Goal: Transaction & Acquisition: Book appointment/travel/reservation

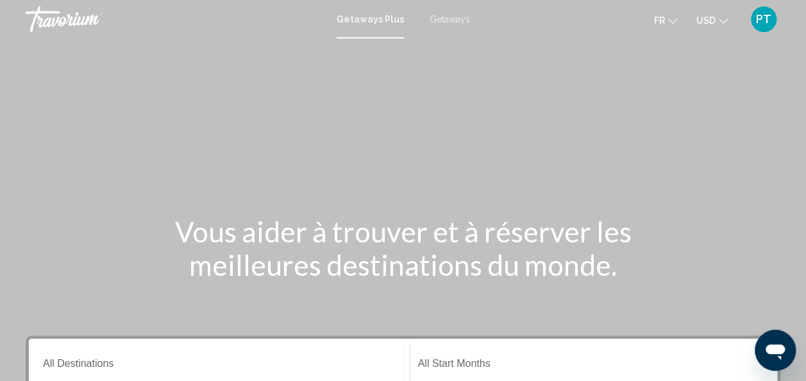
click at [717, 21] on button "USD USD ($) MXN (Mex$) CAD (Can$) GBP (£) EUR (€) AUD (A$) NZD (NZ$) CNY (CN¥)" at bounding box center [711, 20] width 31 height 19
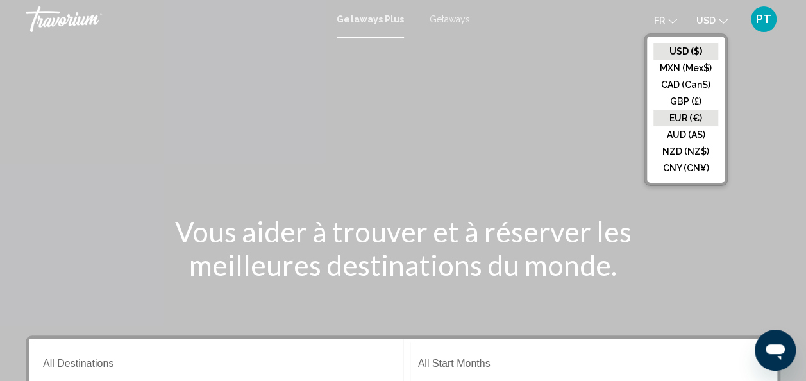
click at [686, 115] on button "EUR (€)" at bounding box center [685, 118] width 65 height 17
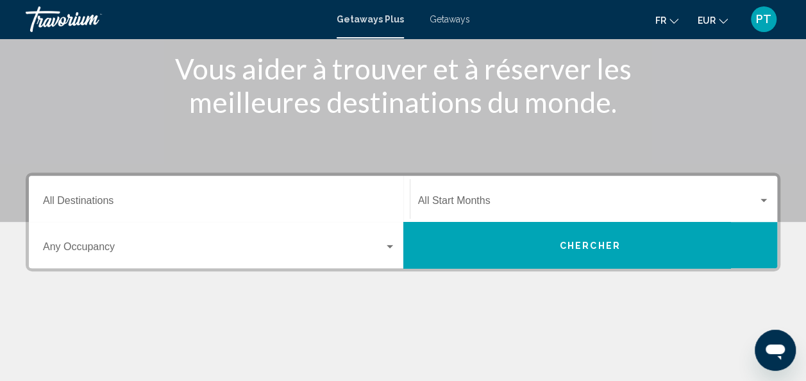
scroll to position [170, 0]
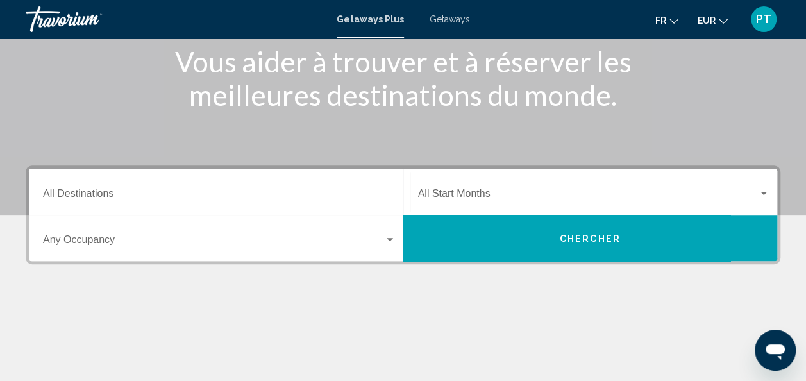
click at [193, 198] on input "Destination All Destinations" at bounding box center [219, 196] width 353 height 12
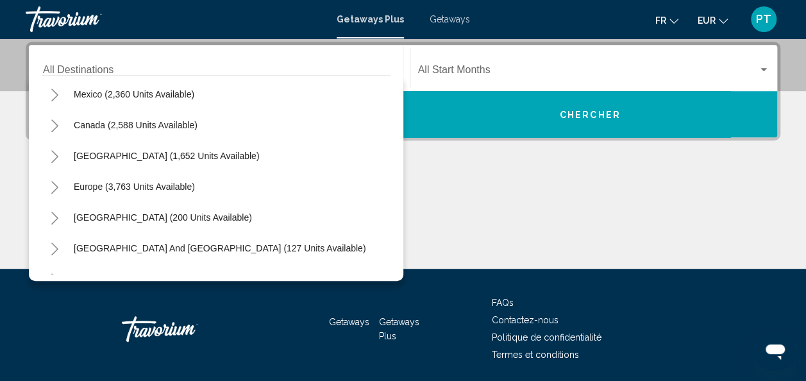
scroll to position [89, 0]
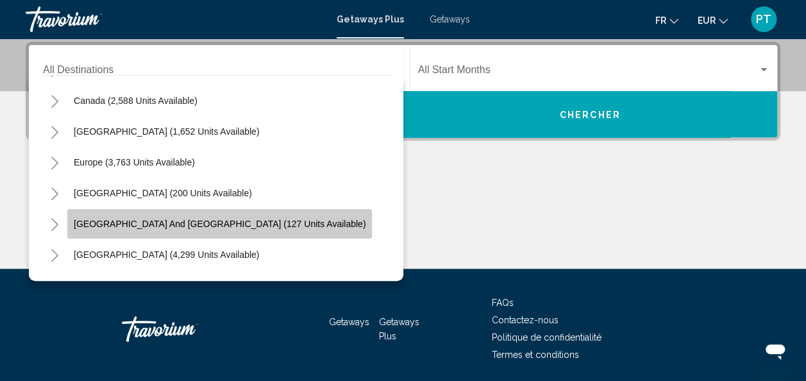
click at [222, 224] on span "[GEOGRAPHIC_DATA] and [GEOGRAPHIC_DATA] (127 units available)" at bounding box center [220, 224] width 292 height 10
type input "**********"
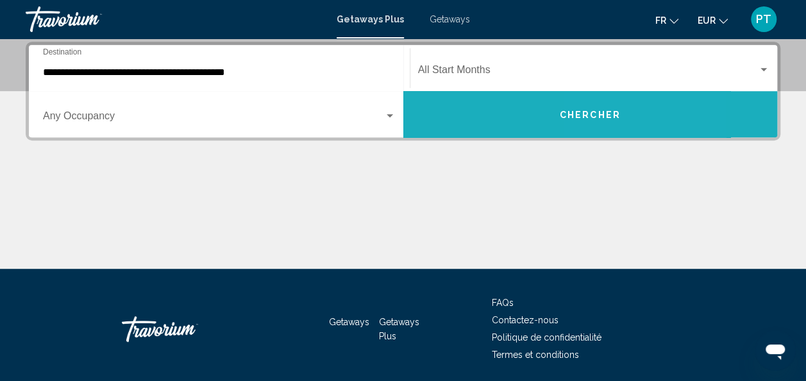
click at [595, 123] on button "Chercher" at bounding box center [590, 114] width 374 height 46
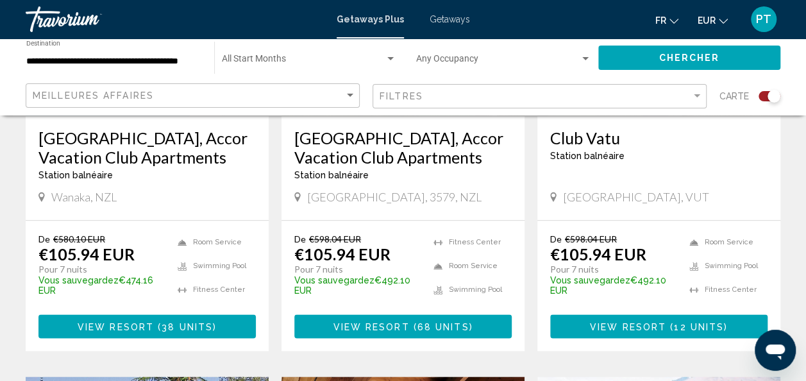
scroll to position [650, 0]
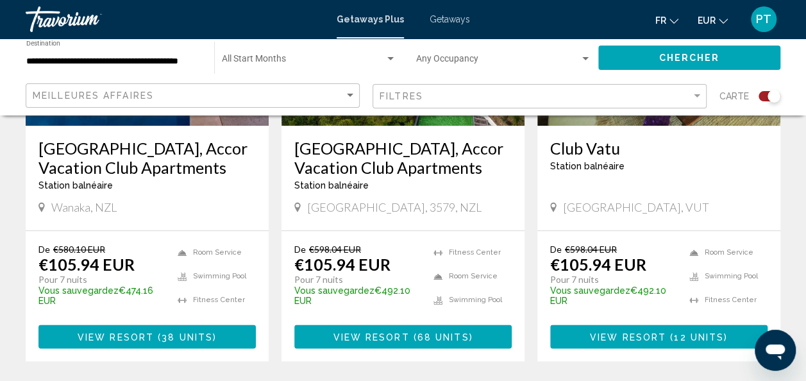
click at [766, 90] on div "Carte" at bounding box center [749, 96] width 61 height 26
click at [765, 94] on div "Search widget" at bounding box center [769, 96] width 22 height 10
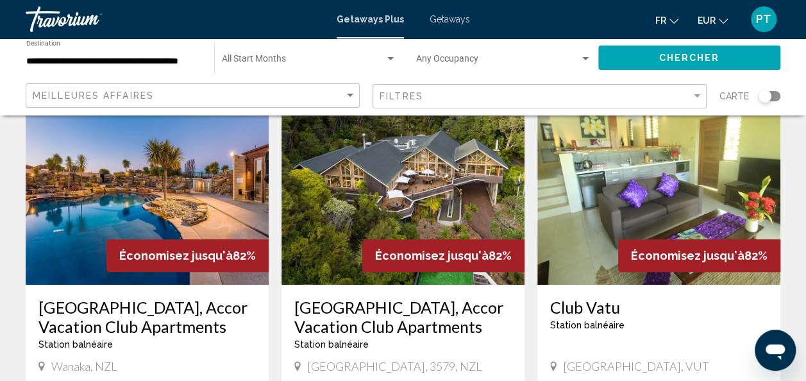
scroll to position [0, 0]
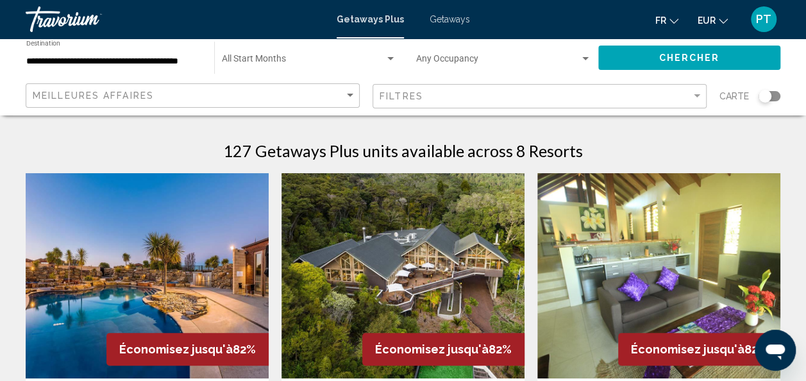
click at [775, 97] on div "Search widget" at bounding box center [769, 96] width 22 height 10
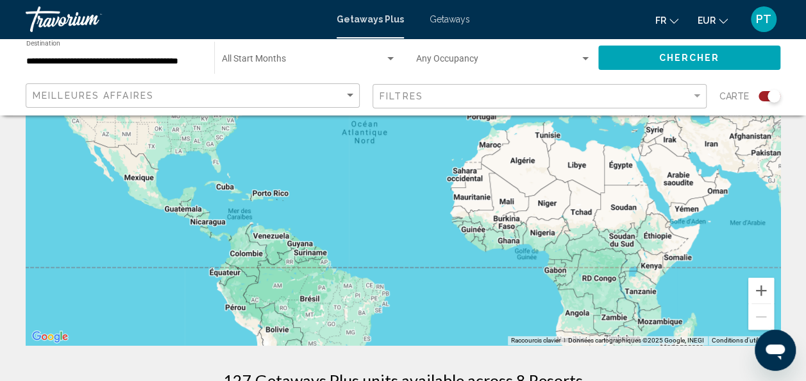
scroll to position [199, 0]
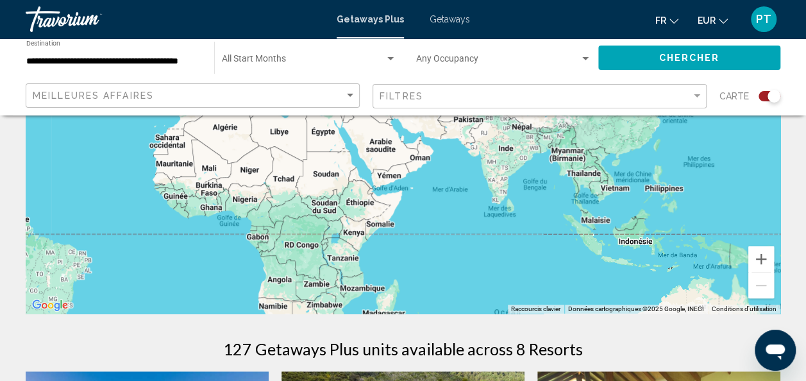
drag, startPoint x: 666, startPoint y: 193, endPoint x: 367, endPoint y: 191, distance: 299.3
click at [367, 191] on div "Main content" at bounding box center [403, 121] width 754 height 385
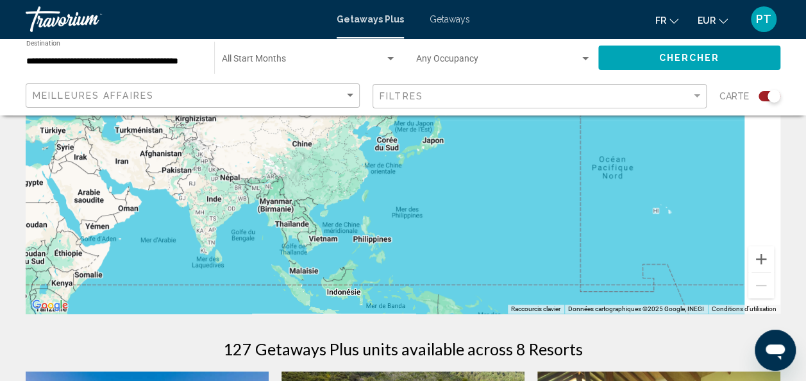
drag, startPoint x: 559, startPoint y: 218, endPoint x: 262, endPoint y: 292, distance: 305.9
click at [238, 295] on div "Main content" at bounding box center [403, 121] width 754 height 385
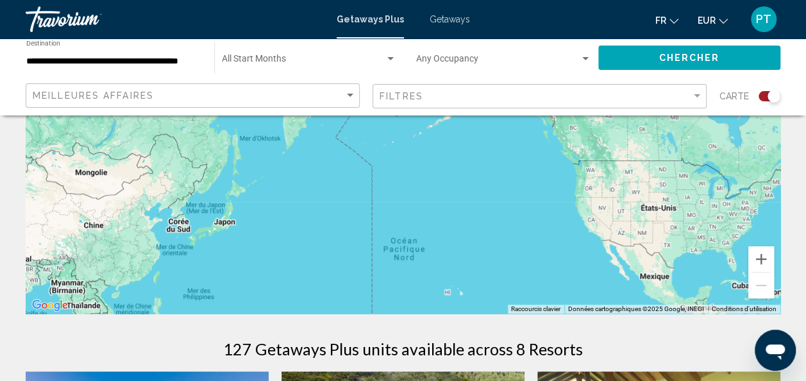
drag, startPoint x: 470, startPoint y: 240, endPoint x: 320, endPoint y: 240, distance: 150.0
click at [318, 256] on div "Main content" at bounding box center [403, 121] width 754 height 385
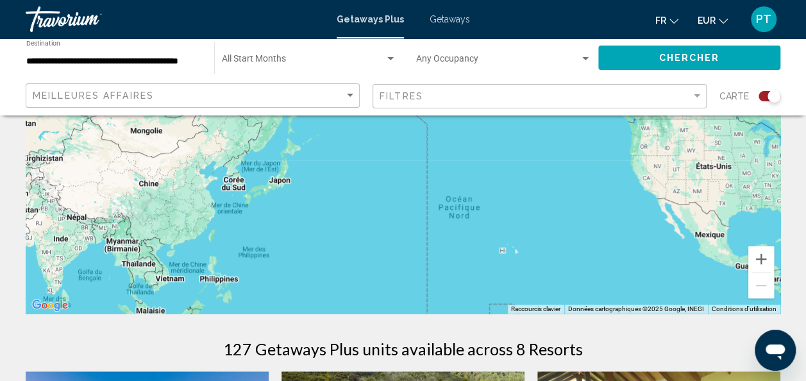
drag, startPoint x: 459, startPoint y: 243, endPoint x: 526, endPoint y: 228, distance: 68.9
click at [526, 228] on div "Main content" at bounding box center [403, 121] width 754 height 385
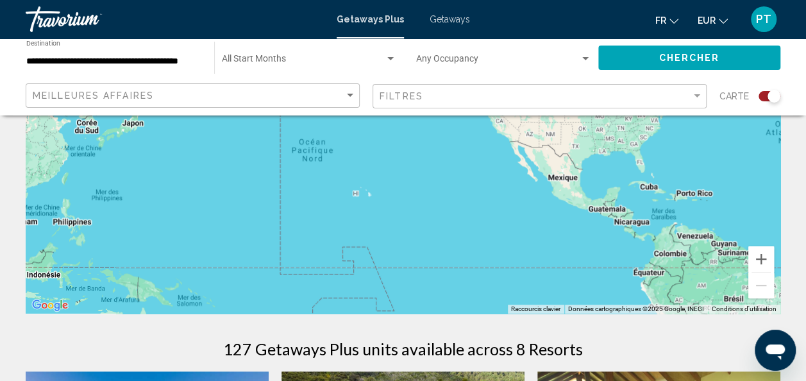
drag, startPoint x: 502, startPoint y: 173, endPoint x: 355, endPoint y: 116, distance: 157.5
click at [355, 116] on div "Main content" at bounding box center [403, 121] width 754 height 385
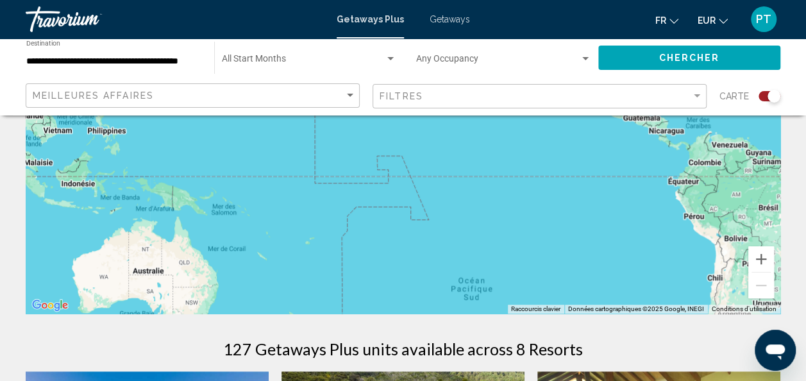
drag, startPoint x: 432, startPoint y: 235, endPoint x: 468, endPoint y: 153, distance: 89.5
click at [468, 153] on div "Main content" at bounding box center [403, 121] width 754 height 385
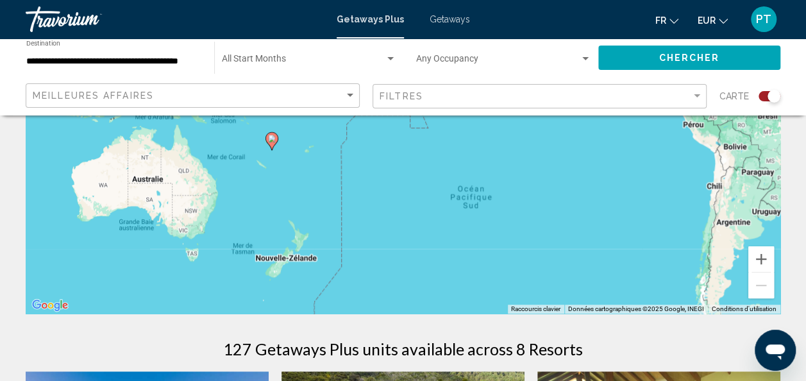
drag, startPoint x: 506, startPoint y: 245, endPoint x: 506, endPoint y: 152, distance: 92.9
click at [506, 152] on div "Pour activer le glissement avec le clavier, appuyez sur Alt+Entrée. Une fois ce…" at bounding box center [403, 121] width 754 height 385
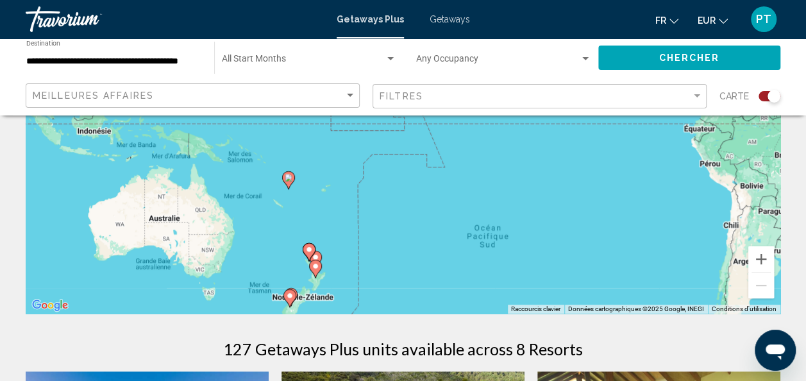
drag, startPoint x: 348, startPoint y: 215, endPoint x: 358, endPoint y: 263, distance: 48.5
click at [358, 263] on div "Pour activer le glissement avec le clavier, appuyez sur Alt+Entrée. Une fois ce…" at bounding box center [403, 121] width 754 height 385
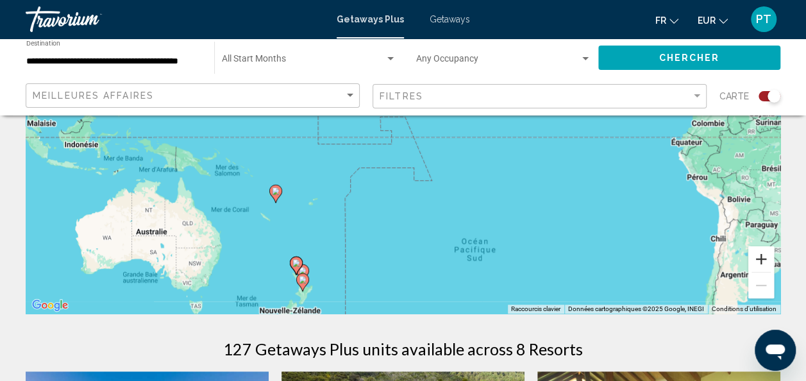
click at [752, 253] on button "Zoom avant" at bounding box center [761, 259] width 26 height 26
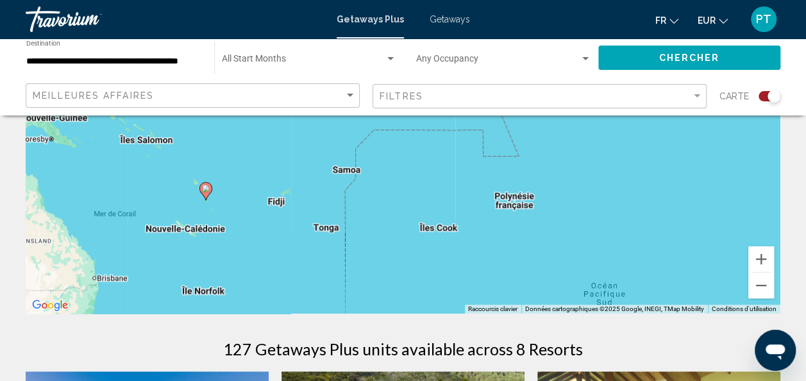
drag, startPoint x: 437, startPoint y: 251, endPoint x: 499, endPoint y: 156, distance: 112.5
click at [499, 156] on div "Pour activer le glissement avec le clavier, appuyez sur Alt+Entrée. Une fois ce…" at bounding box center [403, 121] width 754 height 385
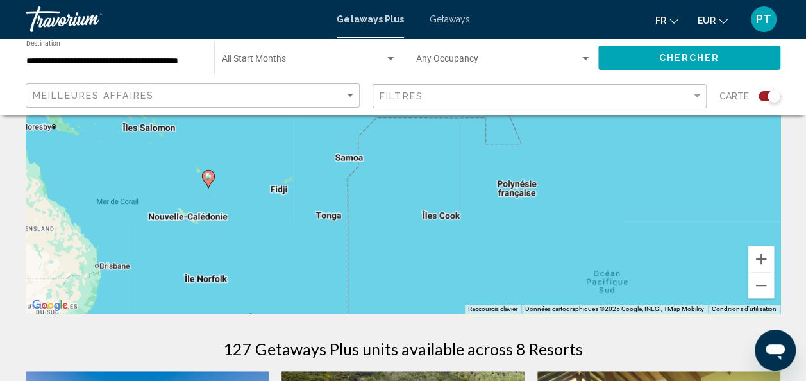
click at [210, 180] on icon "Main content" at bounding box center [208, 178] width 12 height 17
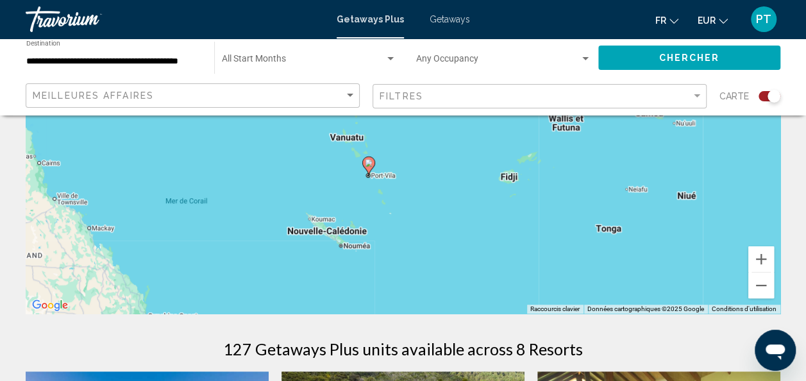
drag, startPoint x: 521, startPoint y: 187, endPoint x: 485, endPoint y: 242, distance: 66.7
click at [485, 242] on div "Pour activer le glissement avec le clavier, appuyez sur Alt+Entrée. Une fois ce…" at bounding box center [403, 121] width 754 height 385
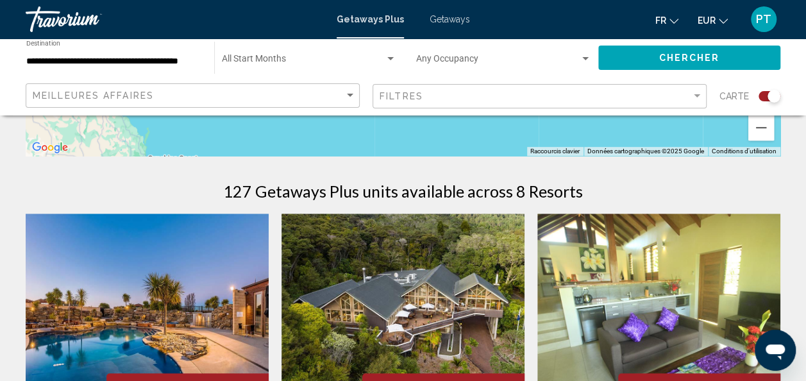
scroll to position [265, 0]
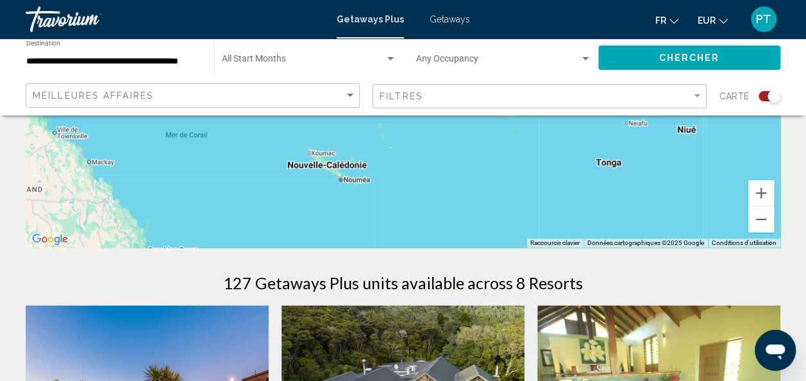
click at [361, 93] on div "Meilleures affaires Filtres Carte" at bounding box center [403, 96] width 754 height 26
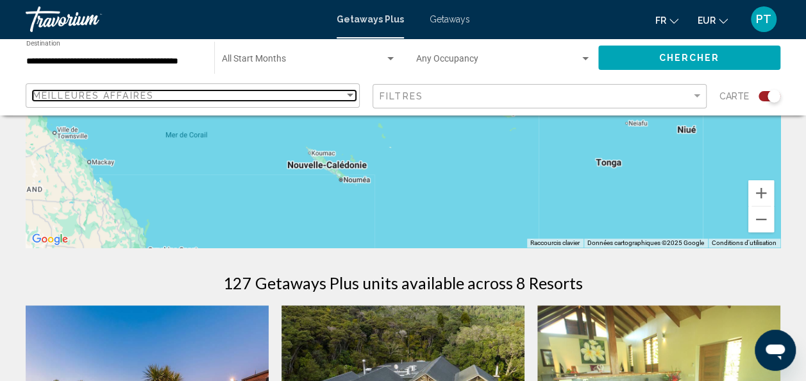
click at [350, 93] on div "Sort by" at bounding box center [350, 95] width 12 height 10
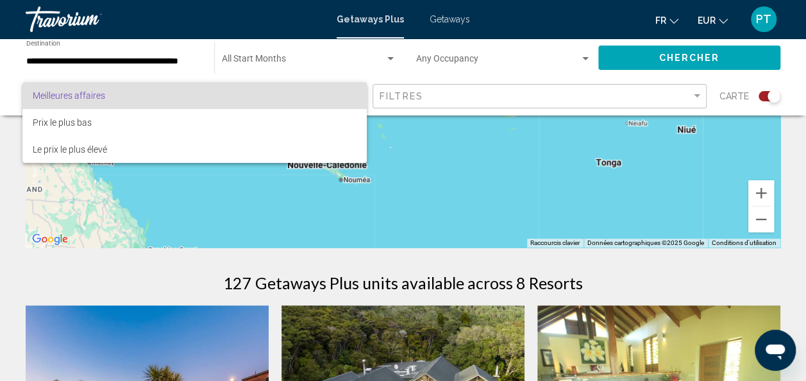
click at [350, 93] on span "Meilleures affaires" at bounding box center [195, 95] width 324 height 27
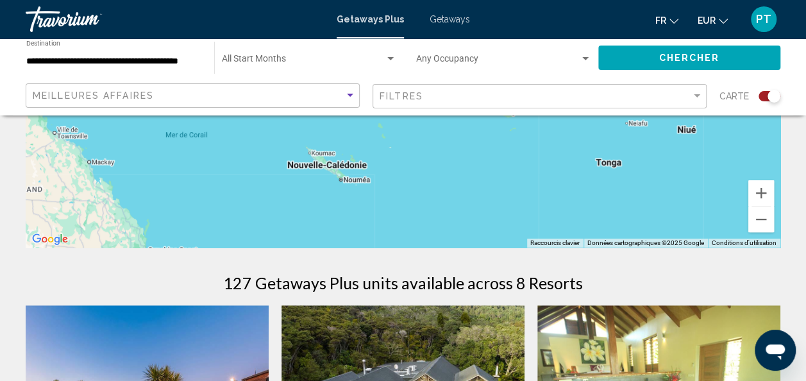
click at [179, 63] on input "**********" at bounding box center [113, 61] width 175 height 10
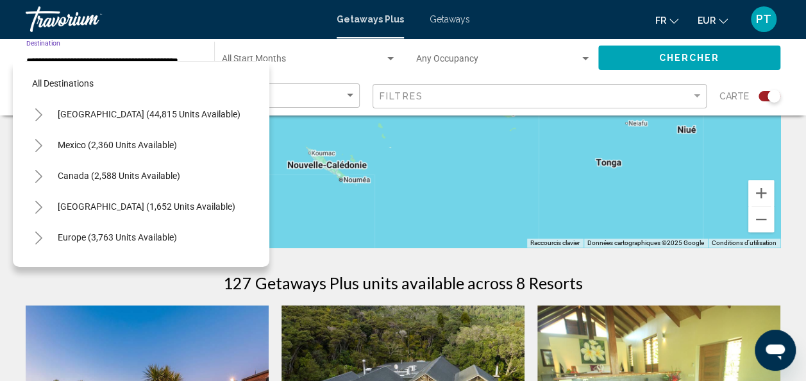
scroll to position [142, 8]
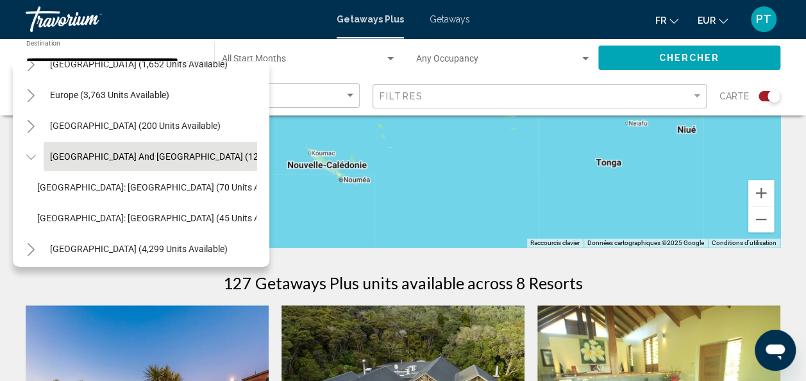
click at [256, 160] on div "All destinations United States (44,815 units available) Mexico (2,360 units ava…" at bounding box center [141, 164] width 256 height 206
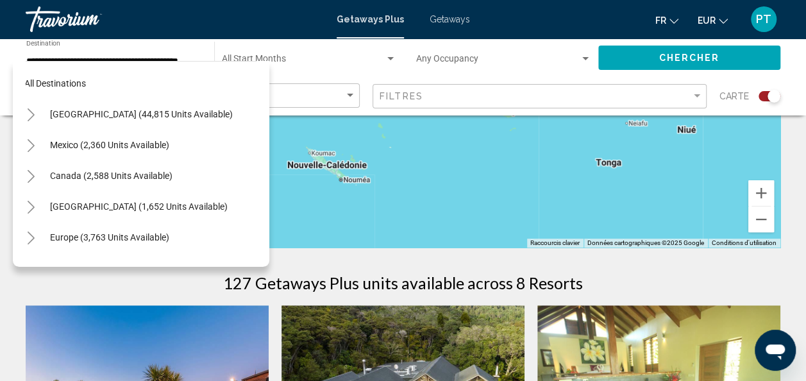
scroll to position [2, 8]
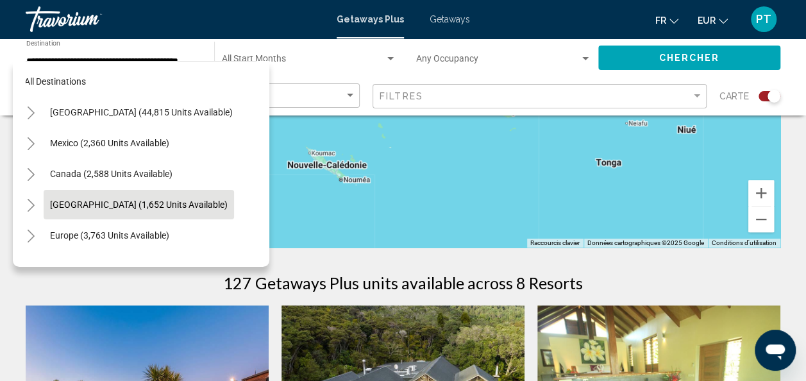
click at [201, 210] on button "Caribbean & Atlantic Islands (1,652 units available)" at bounding box center [139, 204] width 190 height 29
type input "**********"
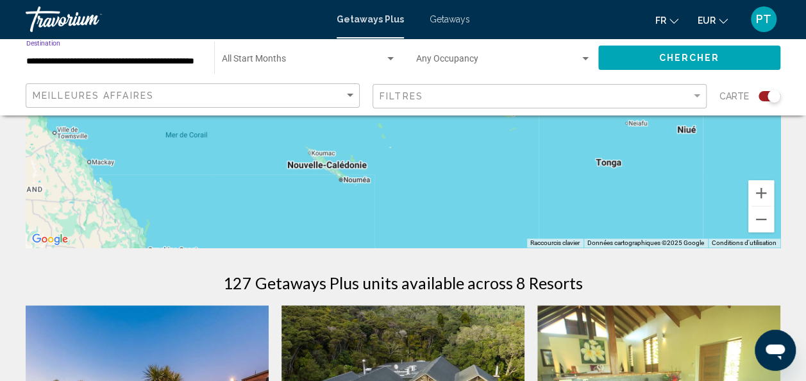
click at [709, 58] on span "Chercher" at bounding box center [688, 58] width 61 height 10
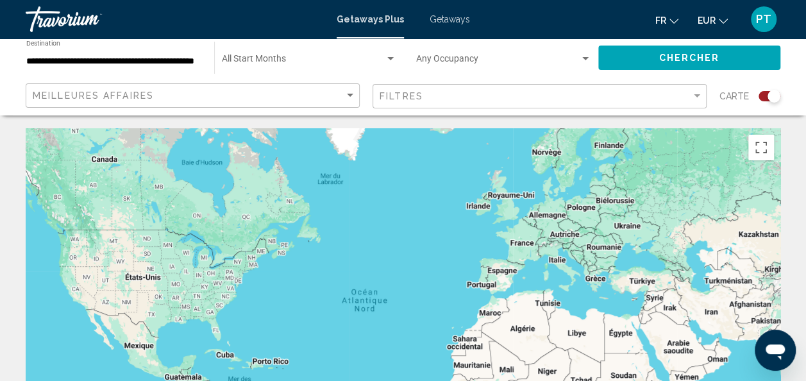
click at [758, 99] on div "Search widget" at bounding box center [764, 96] width 31 height 10
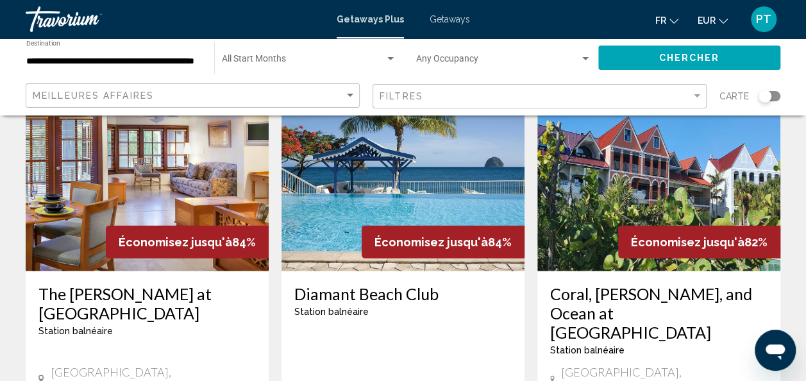
scroll to position [1554, 0]
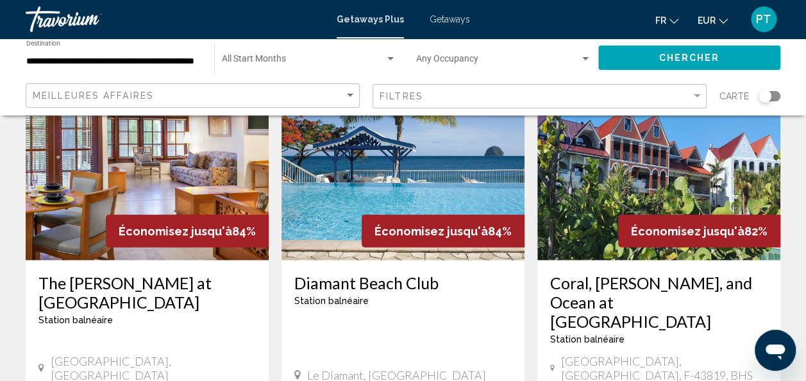
click at [359, 295] on span "Station balnéaire" at bounding box center [331, 300] width 74 height 10
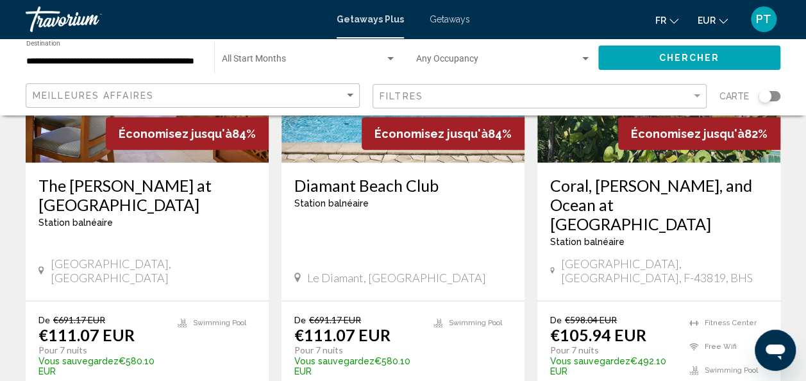
scroll to position [1668, 0]
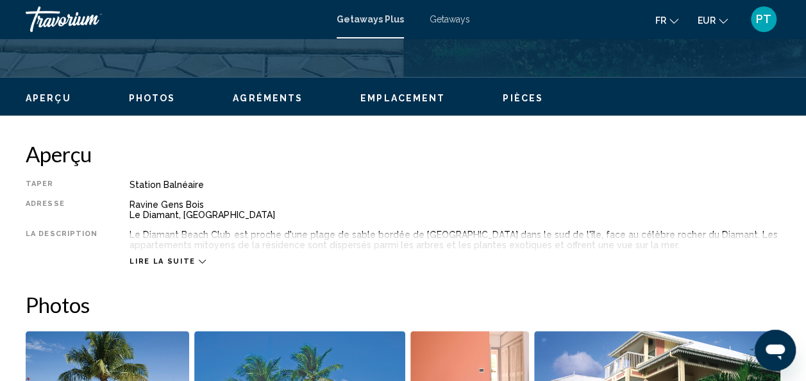
scroll to position [561, 0]
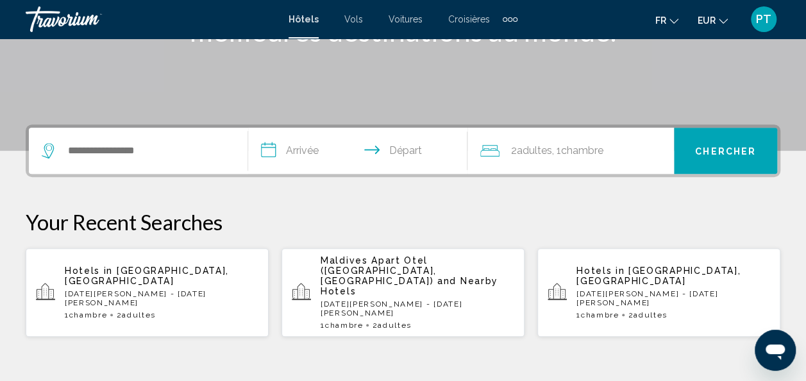
scroll to position [189, 0]
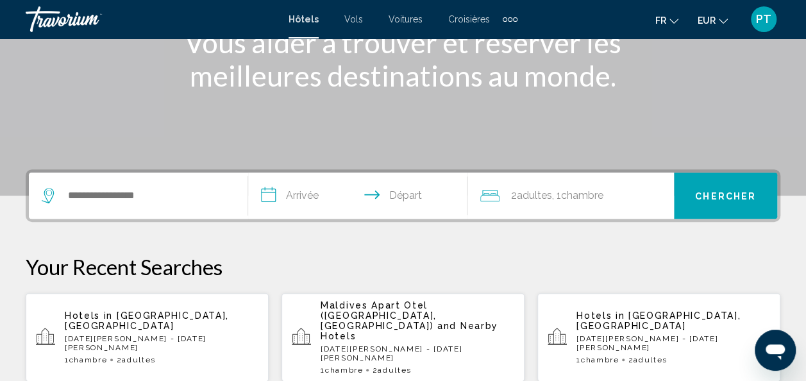
click at [186, 176] on div "Search widget" at bounding box center [138, 195] width 193 height 46
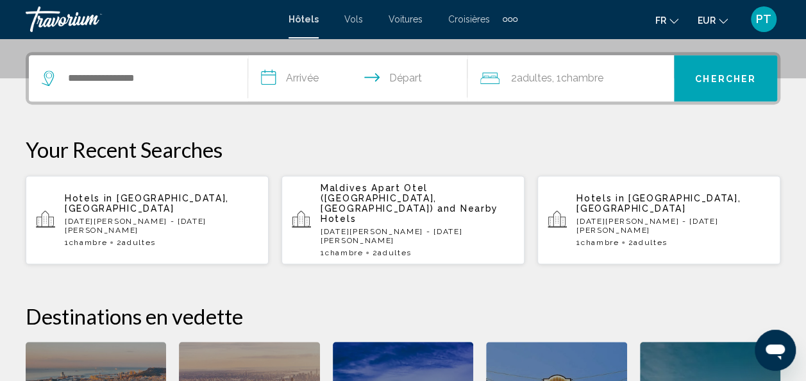
scroll to position [317, 0]
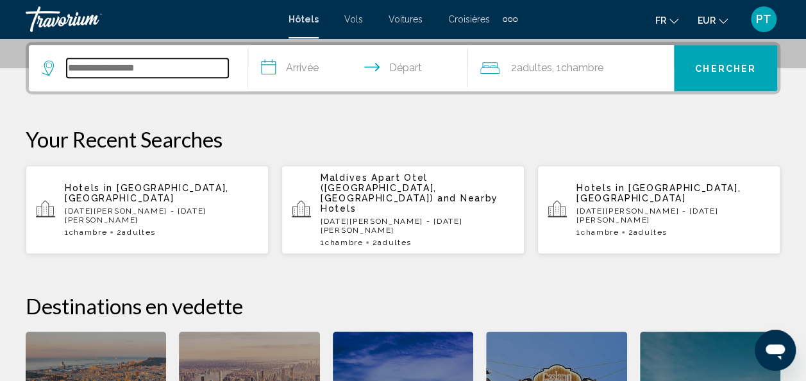
click at [173, 62] on input "Search widget" at bounding box center [148, 67] width 162 height 19
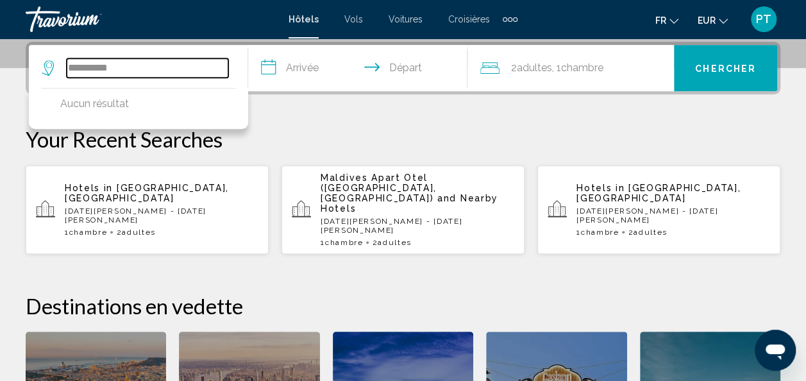
type input "*********"
drag, startPoint x: 177, startPoint y: 67, endPoint x: 46, endPoint y: 59, distance: 131.0
click at [37, 67] on app-destination-search "********* Aucun résultat" at bounding box center [138, 68] width 219 height 46
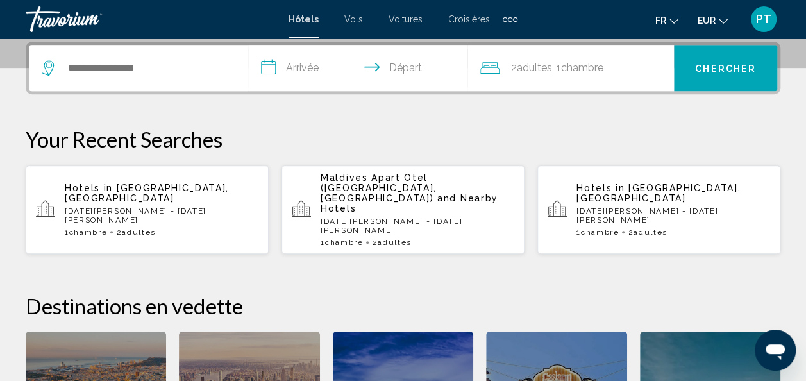
click at [503, 143] on p "Your Recent Searches" at bounding box center [403, 139] width 754 height 26
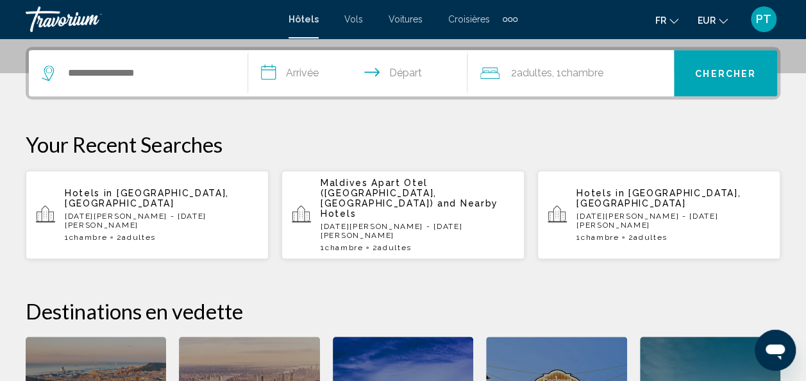
scroll to position [247, 0]
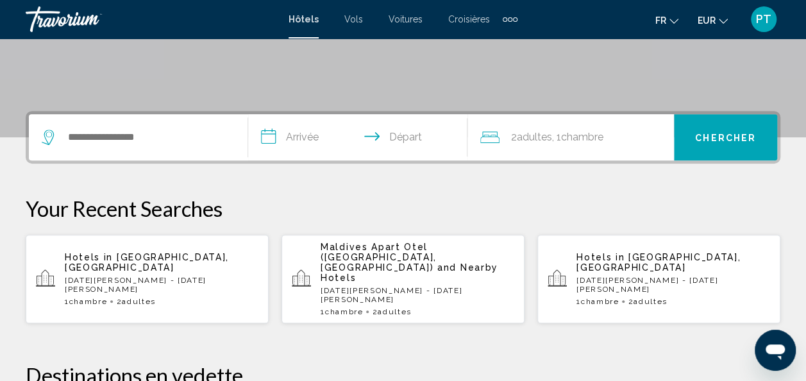
click at [508, 18] on div "Extra navigation items" at bounding box center [510, 19] width 4 height 4
click at [500, 40] on span "Activités" at bounding box center [490, 43] width 34 height 10
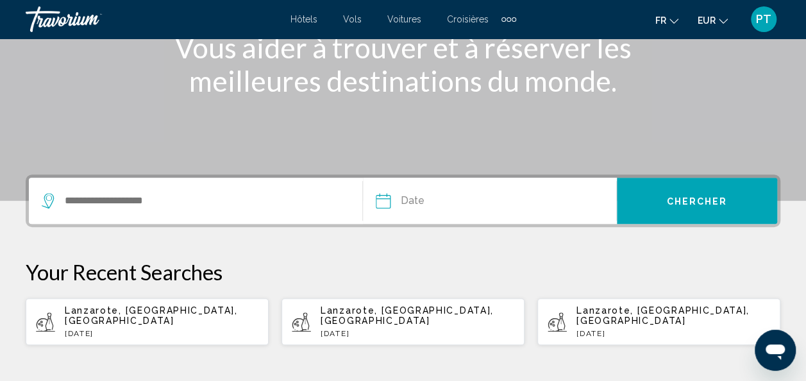
scroll to position [186, 0]
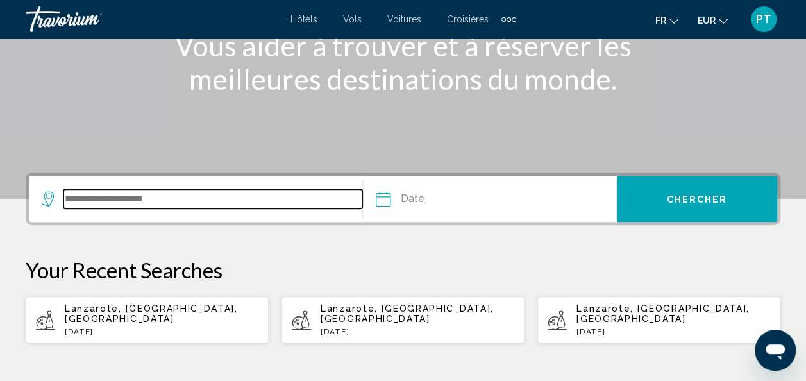
click at [222, 196] on input "Search widget" at bounding box center [212, 198] width 299 height 19
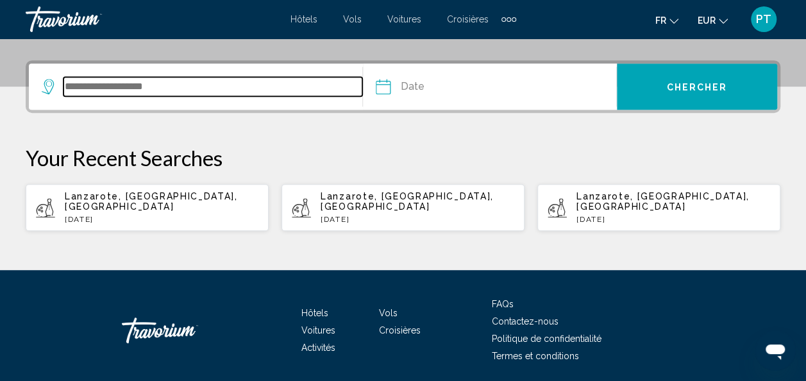
scroll to position [317, 0]
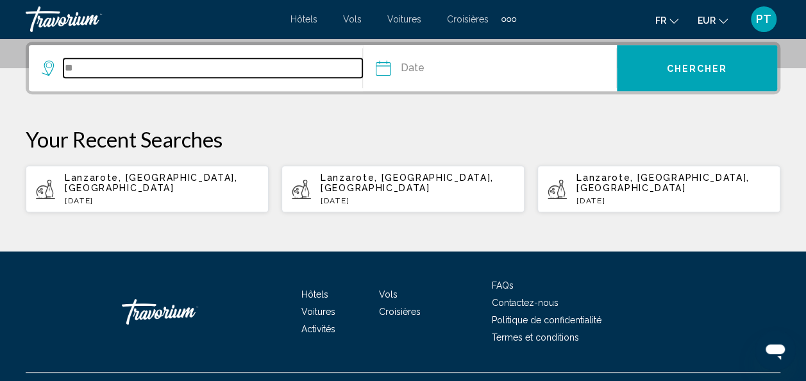
type input "*"
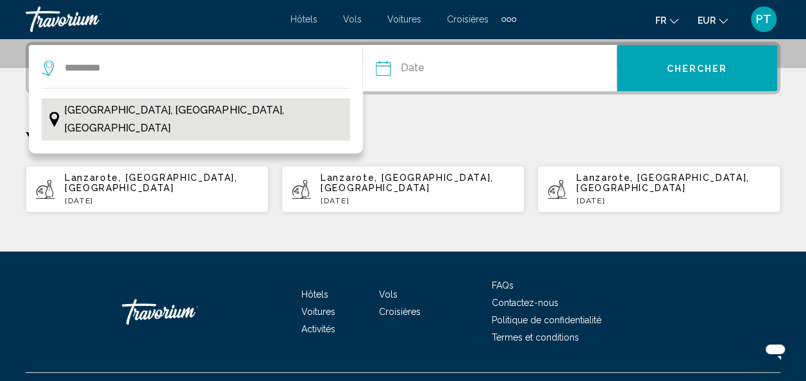
click at [154, 104] on span "Lanzarote, Îles Canaries, Espagne" at bounding box center [203, 119] width 279 height 36
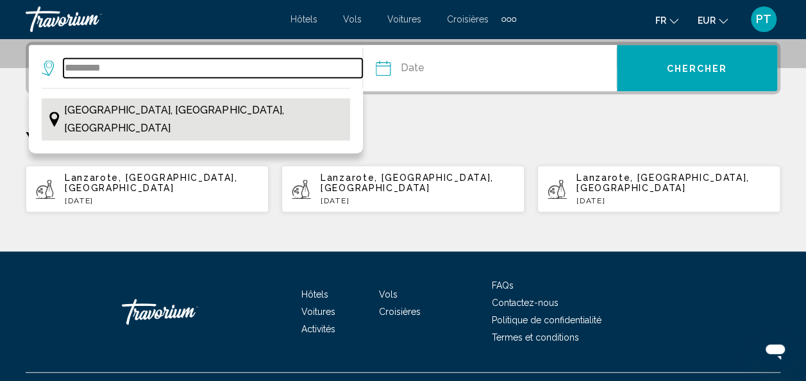
type input "**********"
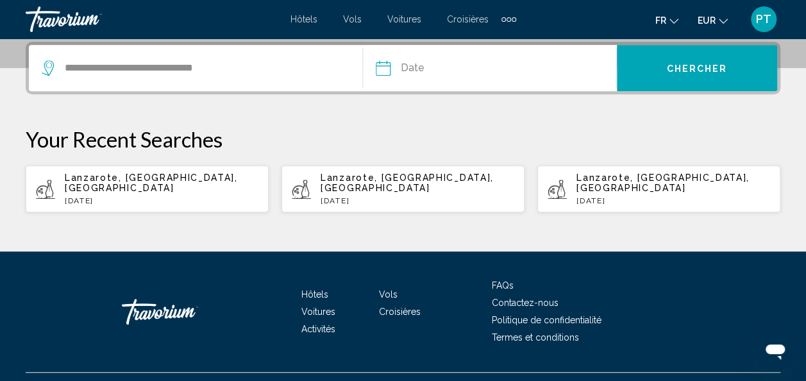
click at [399, 63] on input "Date" at bounding box center [434, 70] width 125 height 50
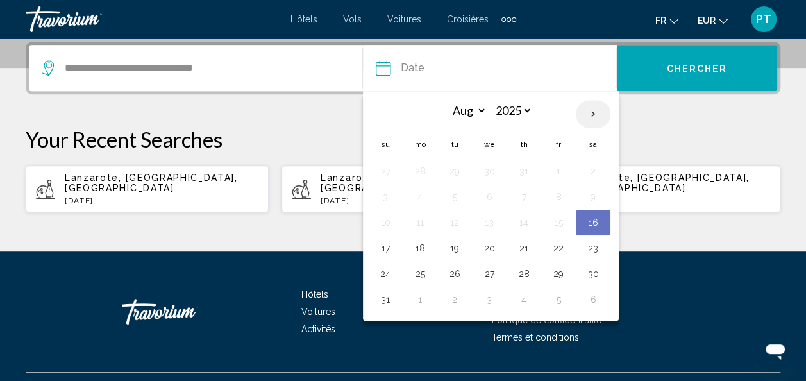
click at [585, 116] on th "Next month" at bounding box center [593, 114] width 35 height 28
select select "*"
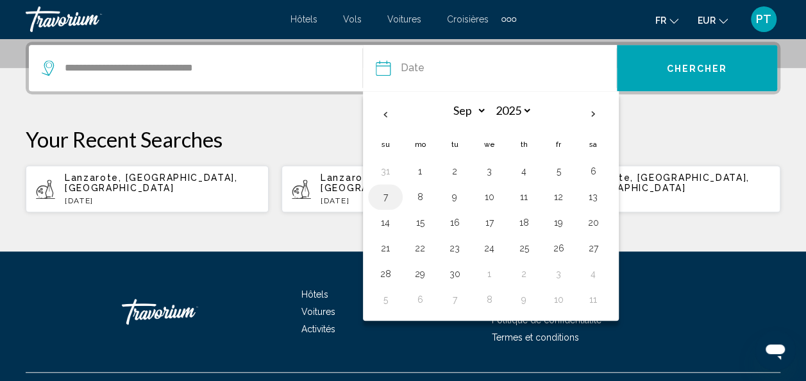
click at [379, 192] on button "7" at bounding box center [385, 197] width 21 height 18
type input "**********"
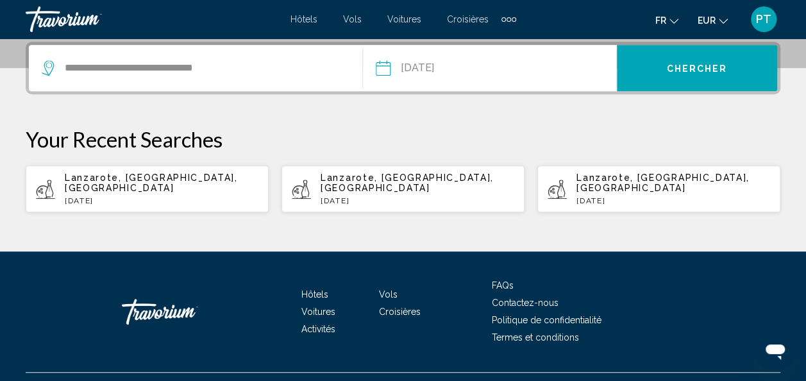
click at [709, 68] on span "Chercher" at bounding box center [696, 68] width 61 height 10
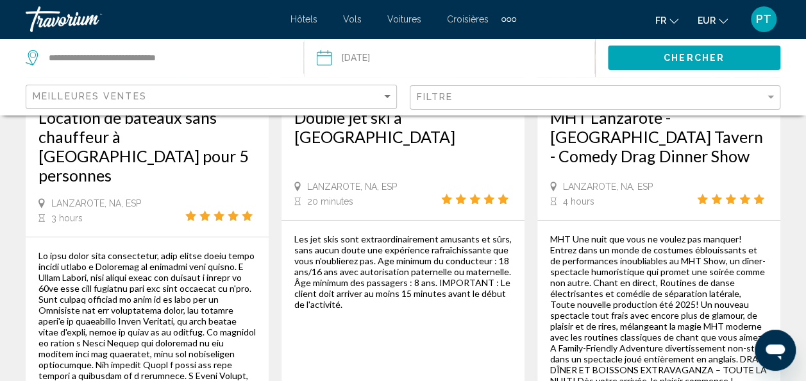
scroll to position [2177, 0]
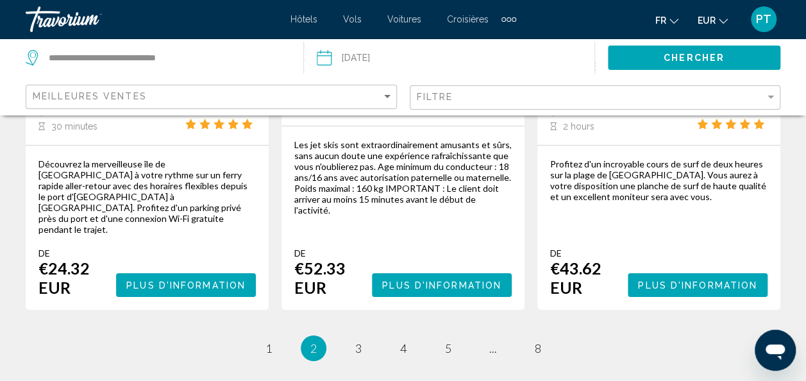
scroll to position [2137, 0]
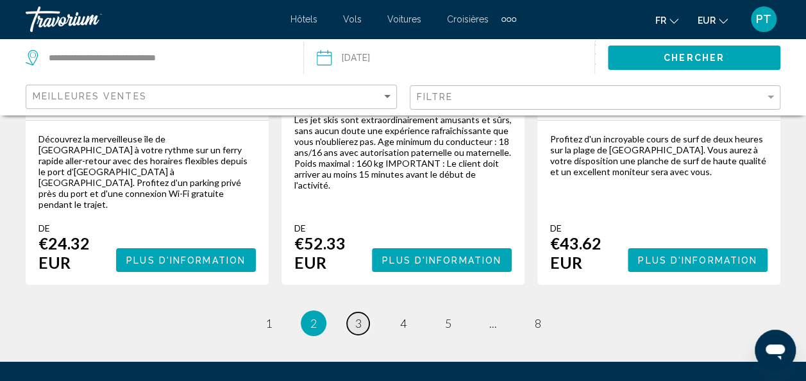
click at [365, 312] on link "page 3" at bounding box center [358, 323] width 22 height 22
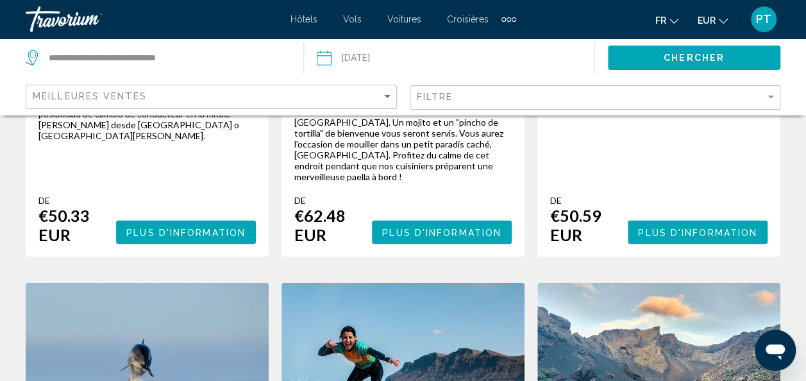
scroll to position [1247, 0]
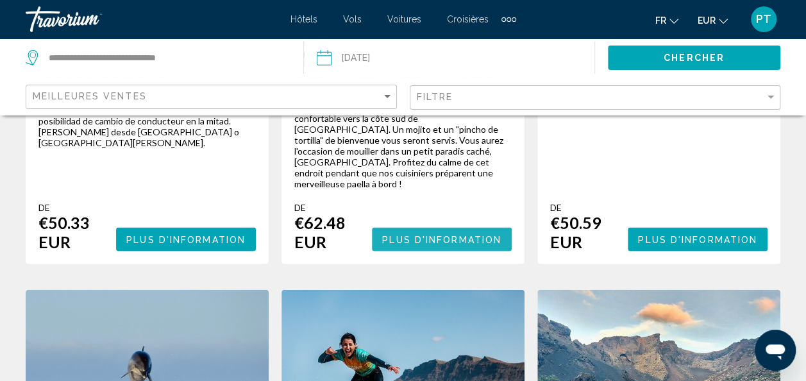
click at [403, 235] on span "Plus d'information" at bounding box center [441, 240] width 119 height 10
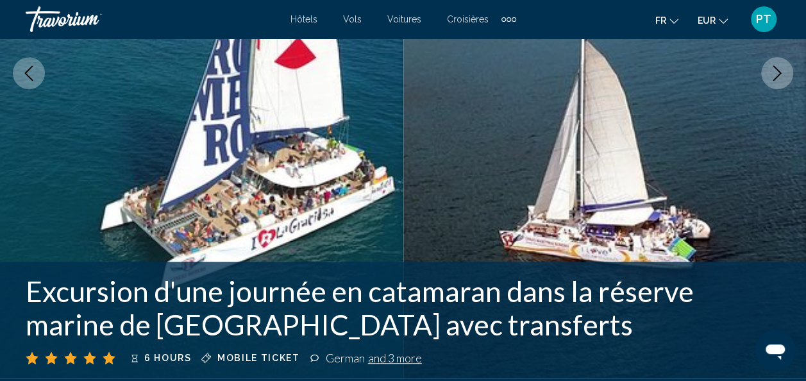
scroll to position [240, 0]
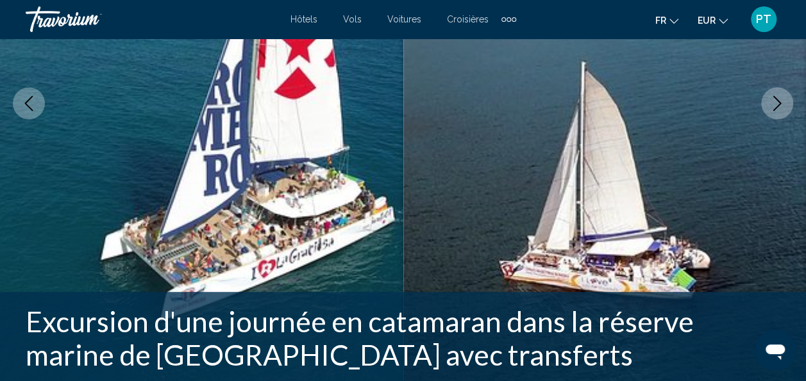
click at [786, 103] on button "Next image" at bounding box center [777, 103] width 32 height 32
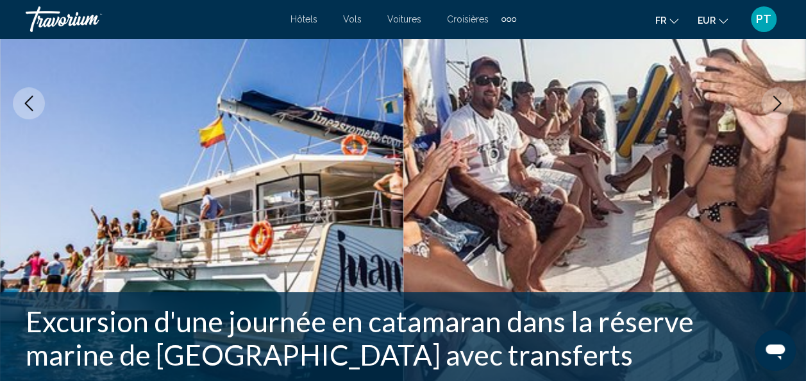
click at [786, 103] on button "Next image" at bounding box center [777, 103] width 32 height 32
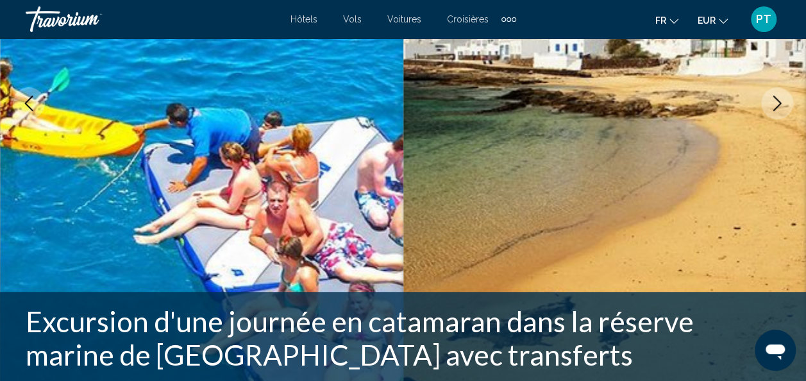
click at [786, 103] on button "Next image" at bounding box center [777, 103] width 32 height 32
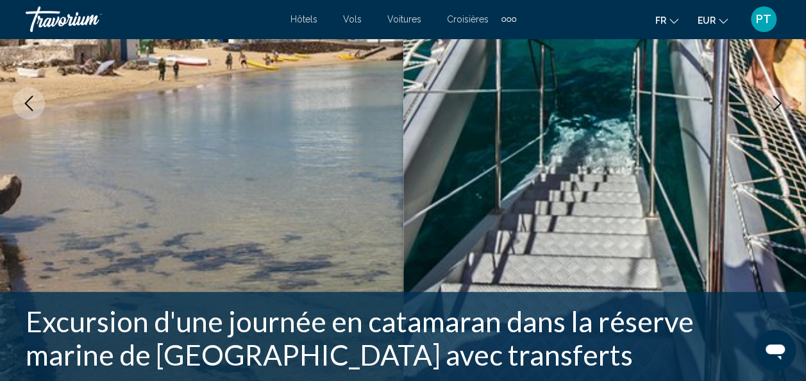
click at [786, 103] on button "Next image" at bounding box center [777, 103] width 32 height 32
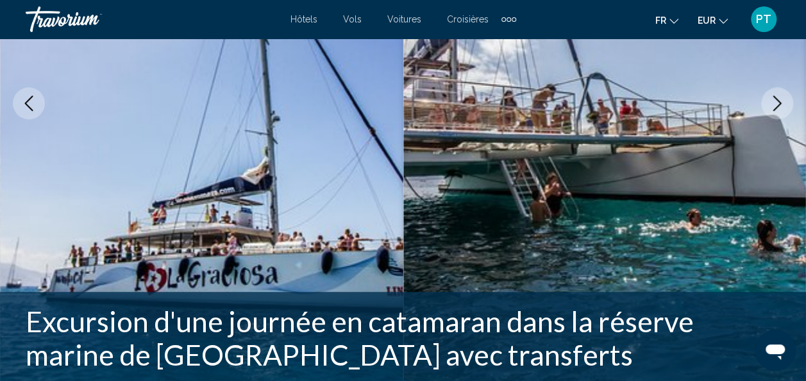
click at [786, 103] on button "Next image" at bounding box center [777, 103] width 32 height 32
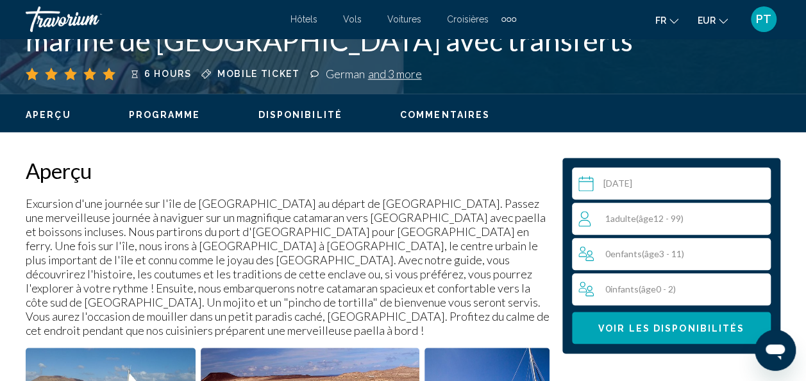
scroll to position [663, 0]
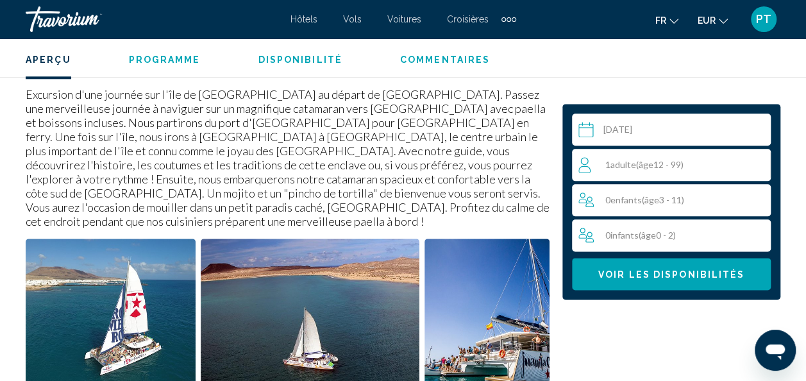
click at [706, 165] on div "1 Adulte Adultes ( âge 12 - 99)" at bounding box center [674, 164] width 192 height 15
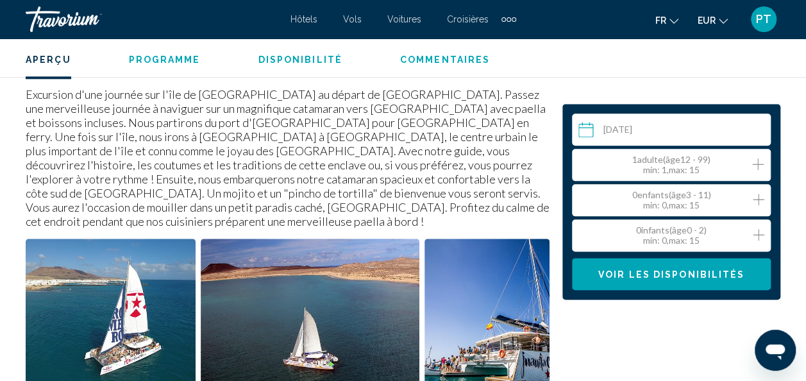
click at [757, 162] on icon "Increment adults" at bounding box center [758, 163] width 12 height 15
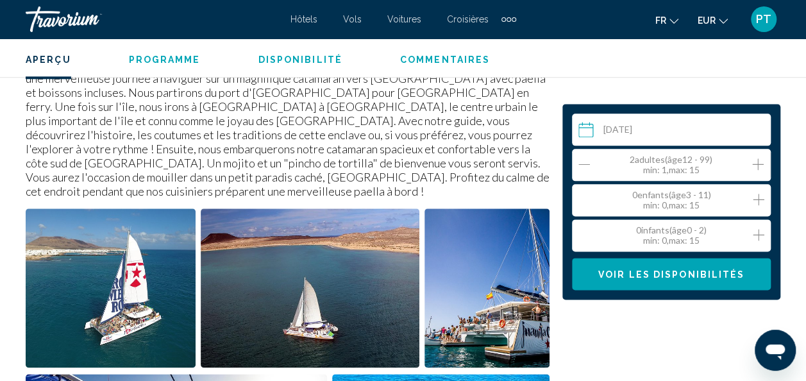
scroll to position [724, 0]
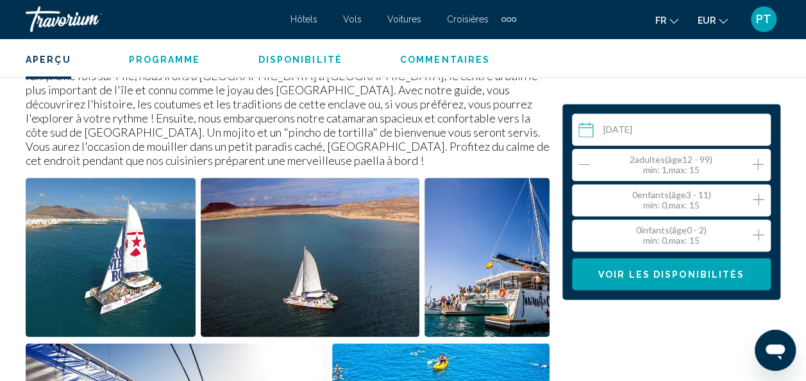
click at [698, 133] on input "Main content" at bounding box center [674, 131] width 204 height 36
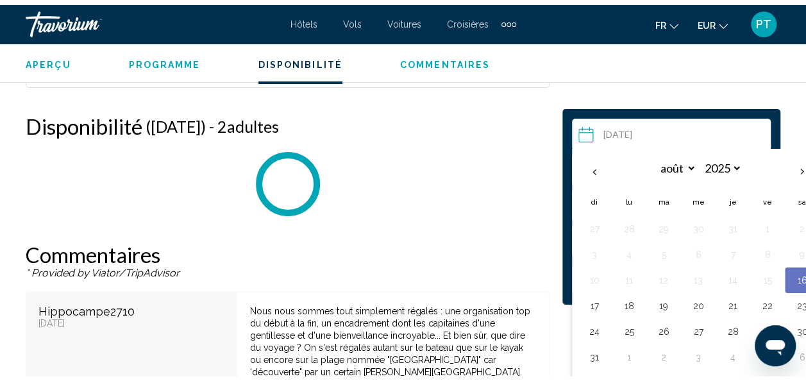
scroll to position [2325, 0]
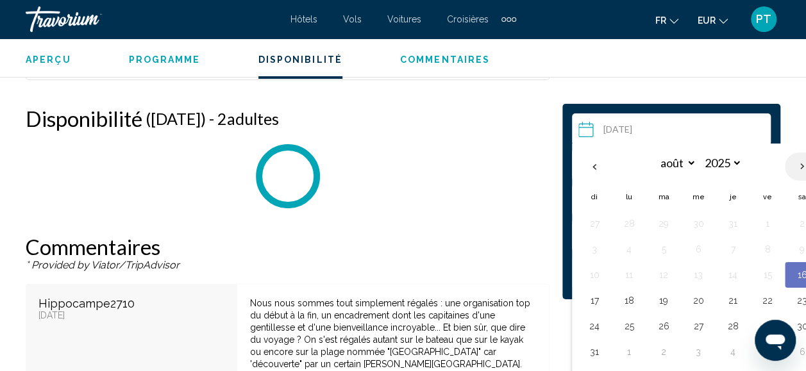
click at [795, 165] on th "Next month" at bounding box center [802, 167] width 35 height 28
select select "*"
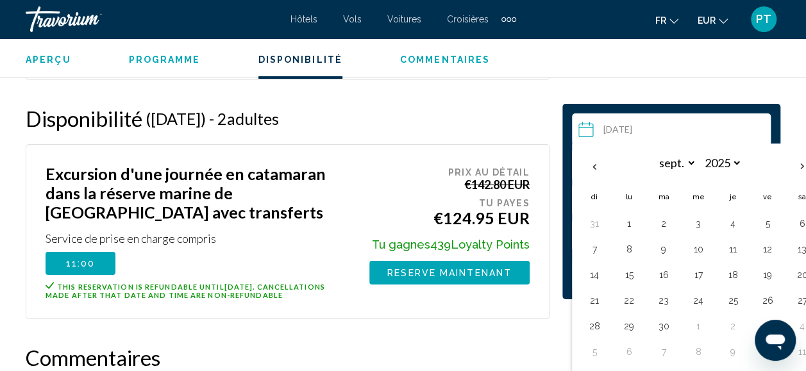
click at [635, 252] on button "8" at bounding box center [629, 249] width 21 height 18
type input "**********"
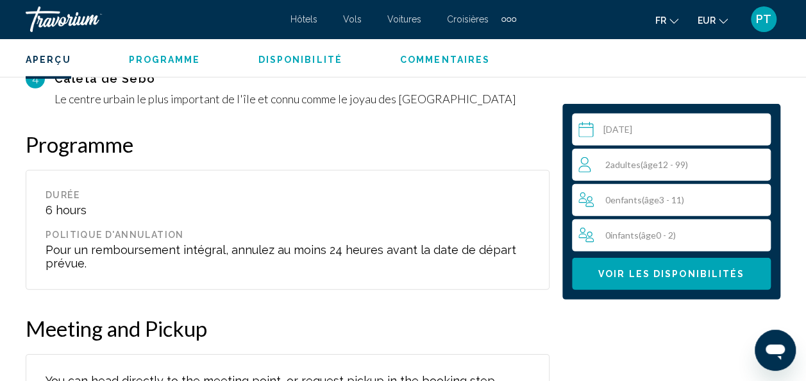
scroll to position [1563, 0]
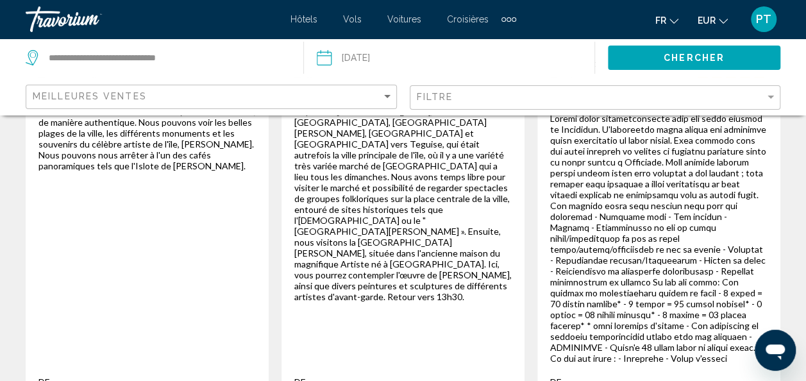
scroll to position [2466, 0]
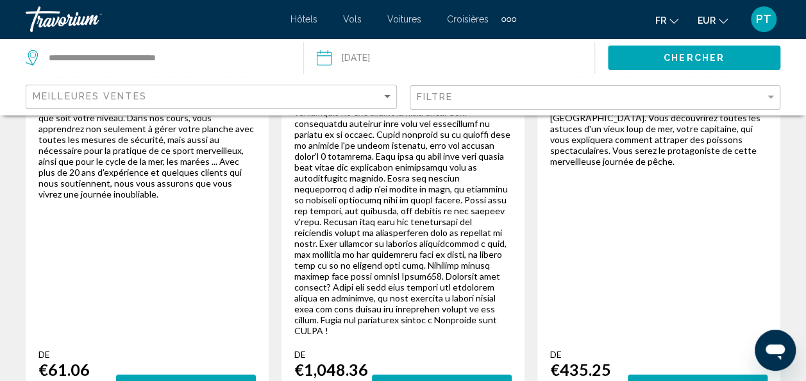
scroll to position [2499, 0]
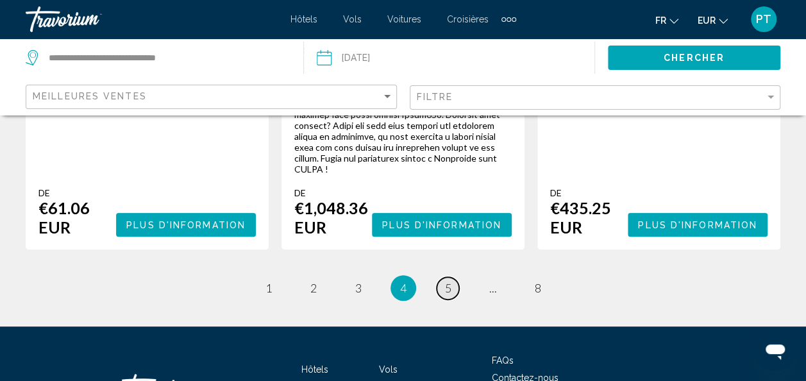
click at [453, 277] on link "page 5" at bounding box center [447, 288] width 22 height 22
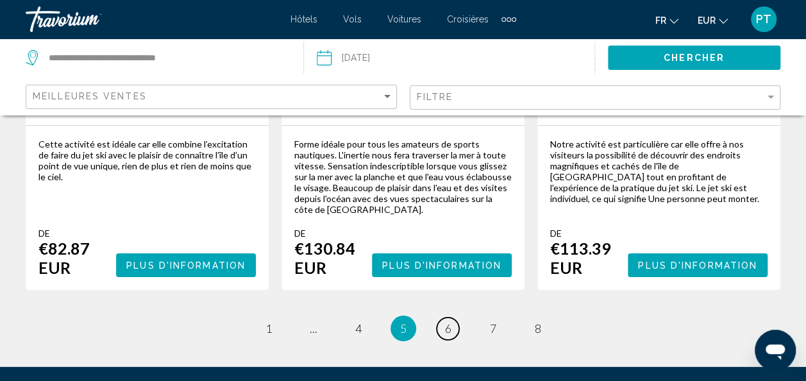
scroll to position [2303, 0]
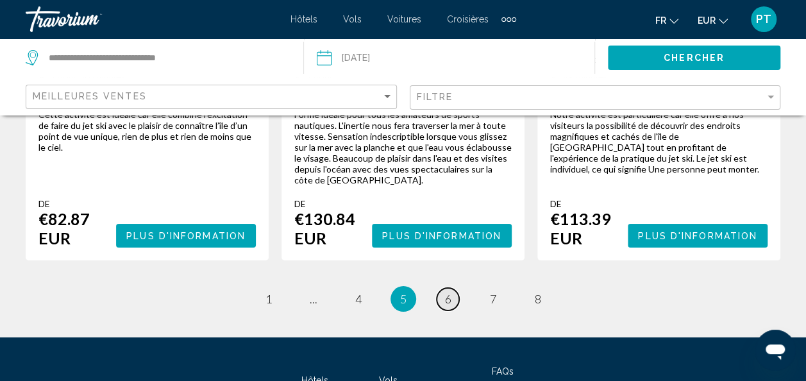
click at [444, 288] on link "page 6" at bounding box center [447, 299] width 22 height 22
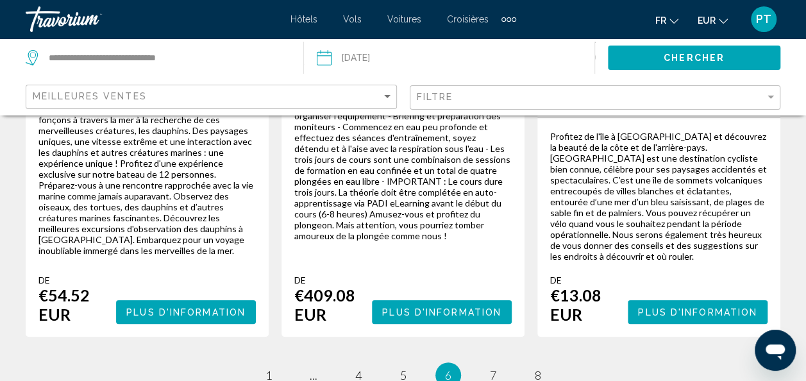
scroll to position [2419, 0]
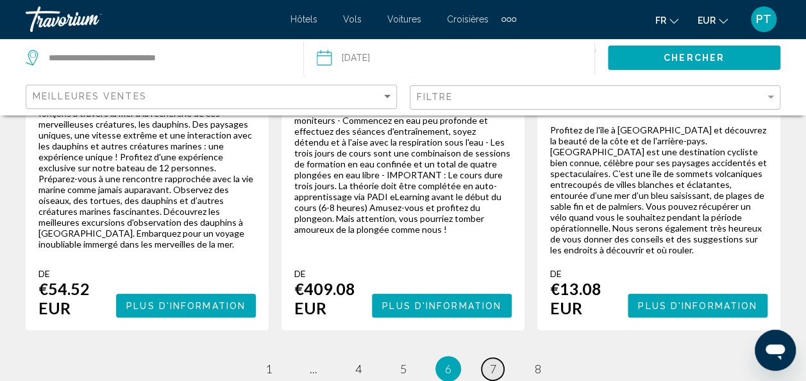
click at [495, 361] on span "7" at bounding box center [493, 368] width 6 height 14
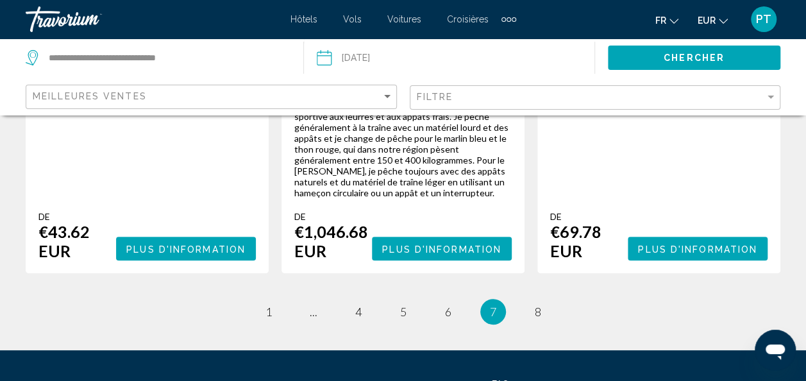
scroll to position [2558, 0]
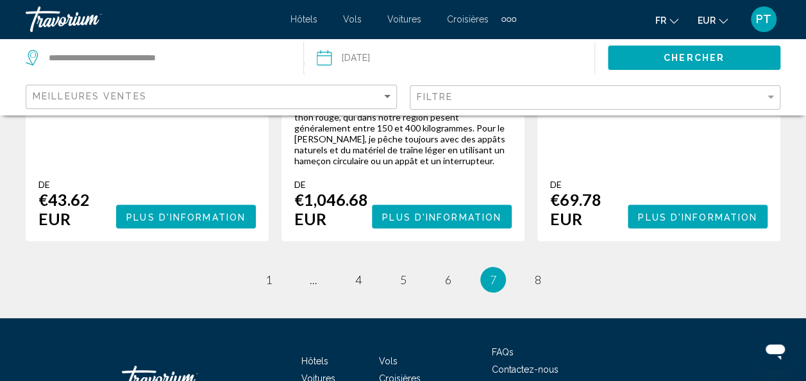
click at [547, 267] on li "page 8" at bounding box center [538, 280] width 26 height 26
click at [541, 269] on link "page 8" at bounding box center [537, 280] width 22 height 22
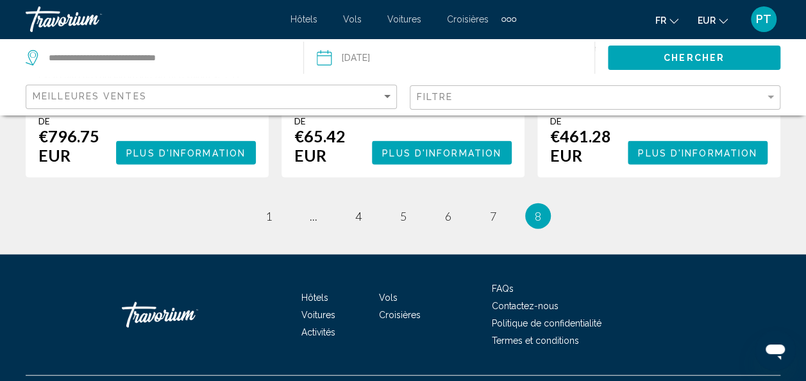
scroll to position [1245, 0]
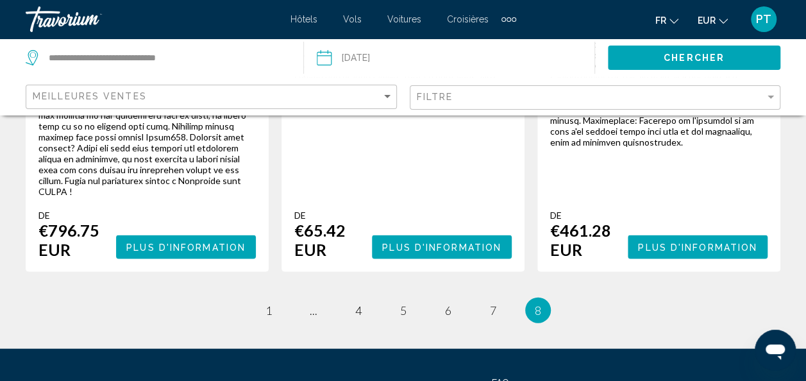
drag, startPoint x: 797, startPoint y: 250, endPoint x: 798, endPoint y: 226, distance: 24.4
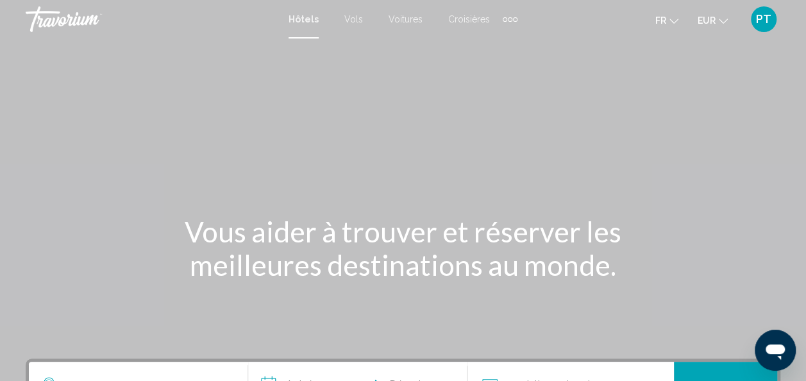
click at [768, 15] on span "PT" at bounding box center [763, 19] width 15 height 13
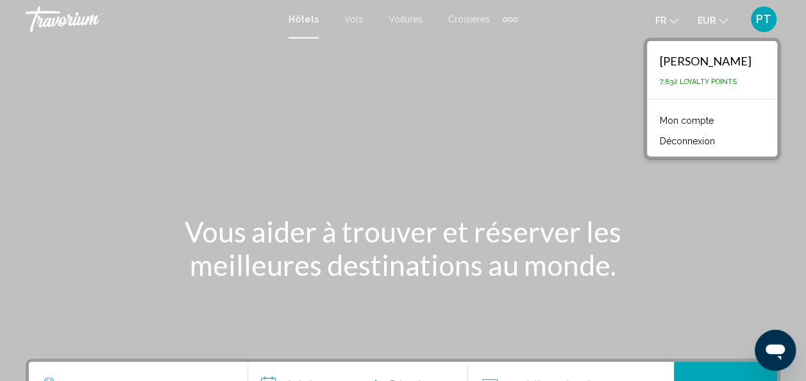
click at [670, 123] on link "Mon compte" at bounding box center [686, 120] width 67 height 17
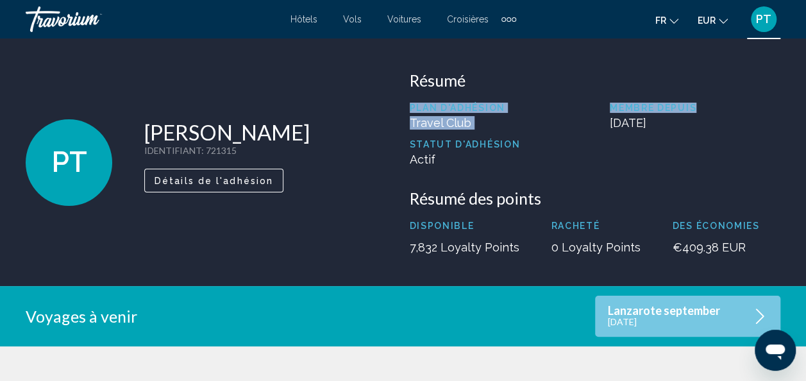
drag, startPoint x: 808, startPoint y: 63, endPoint x: 810, endPoint y: 104, distance: 41.1
click at [806, 104] on html "Passer au contenu principal Hôtels Vols Voitures Croisières Activités Hôtels Vo…" at bounding box center [403, 190] width 806 height 381
click at [663, 314] on p "Lanzarote september" at bounding box center [664, 310] width 112 height 11
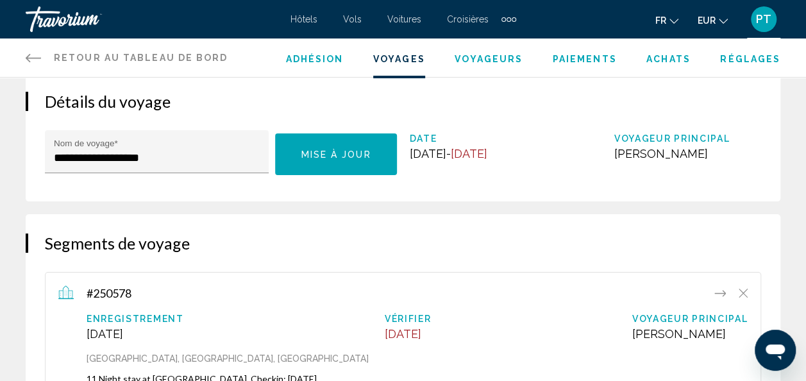
scroll to position [15, 0]
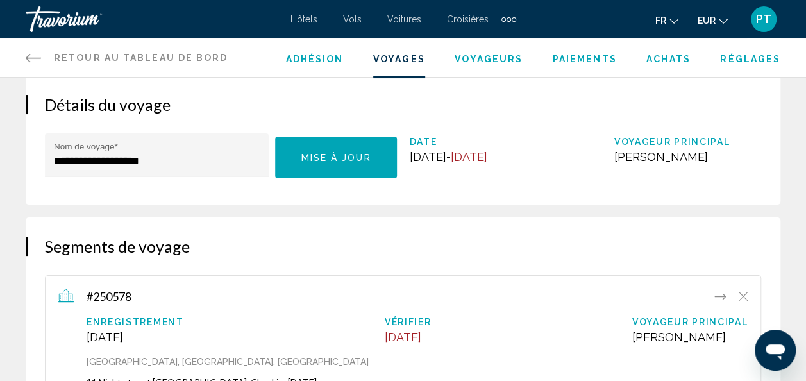
click at [41, 54] on link "Retour au tableau de bord Tableau de bord" at bounding box center [127, 57] width 203 height 38
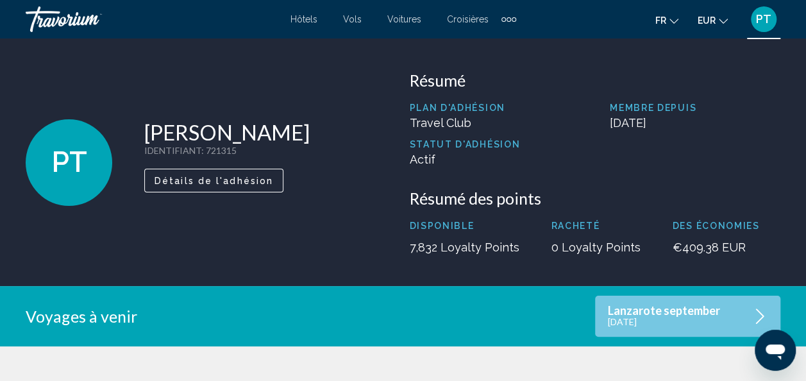
click at [65, 17] on div "Travorium" at bounding box center [90, 19] width 128 height 26
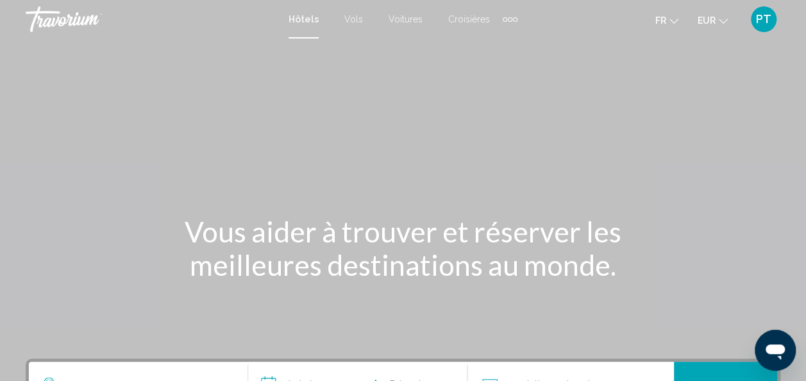
click at [404, 17] on span "Voitures" at bounding box center [405, 19] width 34 height 10
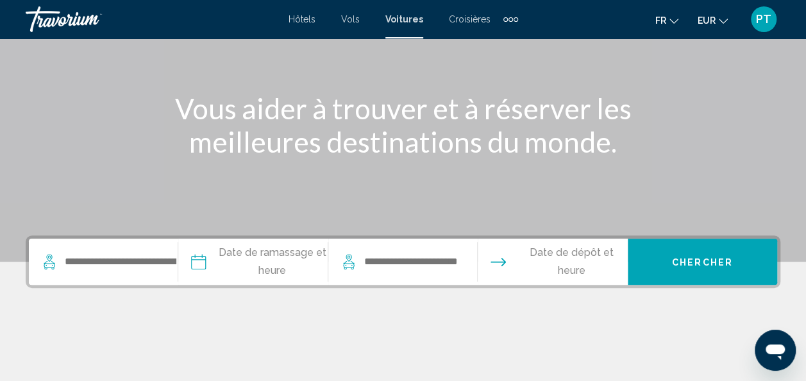
scroll to position [137, 0]
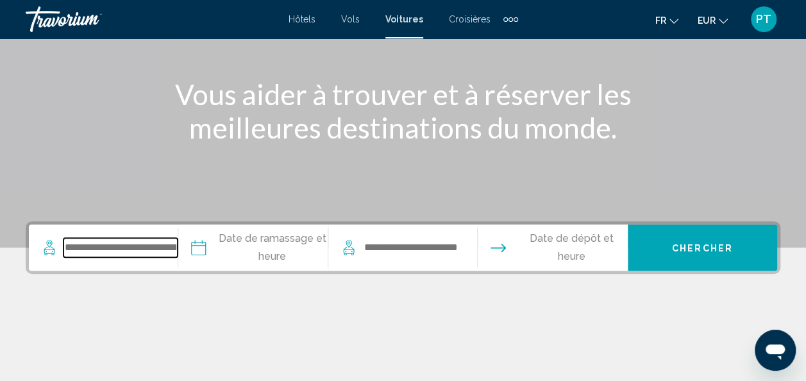
click at [118, 244] on input "Search widget" at bounding box center [120, 247] width 114 height 19
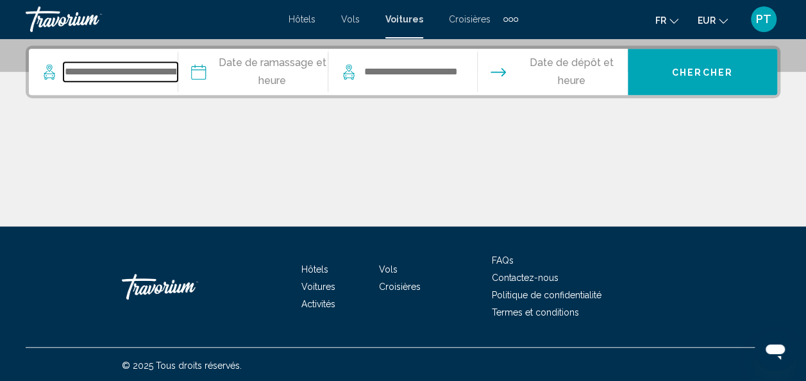
scroll to position [315, 0]
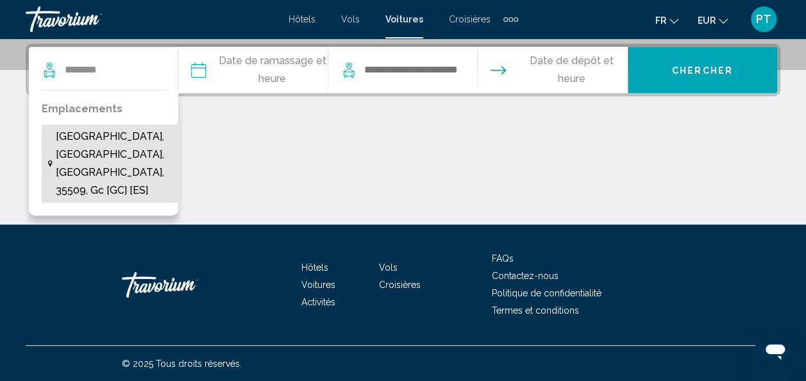
click at [131, 156] on span "Avenida Islas Canarias, C.C Los Charcos, Arrecife, 35509, Gc [GC] [ES]" at bounding box center [115, 164] width 119 height 72
type input "**********"
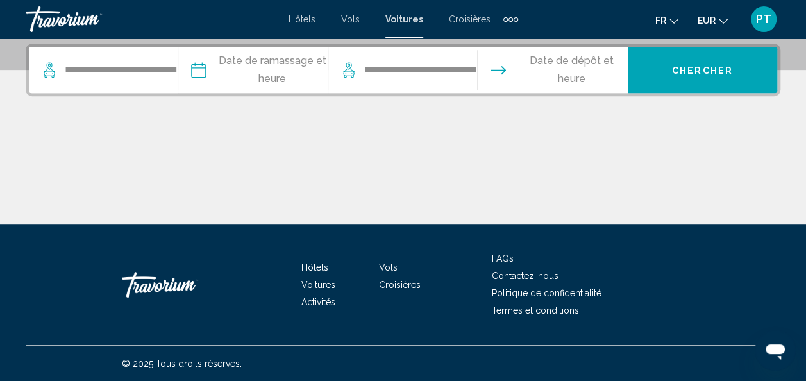
click at [255, 63] on input "Pickup date" at bounding box center [252, 72] width 154 height 50
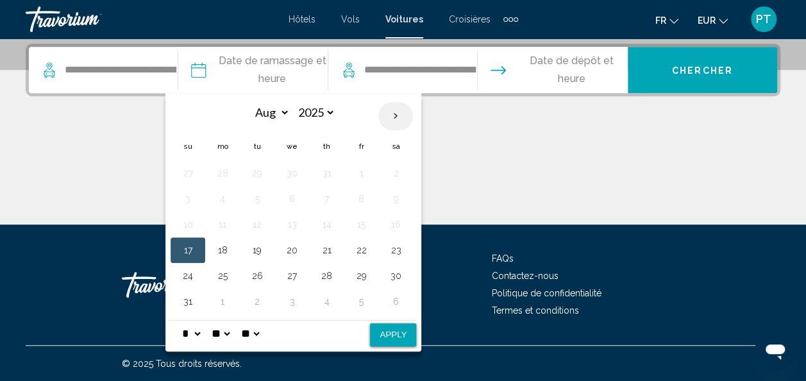
click at [399, 117] on th "Next month" at bounding box center [395, 116] width 35 height 28
select select "*"
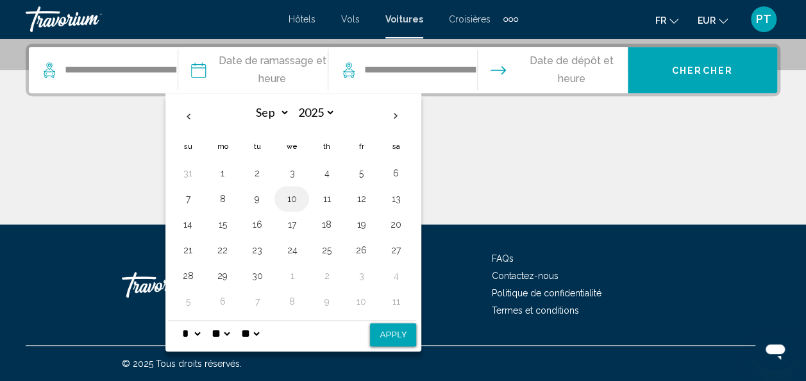
click at [292, 196] on button "10" at bounding box center [291, 199] width 21 height 18
click at [362, 196] on button "12" at bounding box center [361, 199] width 21 height 18
click at [299, 197] on button "10" at bounding box center [291, 199] width 21 height 18
click at [203, 328] on select "* * * * * * * * * ** ** **" at bounding box center [190, 333] width 23 height 26
select select "**"
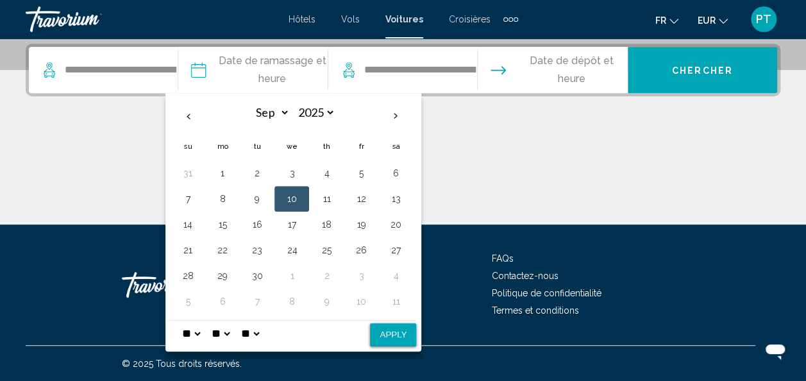
click at [181, 320] on select "* * * * * * * * * ** ** **" at bounding box center [190, 333] width 23 height 26
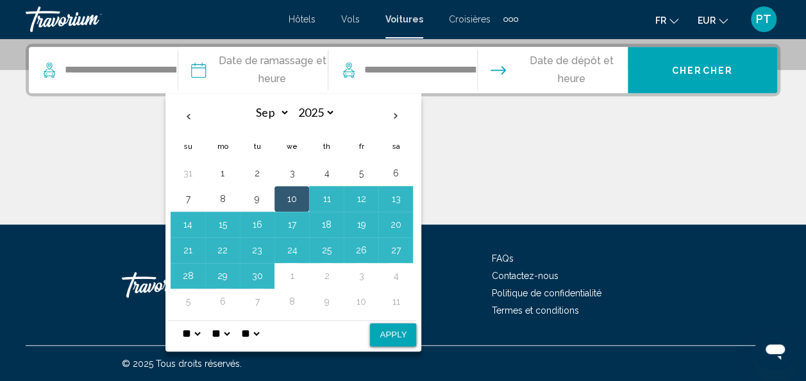
click at [262, 323] on select "** **" at bounding box center [249, 333] width 23 height 26
select select "**"
click at [249, 320] on select "** **" at bounding box center [249, 333] width 23 height 26
click at [395, 333] on button "Apply" at bounding box center [393, 334] width 46 height 23
type input "**********"
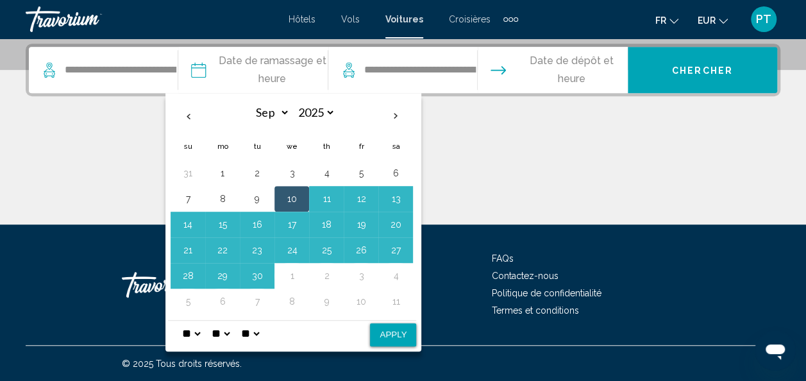
select select "*"
select select "**"
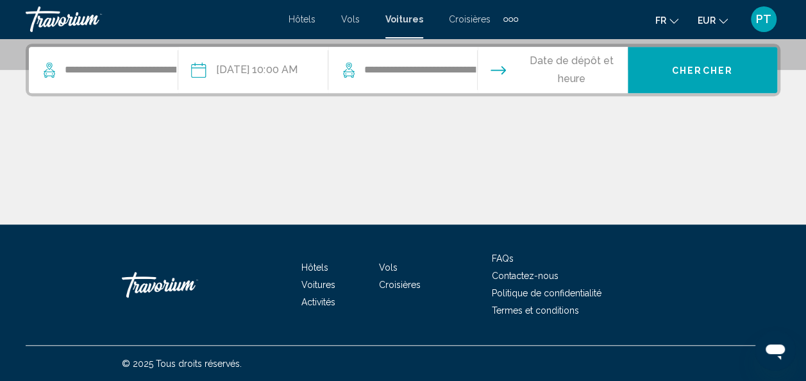
click at [583, 67] on input "Drop-off date" at bounding box center [551, 72] width 154 height 50
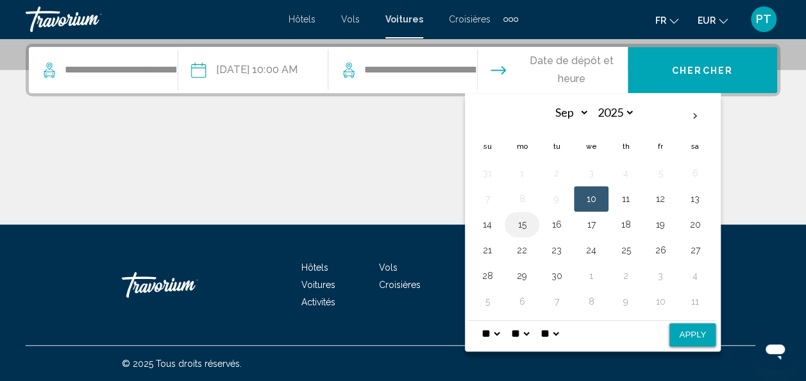
click at [523, 226] on button "15" at bounding box center [521, 224] width 21 height 18
click at [692, 335] on button "Apply" at bounding box center [692, 334] width 46 height 23
type input "**********"
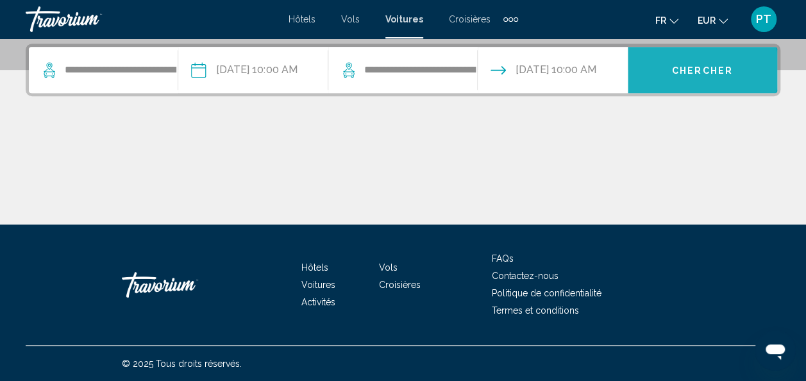
click at [697, 69] on span "Chercher" at bounding box center [702, 70] width 61 height 10
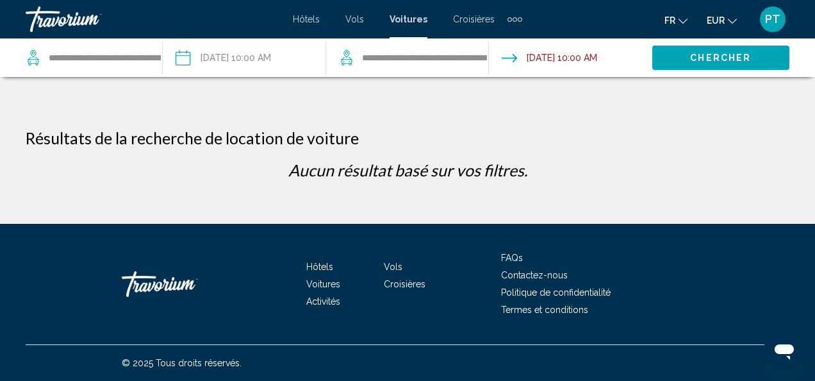
click at [588, 53] on input "Drop-off date: Sep 15, 2025 10:00 AM" at bounding box center [570, 59] width 168 height 42
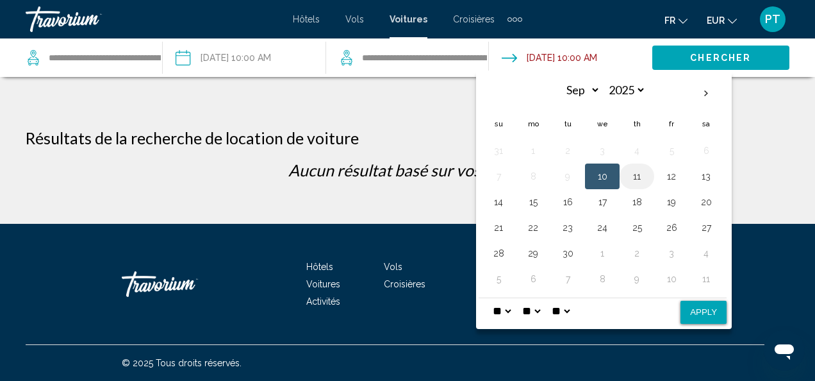
click at [632, 176] on button "11" at bounding box center [637, 176] width 21 height 18
click at [699, 311] on button "Apply" at bounding box center [704, 312] width 46 height 23
type input "**********"
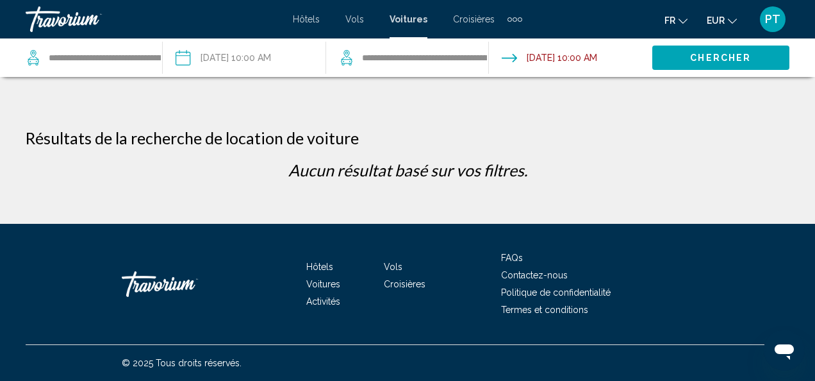
click at [713, 63] on span "Chercher" at bounding box center [720, 58] width 61 height 10
click at [483, 22] on span "Croisières" at bounding box center [474, 19] width 42 height 10
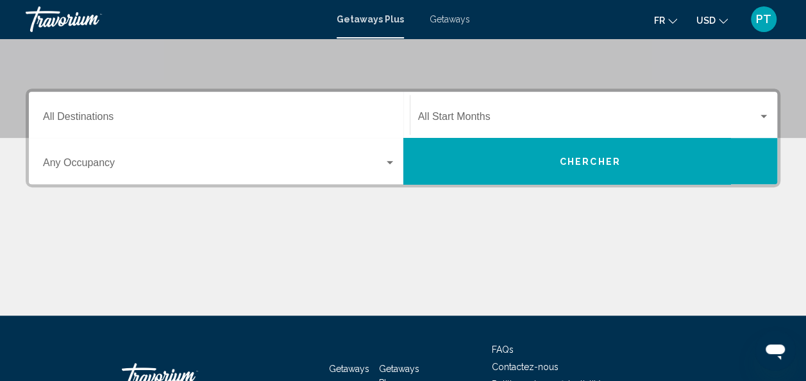
scroll to position [249, 0]
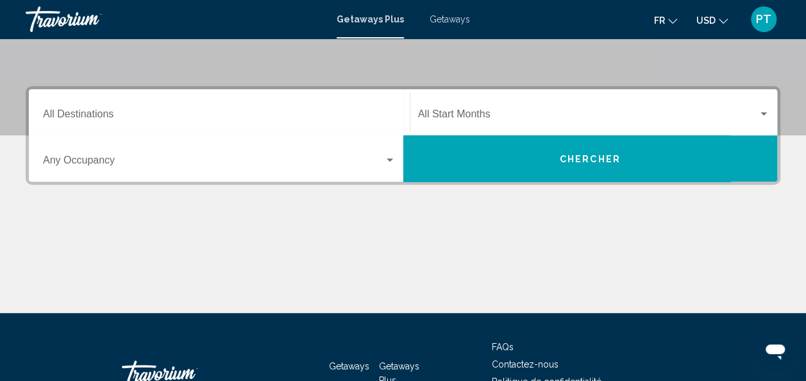
click at [711, 122] on div "Start Month All Start Months" at bounding box center [594, 112] width 352 height 40
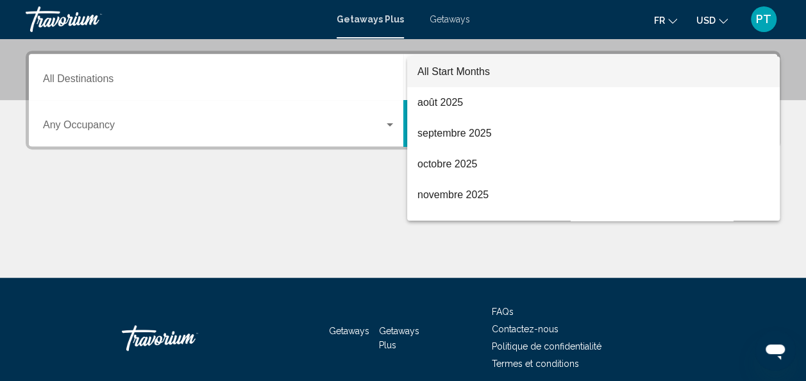
scroll to position [294, 0]
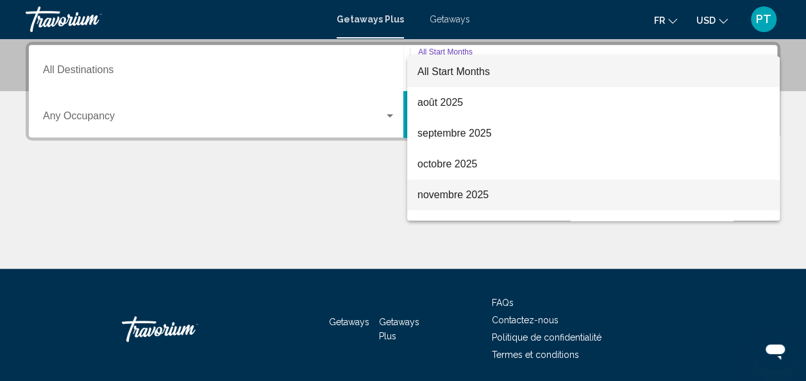
click at [483, 198] on span "novembre 2025" at bounding box center [593, 194] width 352 height 31
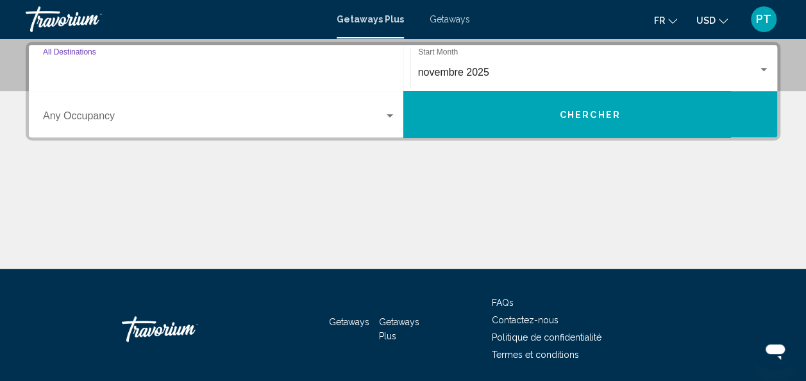
click at [123, 71] on input "Destination All Destinations" at bounding box center [219, 73] width 353 height 12
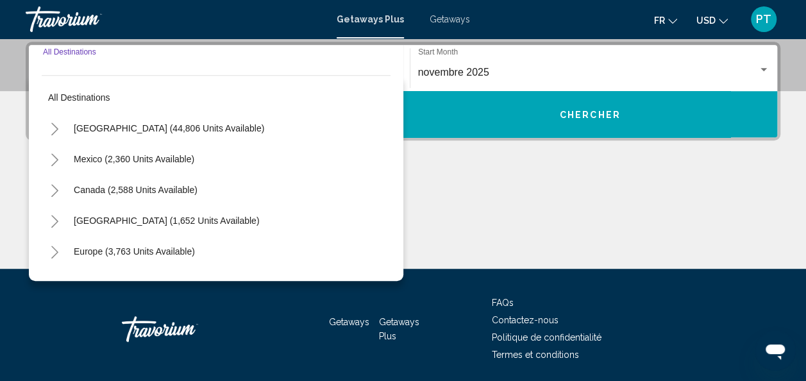
click at [123, 71] on input "Destination All Destinations" at bounding box center [219, 73] width 353 height 12
click at [647, 220] on div "Main content" at bounding box center [403, 220] width 754 height 96
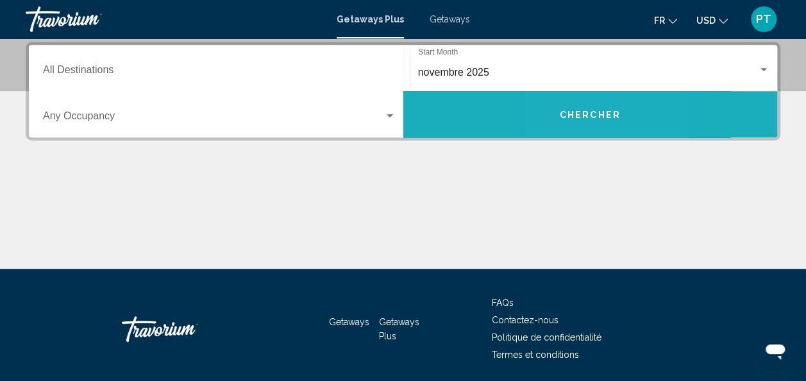
click at [570, 121] on button "Chercher" at bounding box center [590, 114] width 374 height 46
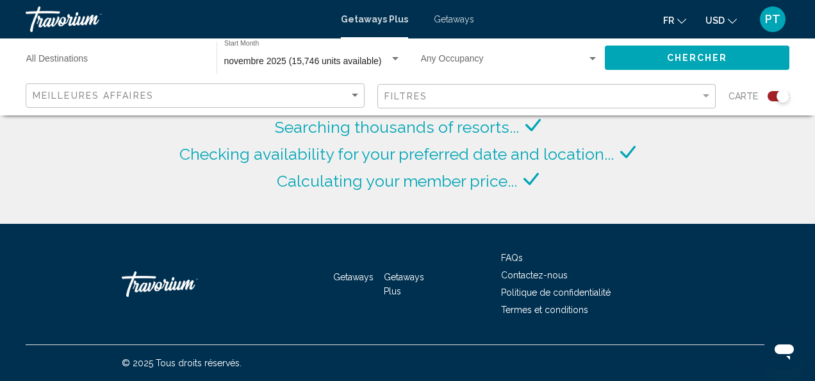
click at [726, 21] on button "USD USD ($) MXN (Mex$) CAD (Can$) GBP (£) EUR (€) AUD (A$) NZD (NZ$) CNY (CN¥)" at bounding box center [721, 20] width 31 height 19
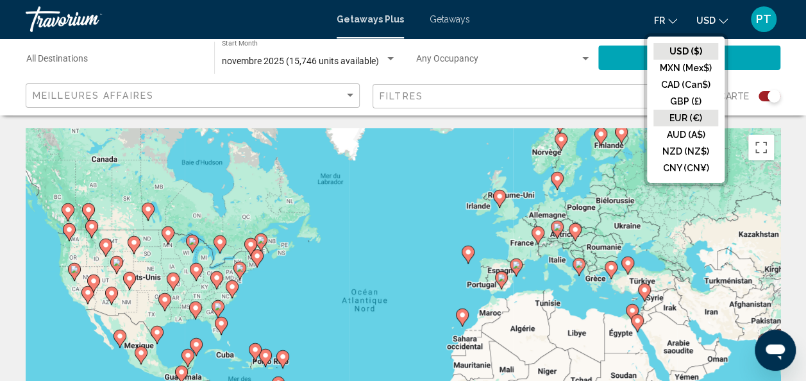
click at [683, 117] on button "EUR (€)" at bounding box center [685, 118] width 65 height 17
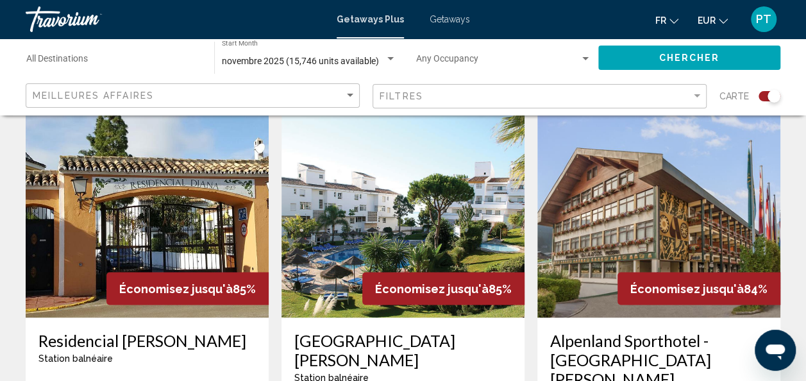
scroll to position [370, 0]
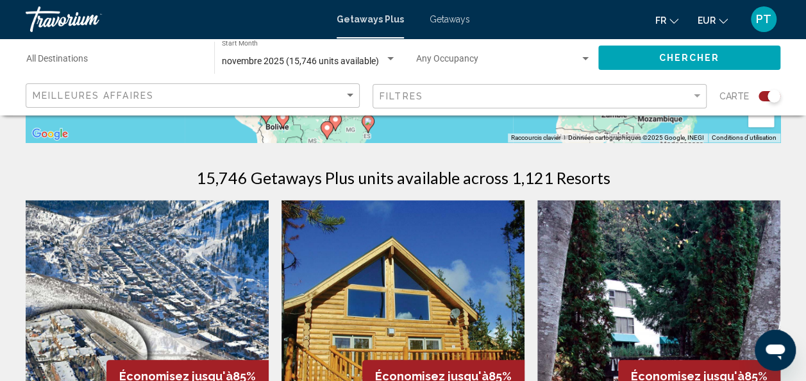
click at [177, 64] on input "Destination All Destinations" at bounding box center [113, 61] width 175 height 10
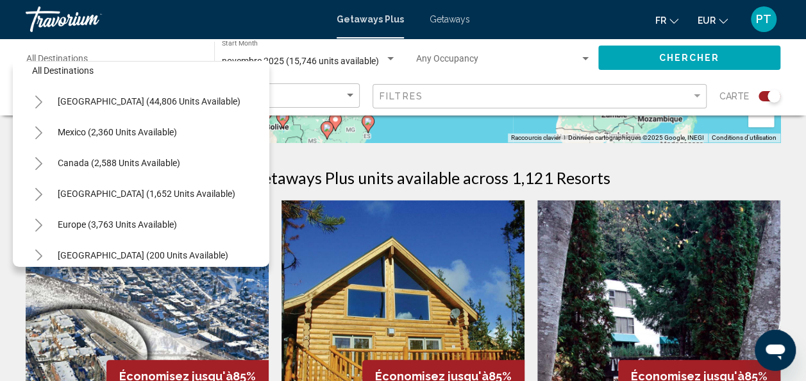
scroll to position [47, 0]
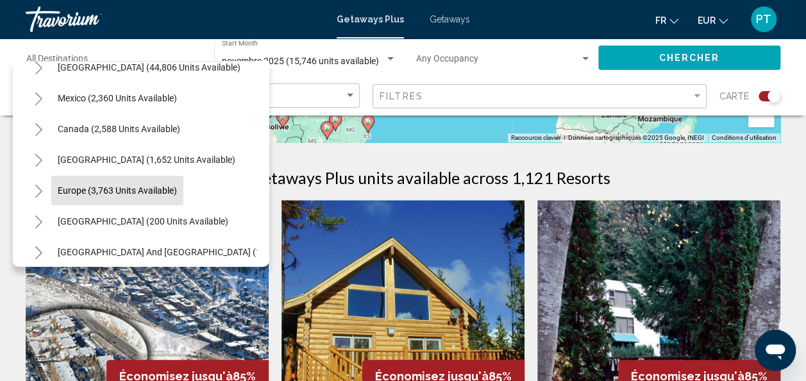
click at [129, 191] on span "Europe (3,763 units available)" at bounding box center [117, 190] width 119 height 10
type input "**********"
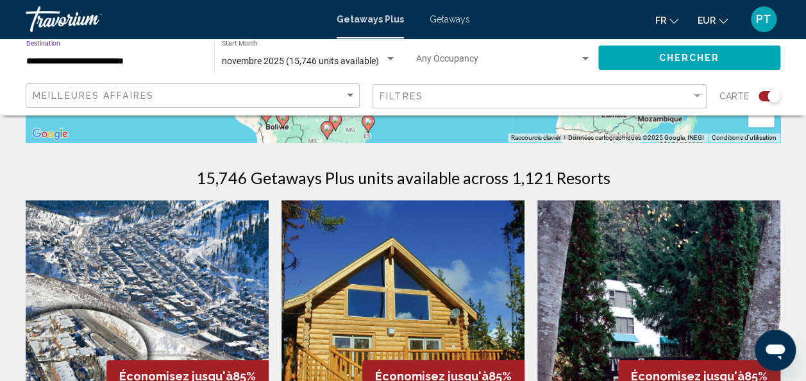
click at [710, 60] on span "Chercher" at bounding box center [688, 58] width 61 height 10
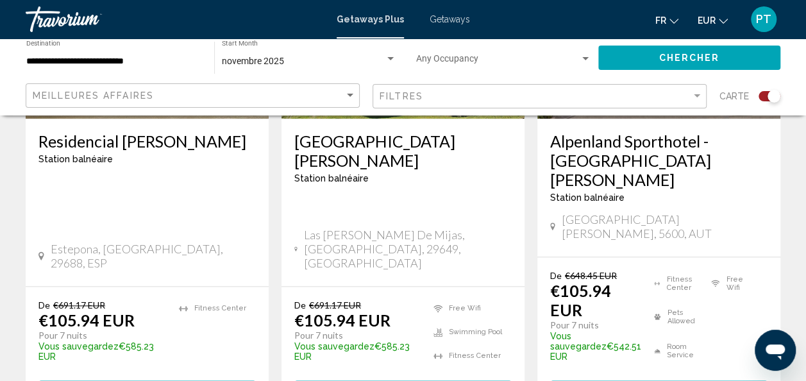
scroll to position [732, 0]
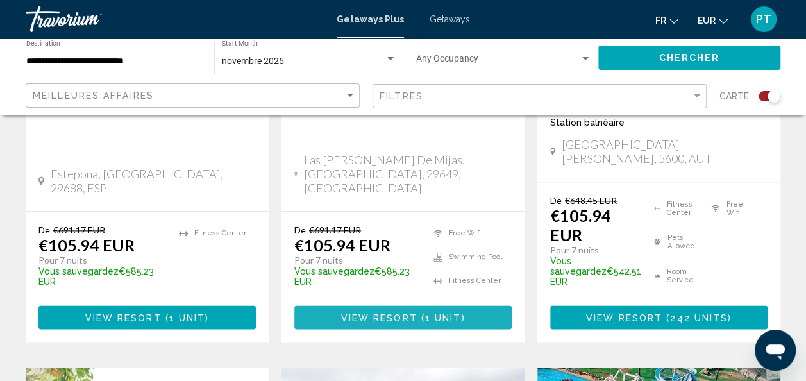
click at [413, 312] on span "View Resort" at bounding box center [378, 317] width 76 height 10
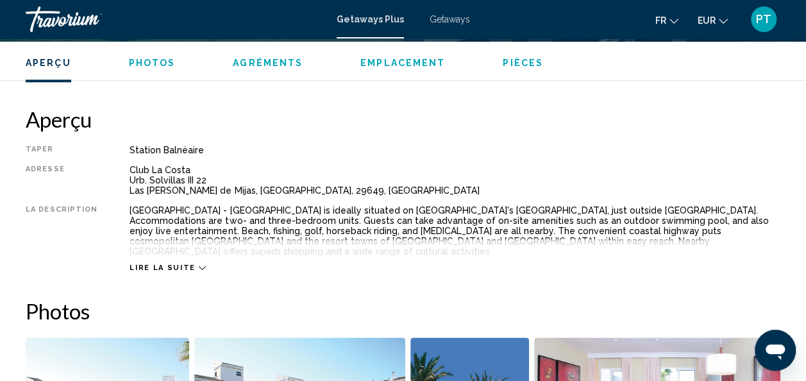
scroll to position [644, 0]
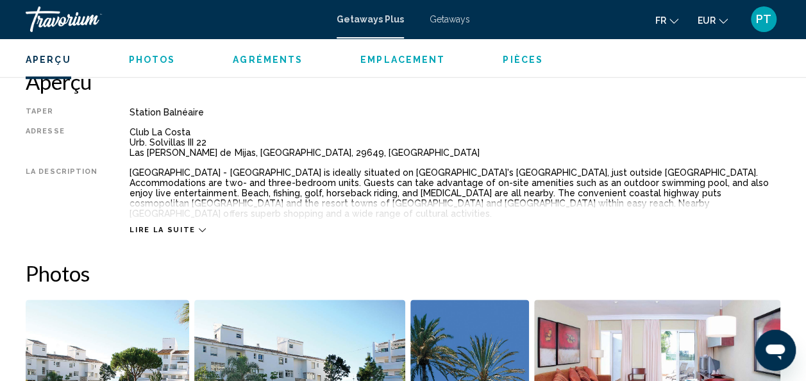
click at [179, 226] on span "Lire la suite" at bounding box center [161, 230] width 65 height 8
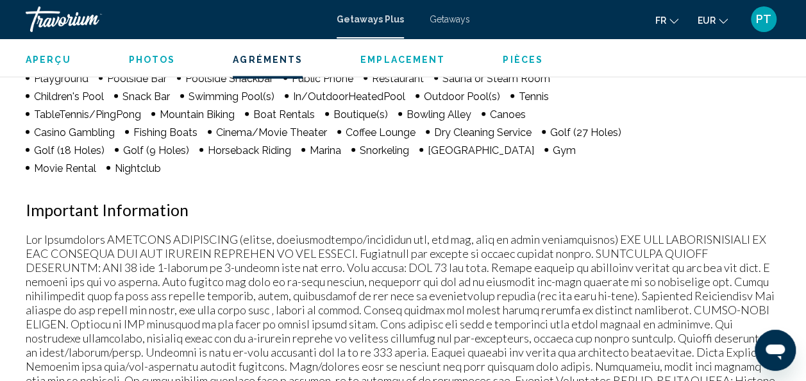
scroll to position [1619, 0]
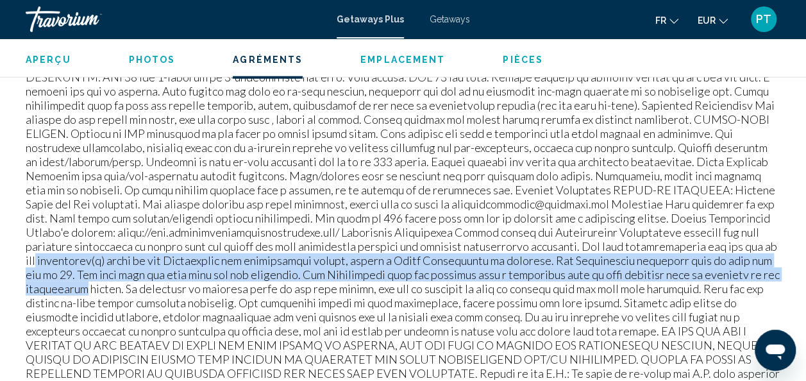
drag, startPoint x: 804, startPoint y: 220, endPoint x: 804, endPoint y: 246, distance: 25.6
click at [804, 246] on div "Aperçu Taper Station balnéaire Tout inclus Pas tout compris Adresse Club La Cos…" at bounding box center [403, 236] width 806 height 2287
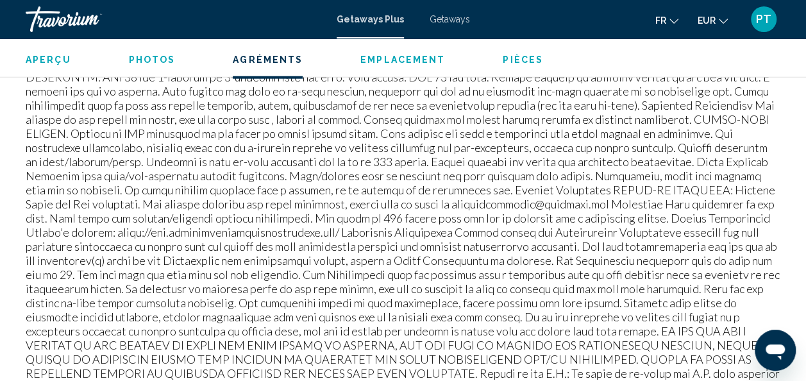
drag, startPoint x: 804, startPoint y: 246, endPoint x: 806, endPoint y: 283, distance: 37.2
click at [802, 285] on div "Aperçu Taper Station balnéaire Tout inclus Pas tout compris Adresse Club La Cos…" at bounding box center [403, 236] width 806 height 2287
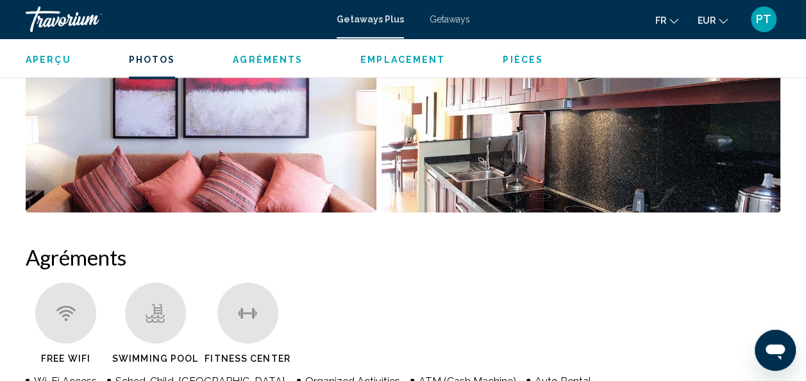
scroll to position [1040, 0]
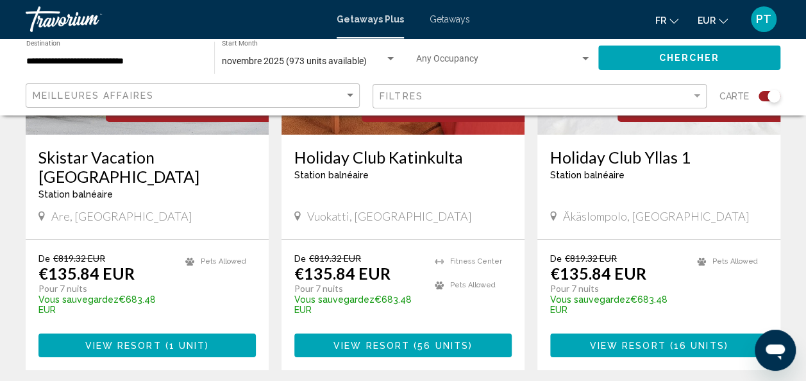
scroll to position [2282, 0]
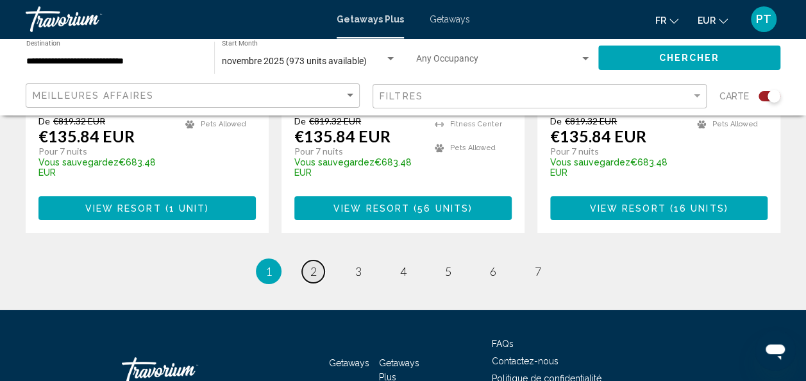
click at [311, 264] on span "2" at bounding box center [313, 271] width 6 height 14
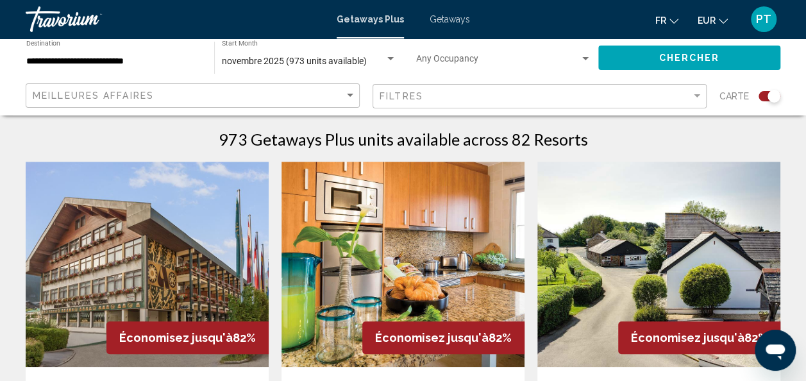
scroll to position [326, 0]
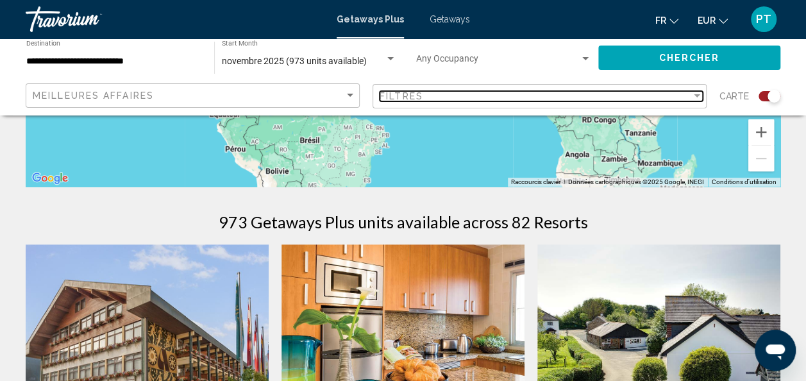
click at [696, 98] on div "Filter" at bounding box center [697, 96] width 12 height 10
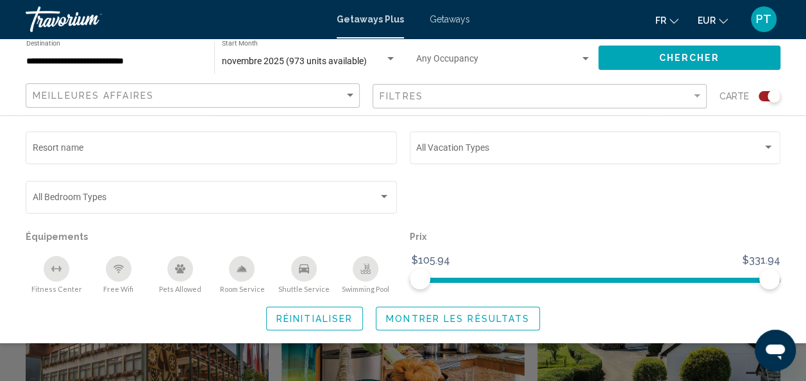
click at [294, 275] on div "Shuttle Service" at bounding box center [304, 269] width 26 height 26
click at [366, 276] on div "Swimming Pool" at bounding box center [366, 269] width 26 height 26
click at [108, 270] on div "Free Wifi" at bounding box center [119, 269] width 26 height 26
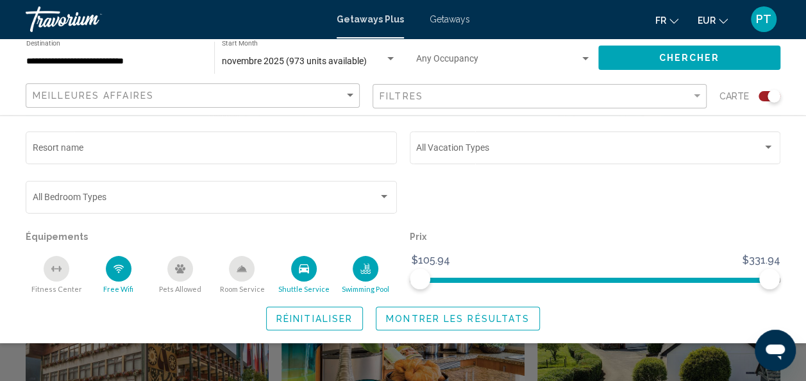
click at [475, 324] on button "Montrer les résultats" at bounding box center [458, 318] width 164 height 24
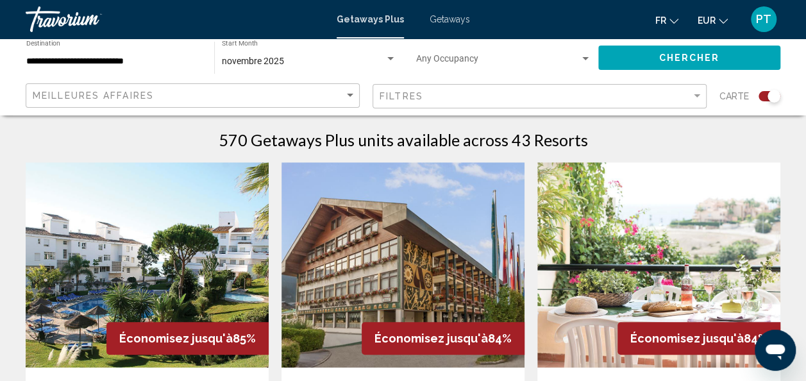
scroll to position [270, 0]
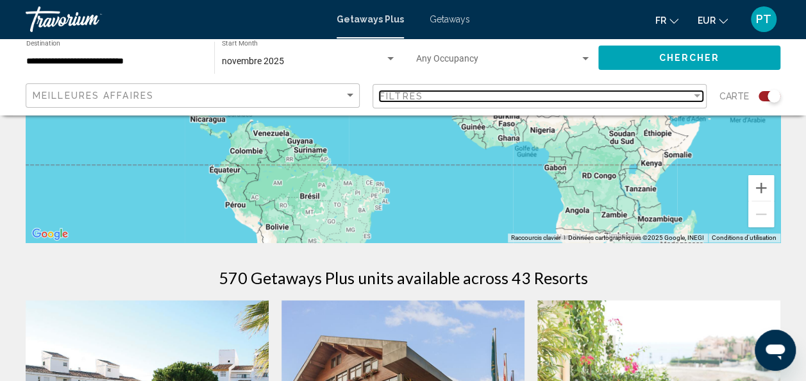
click at [702, 95] on div "Filter" at bounding box center [697, 96] width 12 height 10
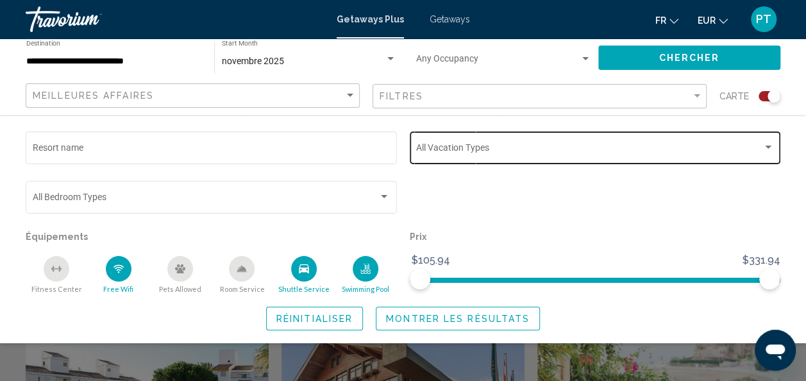
click at [697, 137] on div "Vacation Types All Vacation Types" at bounding box center [595, 146] width 358 height 35
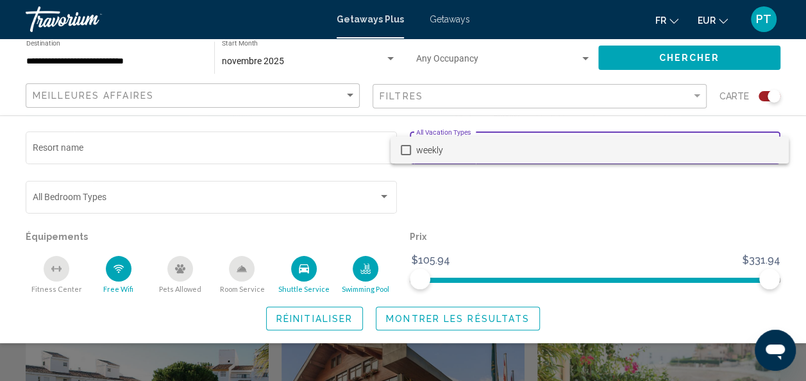
click at [640, 235] on div at bounding box center [403, 190] width 806 height 381
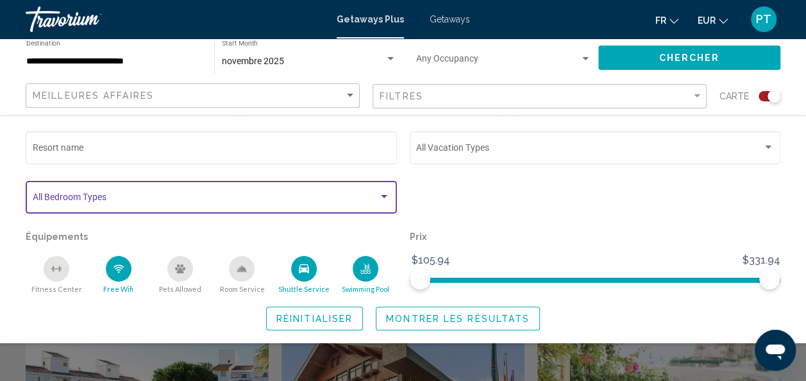
click at [364, 197] on span "Search widget" at bounding box center [206, 199] width 346 height 10
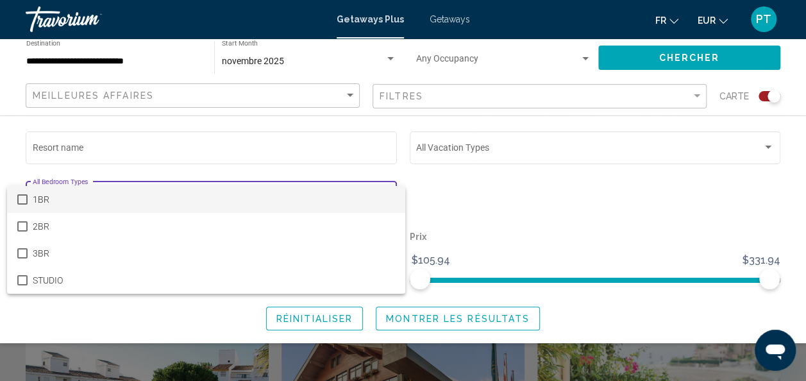
click at [561, 197] on div at bounding box center [403, 190] width 806 height 381
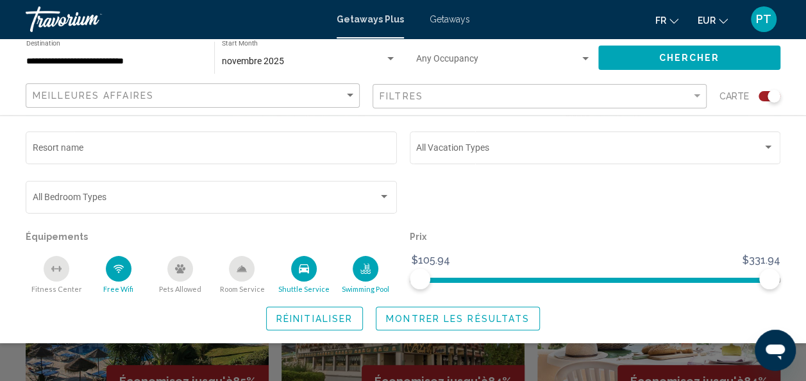
scroll to position [431, 0]
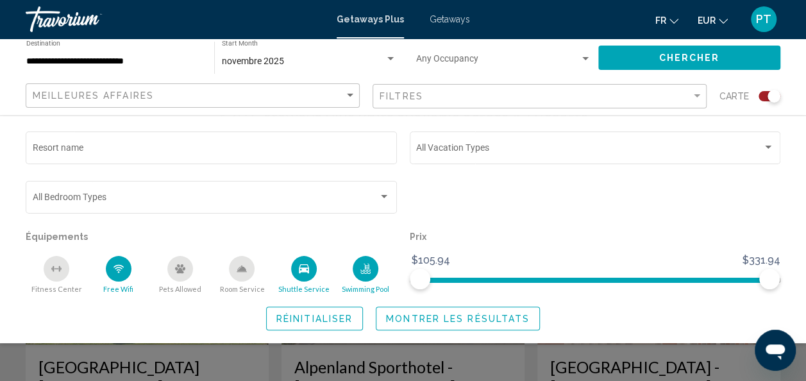
click at [449, 316] on span "Montrer les résultats" at bounding box center [458, 318] width 144 height 10
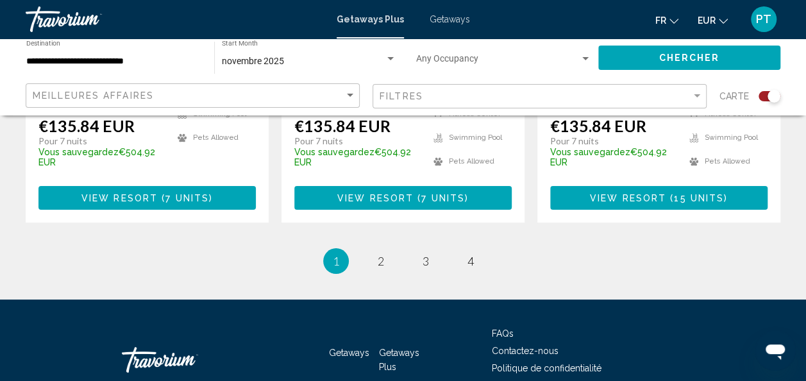
scroll to position [2315, 0]
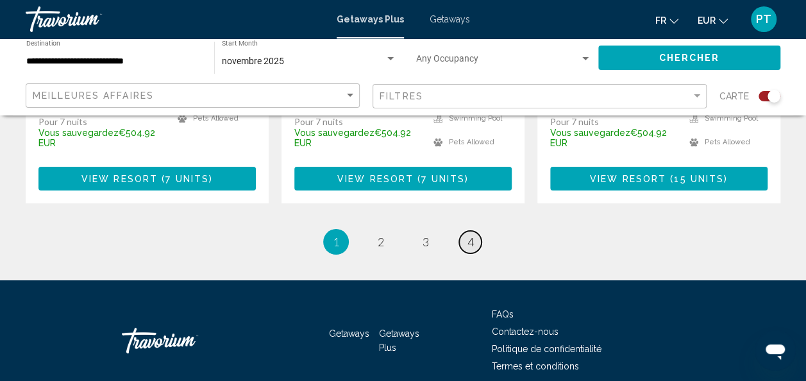
click at [465, 231] on link "page 4" at bounding box center [470, 242] width 22 height 22
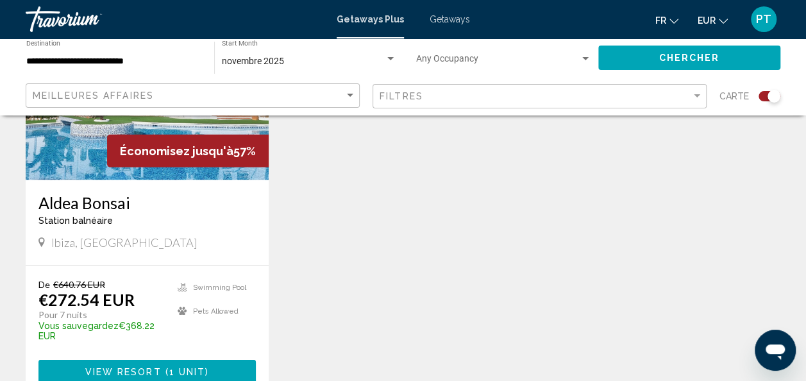
scroll to position [1577, 0]
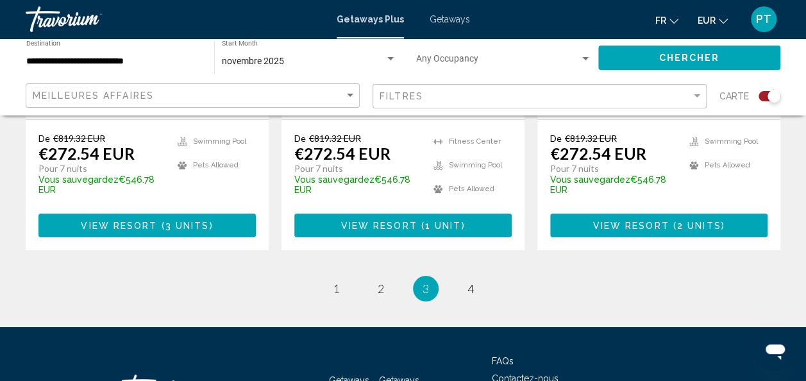
scroll to position [2222, 0]
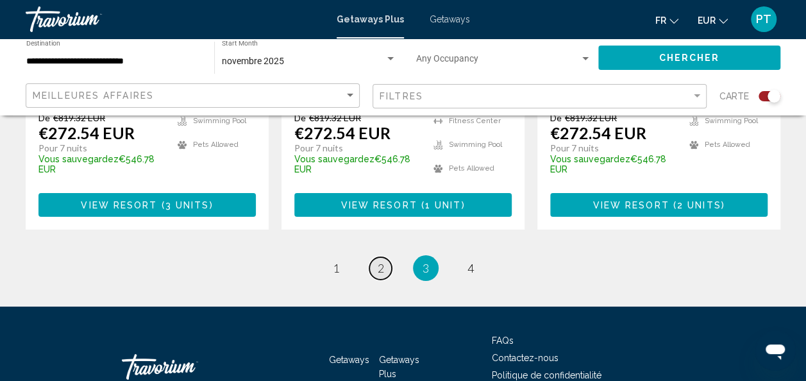
click at [381, 261] on span "2" at bounding box center [381, 268] width 6 height 14
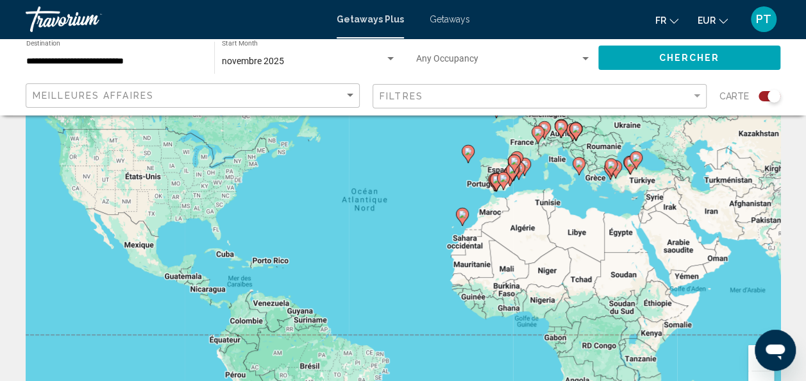
scroll to position [1, 0]
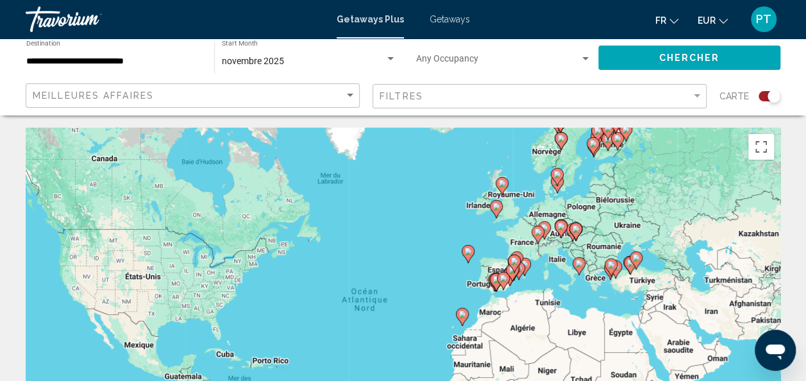
click at [446, 18] on span "Getaways" at bounding box center [449, 19] width 40 height 10
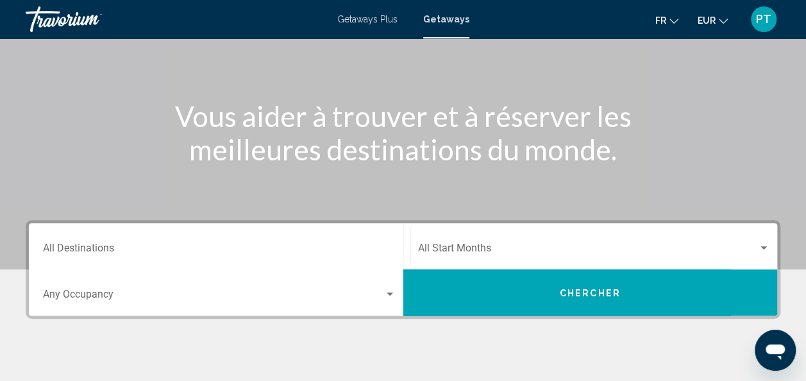
click at [519, 238] on div "Start Month All Start Months" at bounding box center [594, 246] width 352 height 40
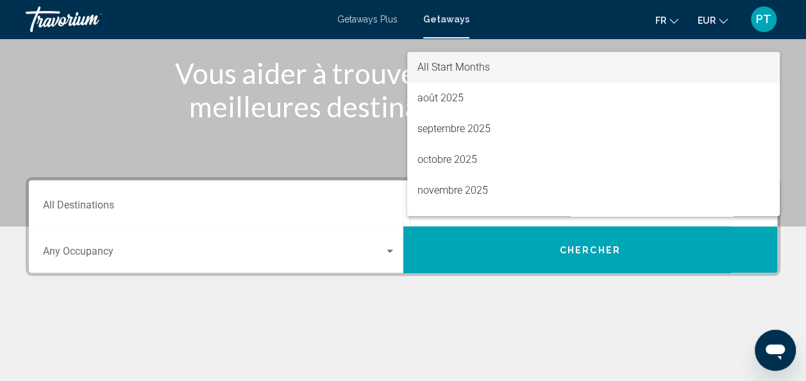
scroll to position [155, 0]
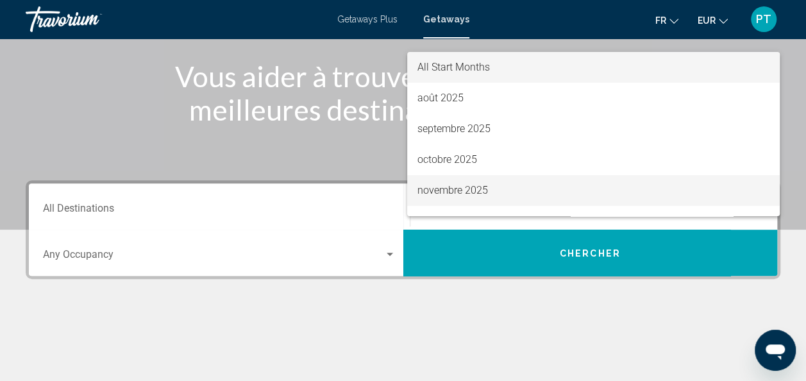
click at [563, 182] on span "novembre 2025" at bounding box center [593, 190] width 352 height 31
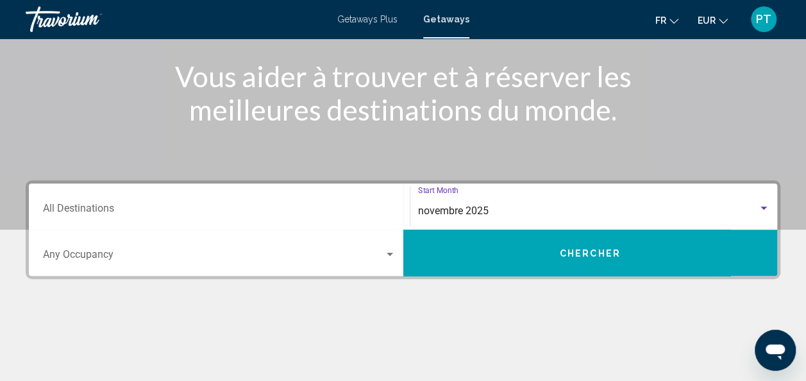
click at [631, 254] on button "Chercher" at bounding box center [590, 252] width 374 height 46
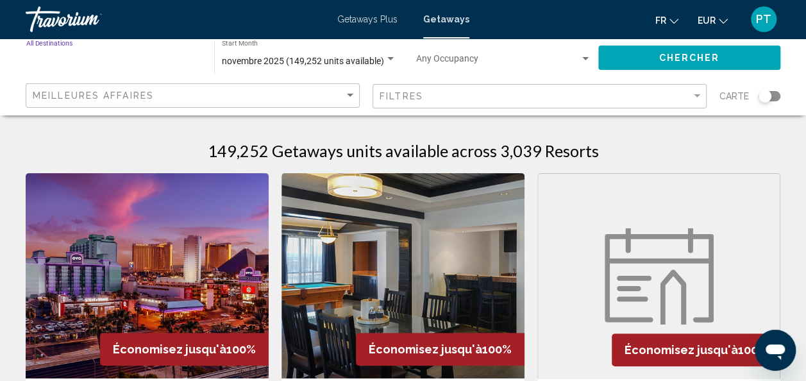
click at [195, 64] on input "Destination All Destinations" at bounding box center [113, 61] width 175 height 10
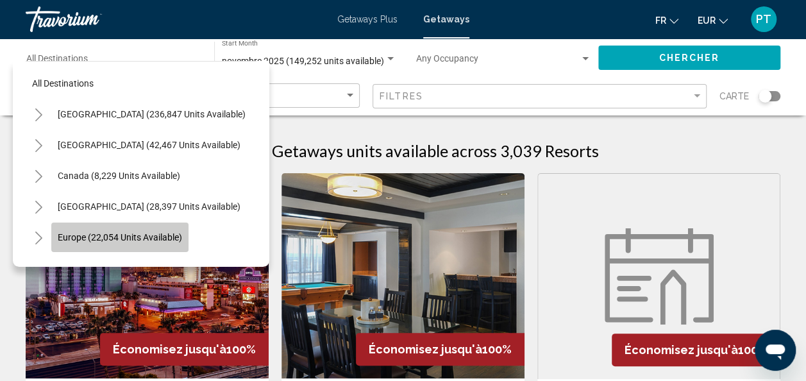
click at [170, 239] on span "Europe (22,054 units available)" at bounding box center [120, 237] width 124 height 10
type input "**********"
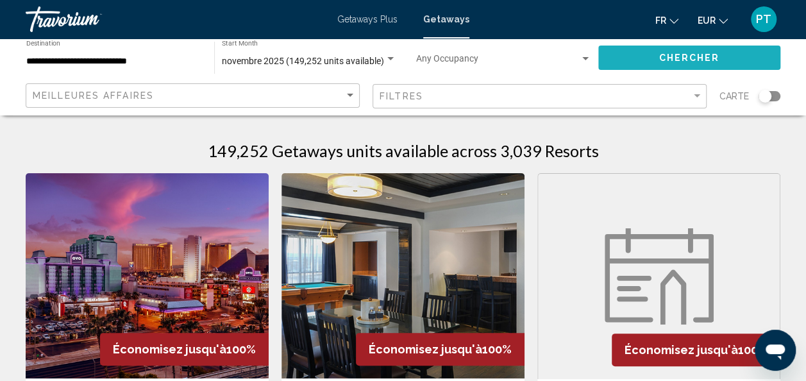
click at [661, 62] on span "Chercher" at bounding box center [688, 58] width 61 height 10
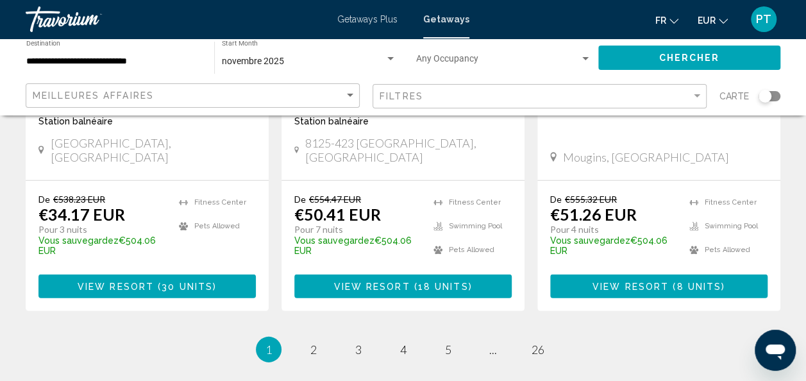
scroll to position [1798, 0]
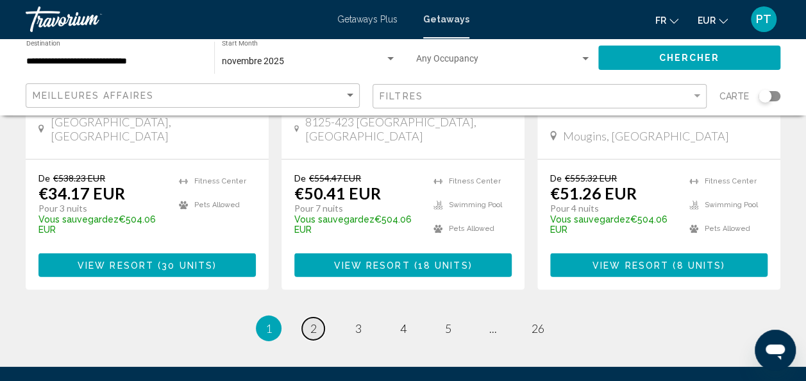
click at [313, 317] on link "page 2" at bounding box center [313, 328] width 22 height 22
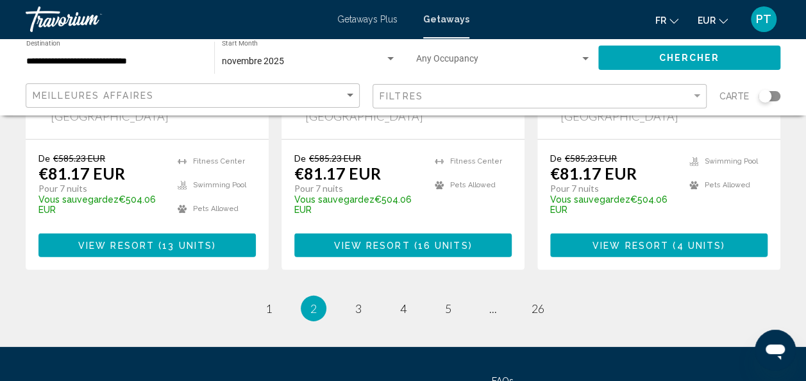
scroll to position [1834, 0]
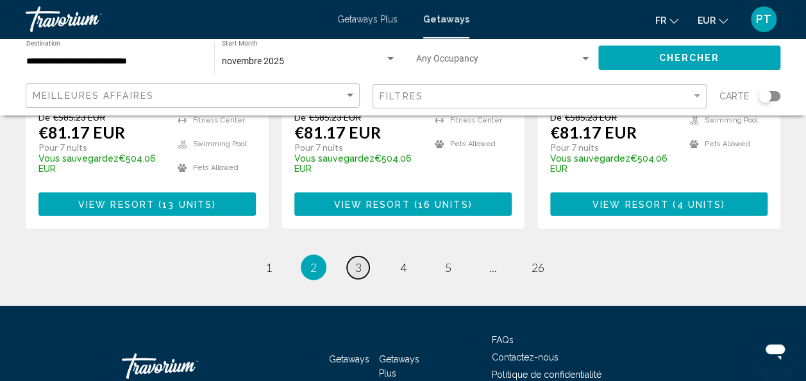
click at [356, 260] on span "3" at bounding box center [358, 267] width 6 height 14
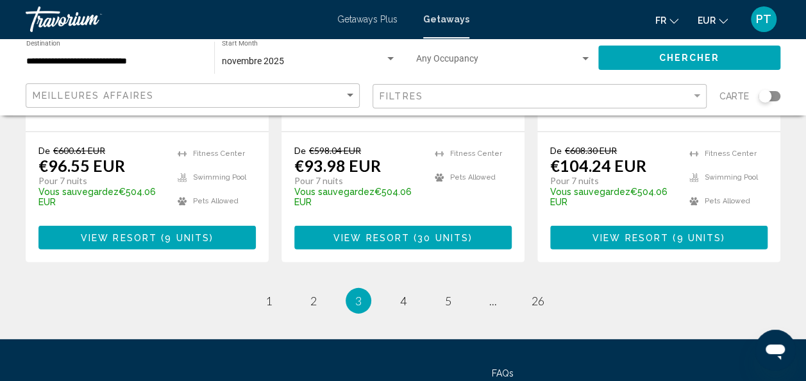
scroll to position [1825, 0]
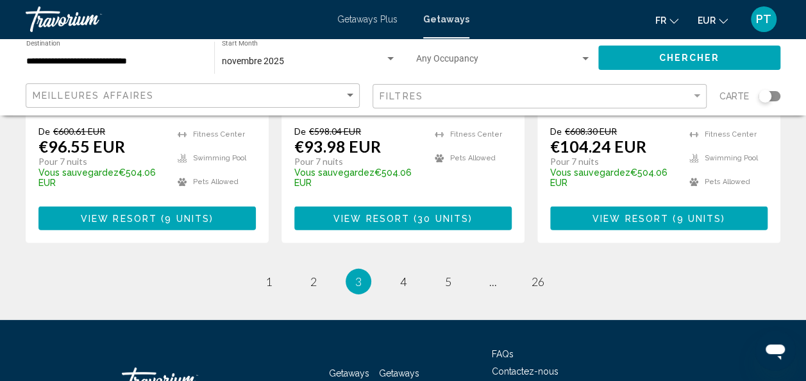
click at [387, 269] on ul "3 / 26 page 1 page 2 You're on page 3 page 4 page 5 page ... page 26" at bounding box center [403, 282] width 754 height 26
click at [397, 270] on link "page 4" at bounding box center [403, 281] width 22 height 22
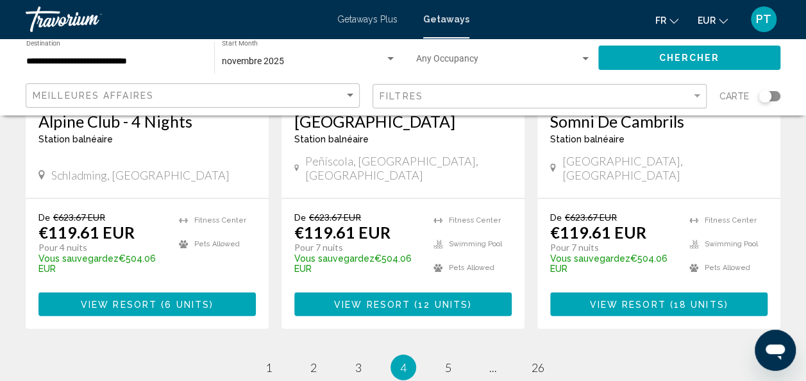
scroll to position [1771, 0]
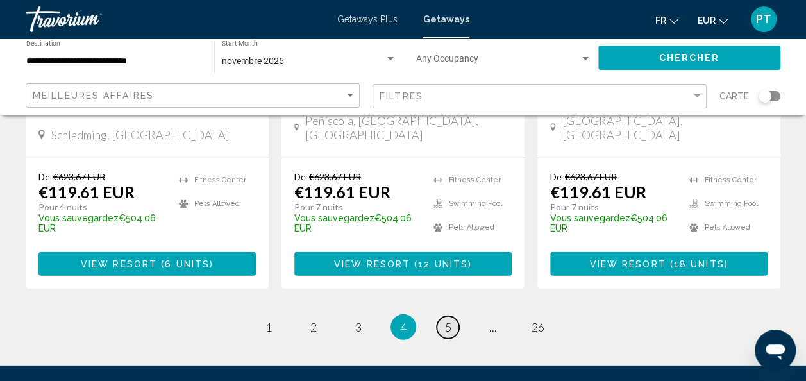
click at [445, 320] on span "5" at bounding box center [448, 327] width 6 height 14
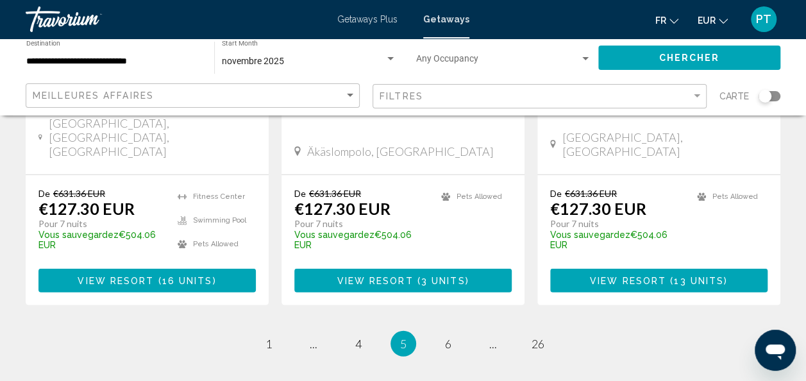
scroll to position [1786, 0]
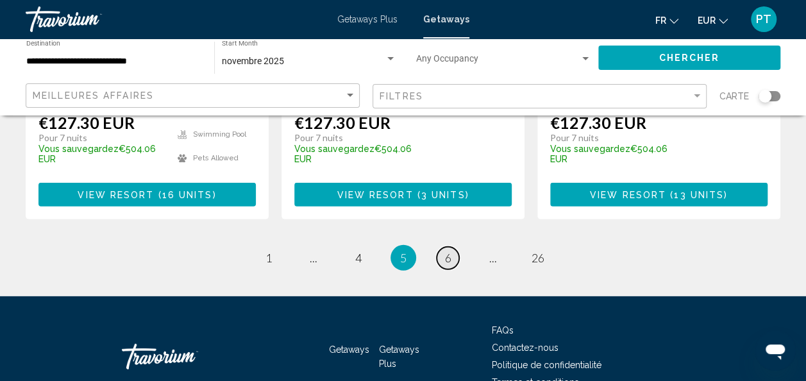
click at [447, 251] on span "6" at bounding box center [448, 258] width 6 height 14
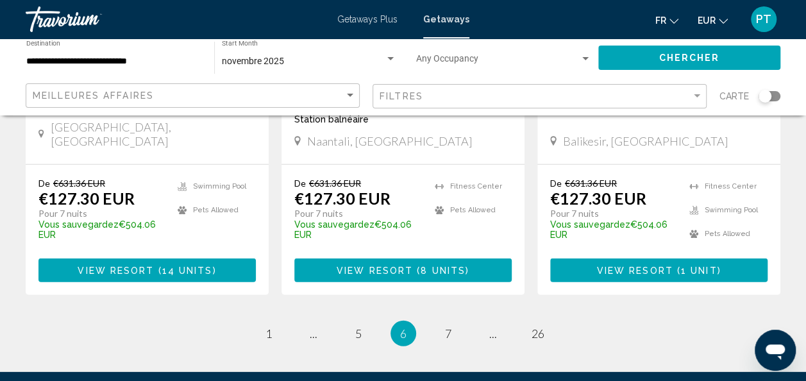
scroll to position [1806, 0]
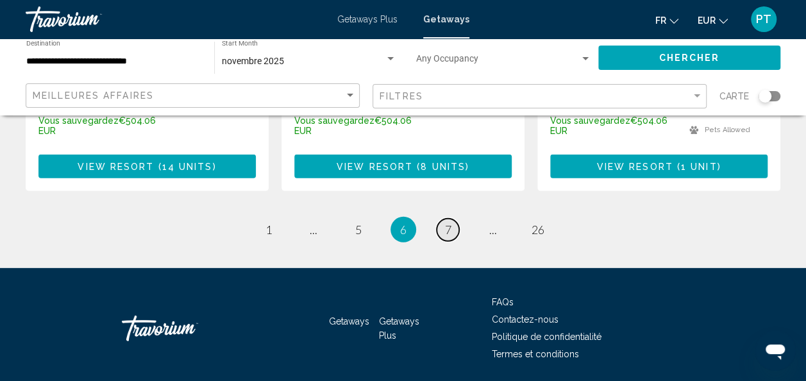
click at [450, 222] on span "7" at bounding box center [448, 229] width 6 height 14
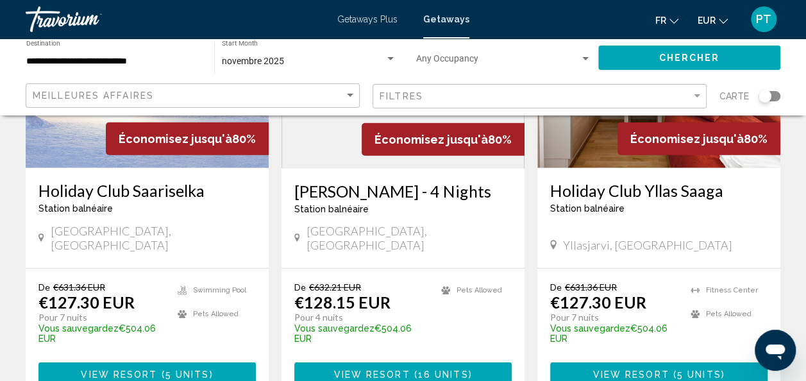
scroll to position [1805, 0]
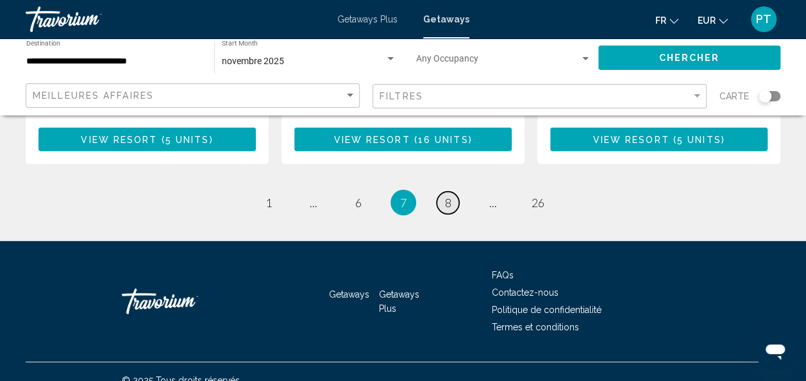
click at [454, 192] on link "page 8" at bounding box center [447, 203] width 22 height 22
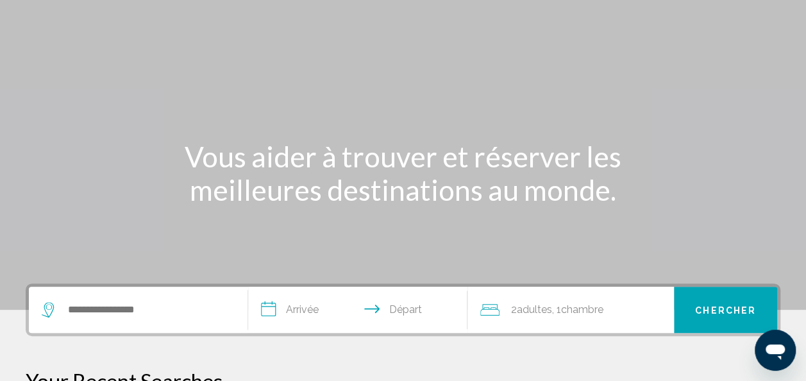
scroll to position [151, 0]
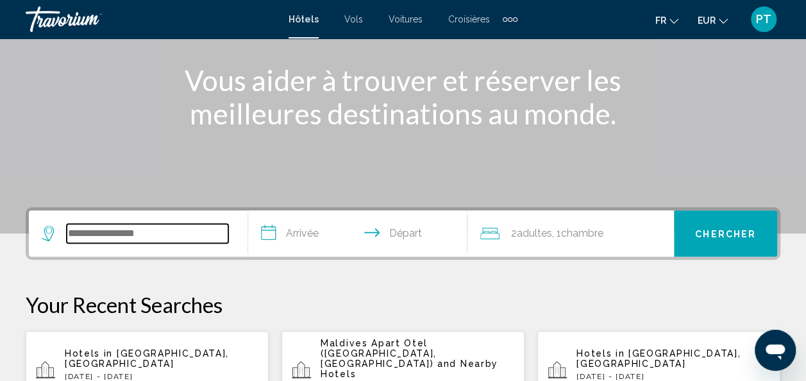
click at [158, 230] on input "Search widget" at bounding box center [148, 233] width 162 height 19
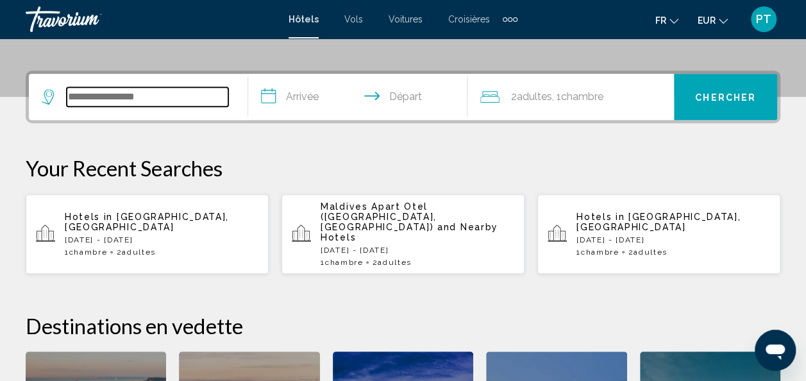
paste input "**********"
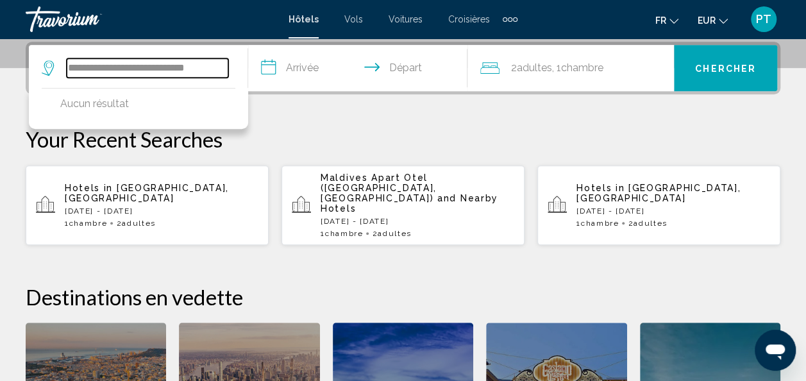
drag, startPoint x: 209, startPoint y: 70, endPoint x: 158, endPoint y: 63, distance: 51.1
click at [158, 63] on input "**********" at bounding box center [148, 67] width 162 height 19
click at [161, 68] on input "**********" at bounding box center [148, 67] width 162 height 19
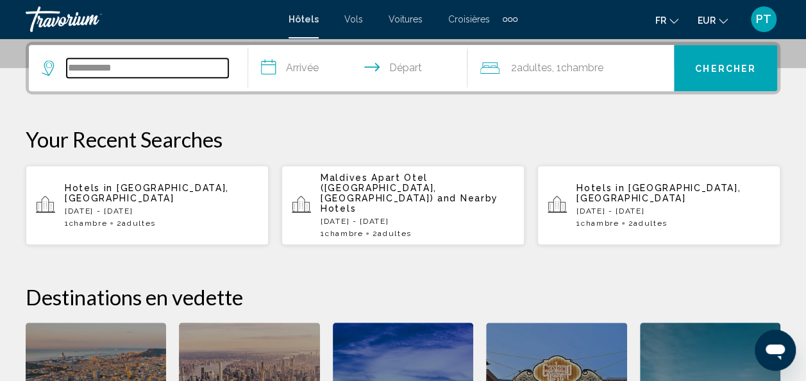
drag, startPoint x: 129, startPoint y: 62, endPoint x: 66, endPoint y: 62, distance: 62.8
click at [67, 62] on input "**********" at bounding box center [148, 67] width 162 height 19
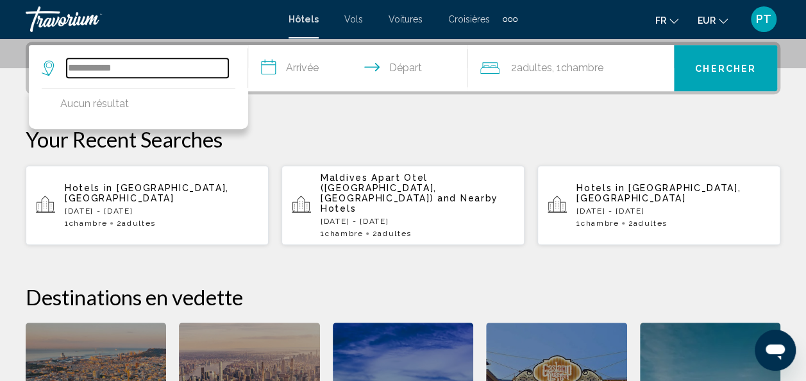
paste input "********"
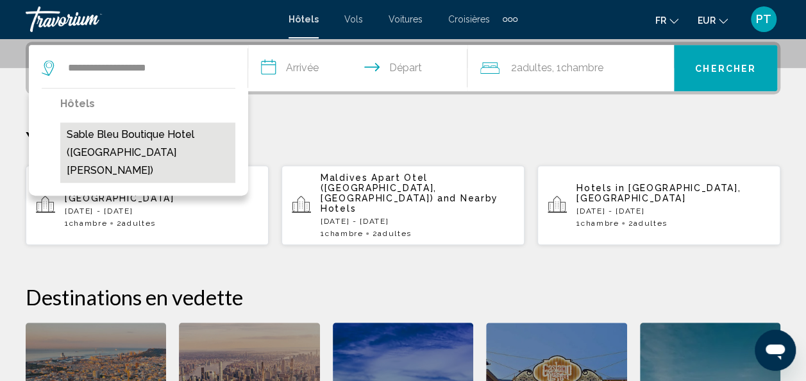
click at [175, 132] on button "Sable Bleu Boutique Hotel ([GEOGRAPHIC_DATA][PERSON_NAME])" at bounding box center [147, 152] width 175 height 60
type input "**********"
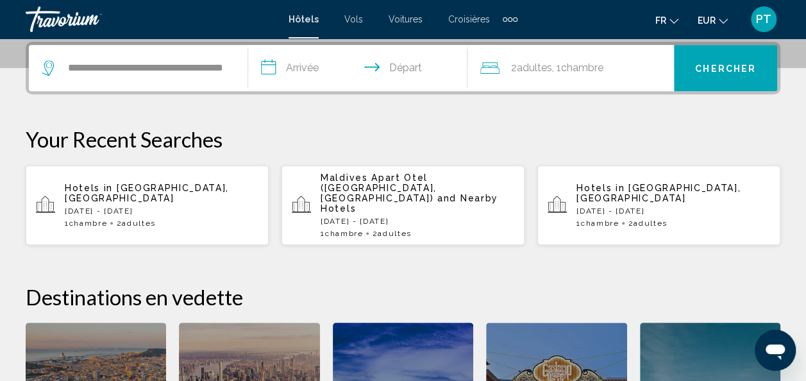
click at [304, 63] on input "**********" at bounding box center [360, 70] width 224 height 50
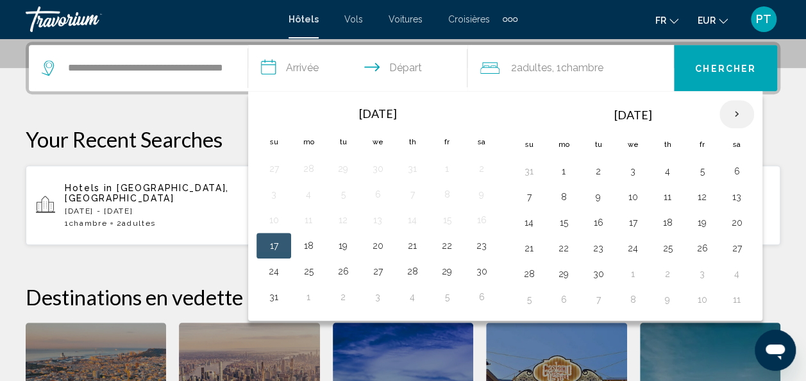
click at [729, 106] on th "Next month" at bounding box center [736, 114] width 35 height 28
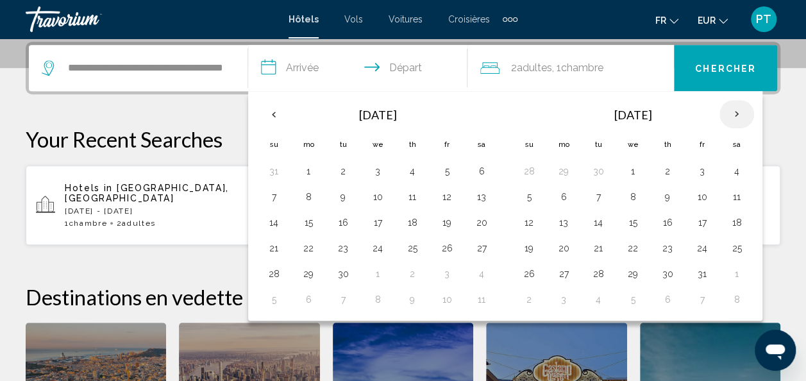
click at [729, 106] on th "Next month" at bounding box center [736, 114] width 35 height 28
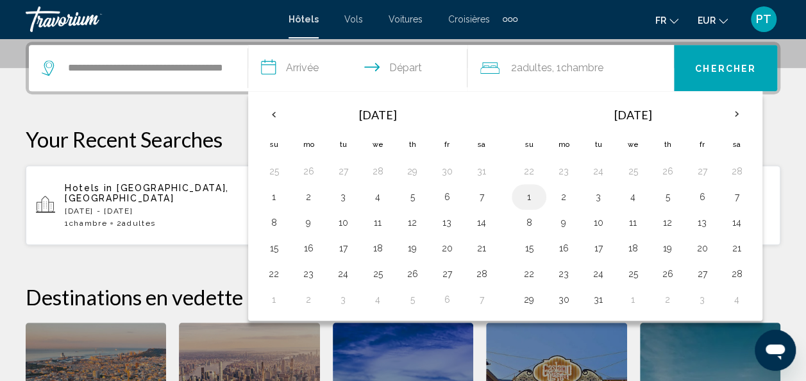
click at [519, 197] on button "1" at bounding box center [529, 197] width 21 height 18
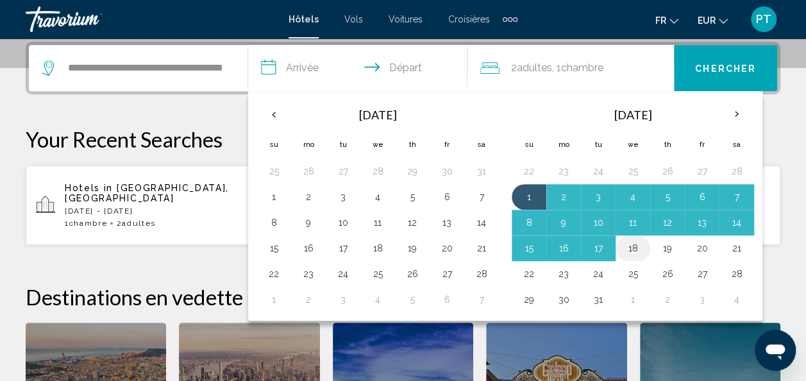
click at [635, 244] on button "18" at bounding box center [632, 248] width 21 height 18
type input "**********"
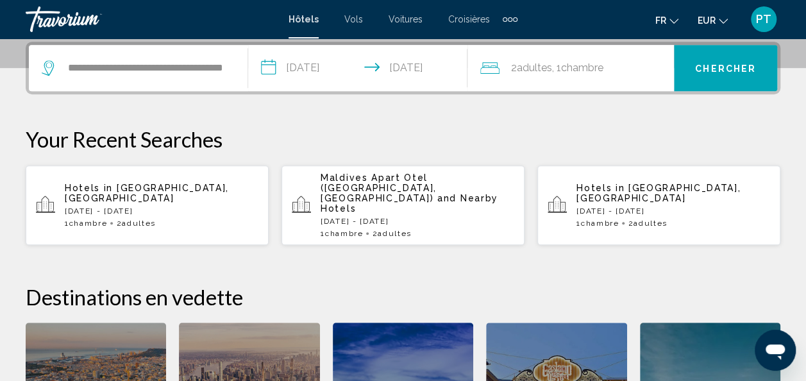
click at [724, 63] on span "Chercher" at bounding box center [725, 68] width 61 height 10
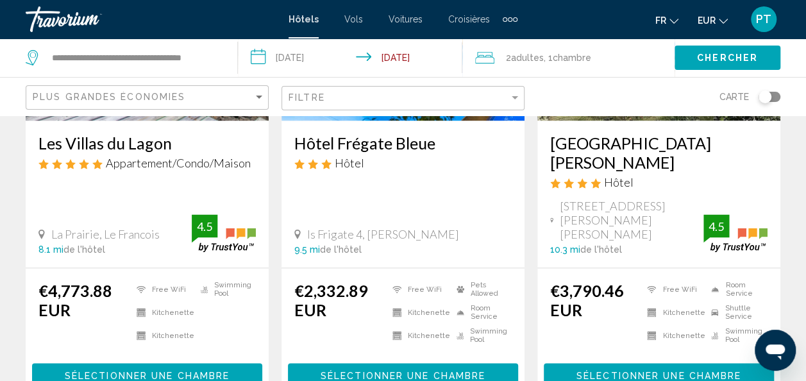
scroll to position [464, 0]
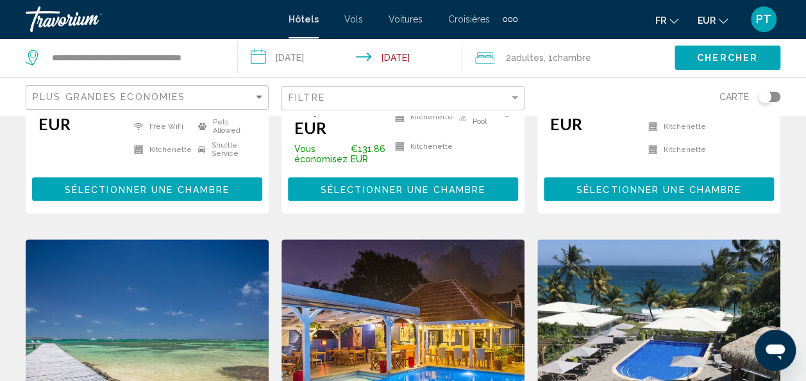
click at [519, 108] on div "Filtre" at bounding box center [404, 99] width 232 height 24
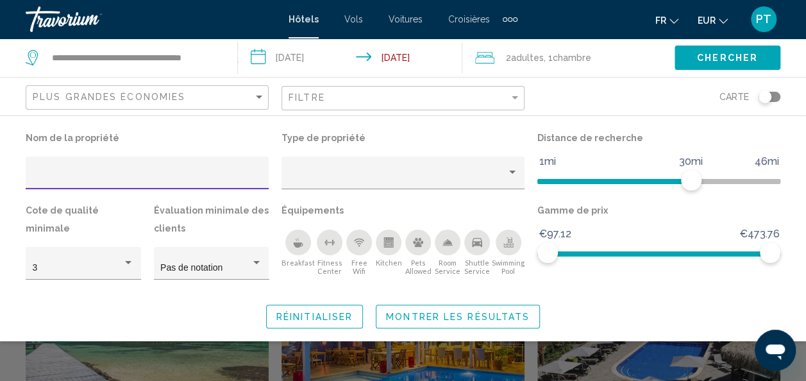
click at [508, 247] on icon "Swimming Pool" at bounding box center [508, 246] width 10 height 3
click at [479, 246] on icon "Shuttle Service" at bounding box center [477, 242] width 10 height 10
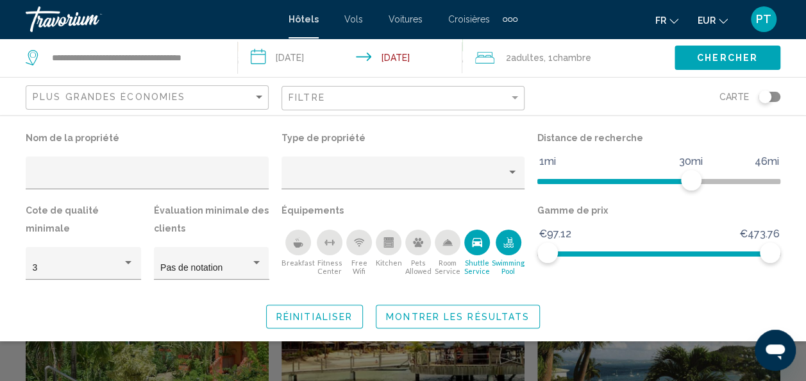
click at [349, 244] on div "Free Wifi" at bounding box center [359, 242] width 26 height 26
click at [295, 241] on icon "Breakfast" at bounding box center [298, 242] width 10 height 10
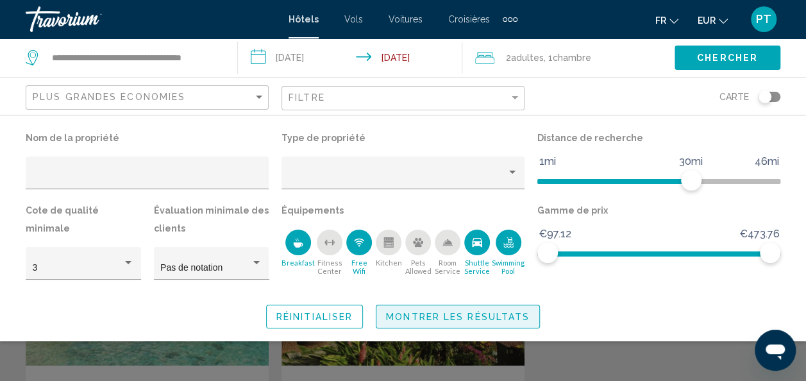
click at [472, 319] on span "Montrer les résultats" at bounding box center [458, 316] width 144 height 10
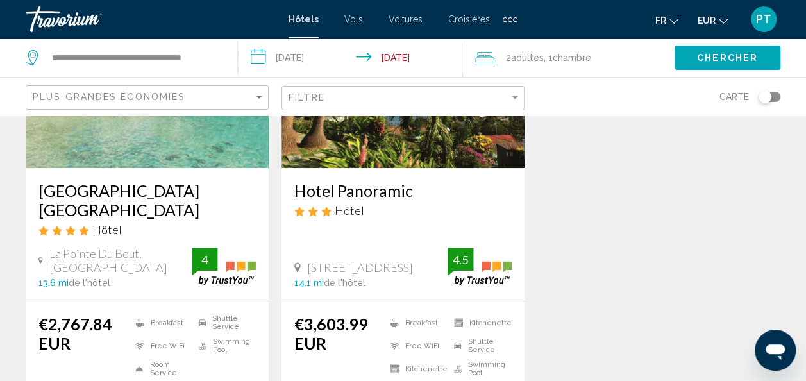
scroll to position [187, 0]
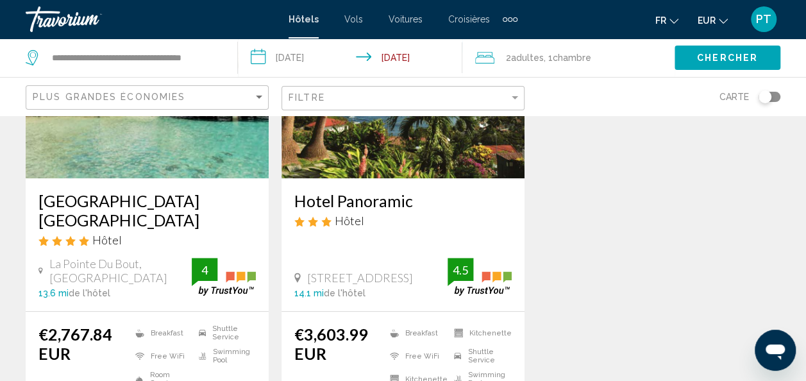
click at [155, 154] on img "Main content" at bounding box center [147, 75] width 243 height 205
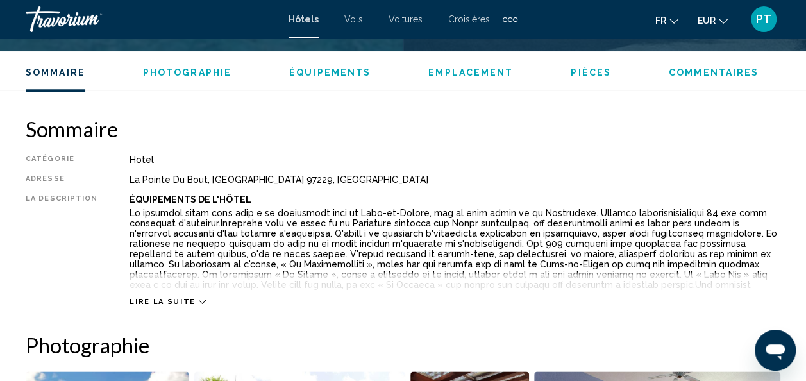
scroll to position [609, 0]
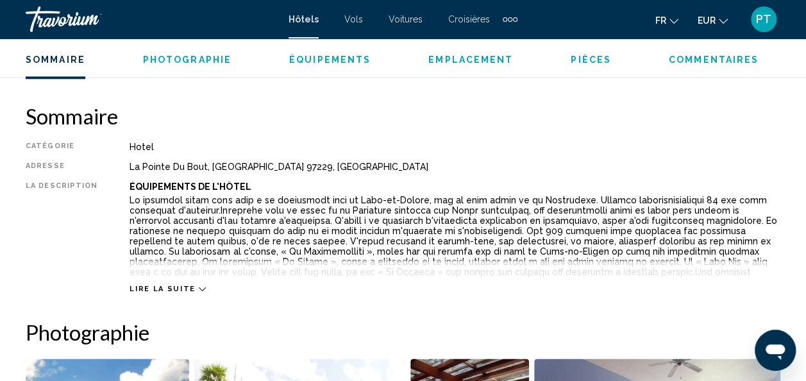
click at [199, 289] on icon "Main content" at bounding box center [202, 288] width 7 height 7
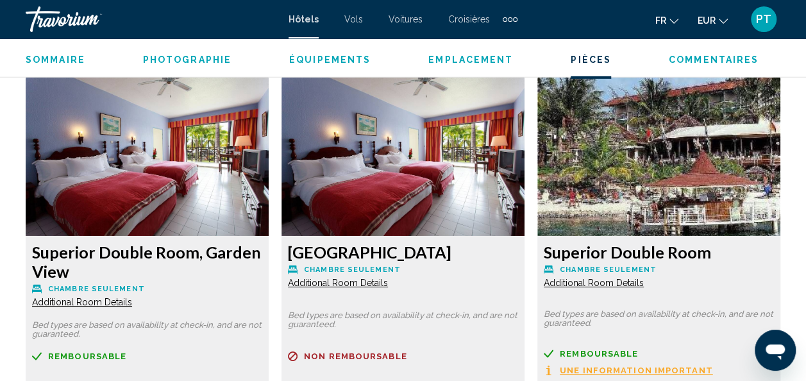
scroll to position [2086, 0]
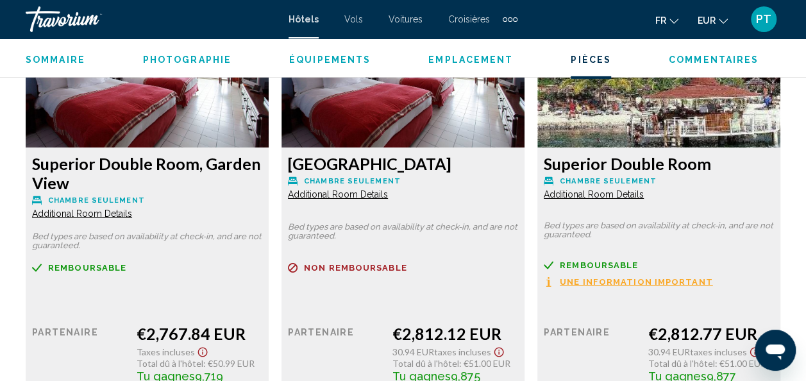
click at [658, 278] on span "Une information important" at bounding box center [636, 282] width 153 height 8
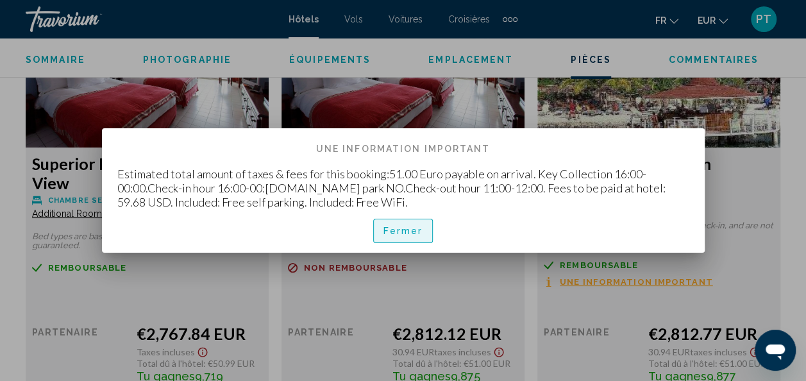
click at [400, 237] on button "Fermer" at bounding box center [403, 231] width 60 height 24
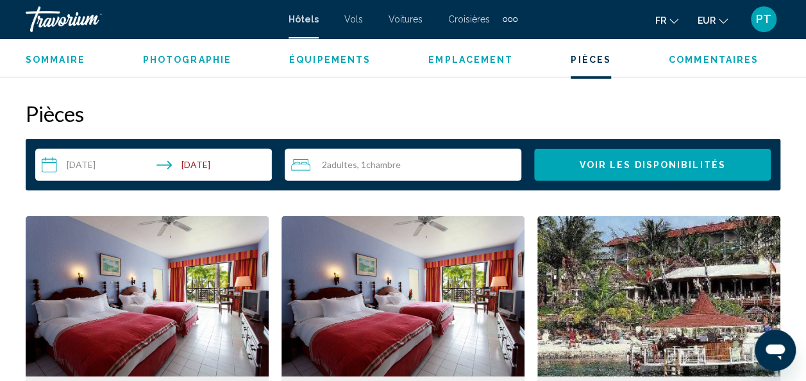
scroll to position [2002, 0]
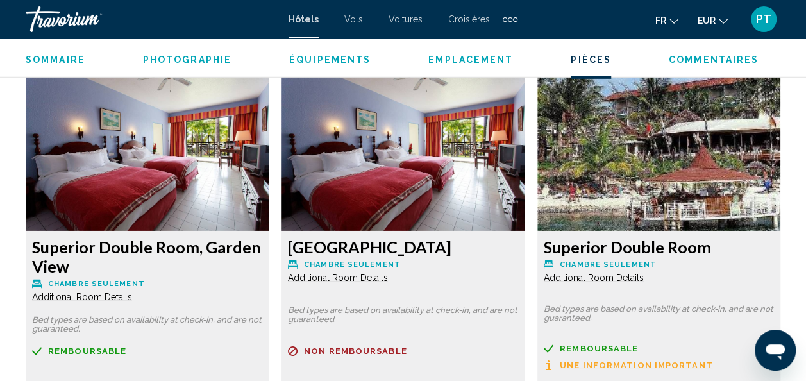
click at [84, 292] on span "Additional Room Details" at bounding box center [82, 297] width 100 height 10
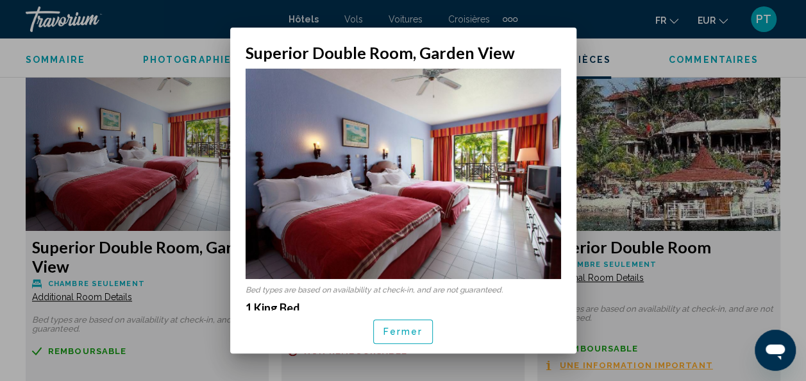
click at [399, 330] on span "Fermer" at bounding box center [403, 332] width 40 height 10
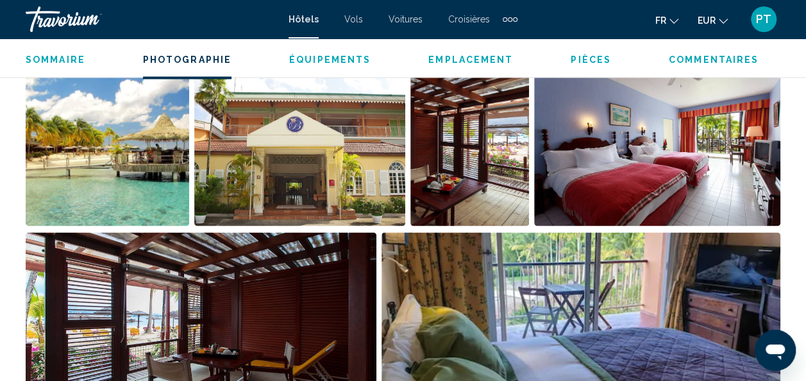
scroll to position [918, 0]
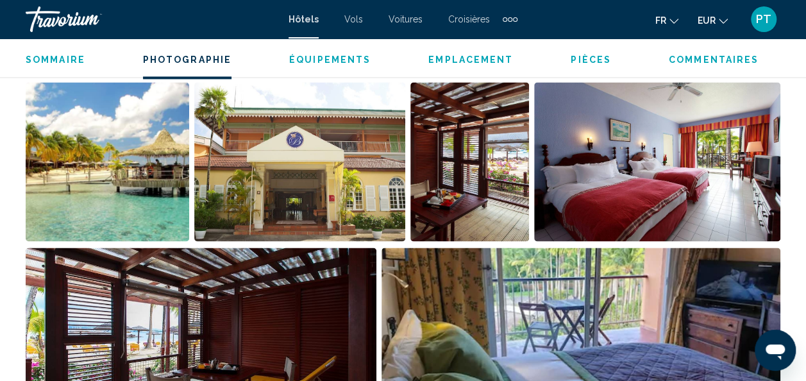
click at [332, 64] on span "Équipements" at bounding box center [329, 59] width 81 height 10
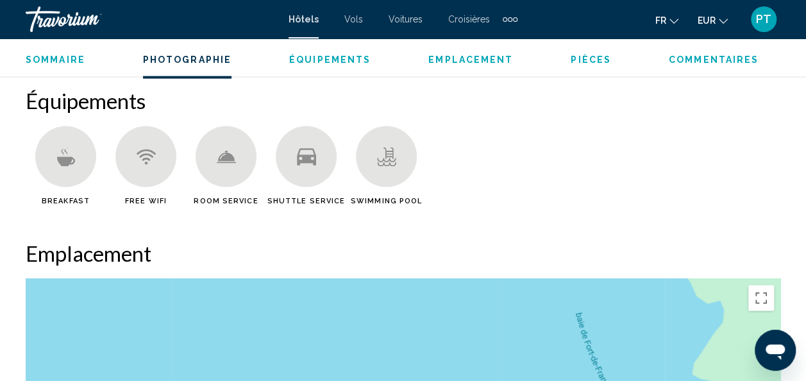
scroll to position [1269, 0]
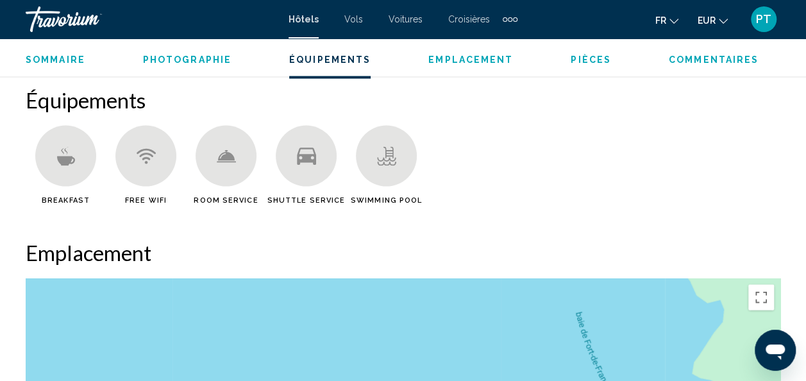
click at [440, 59] on span "Emplacement" at bounding box center [470, 59] width 85 height 10
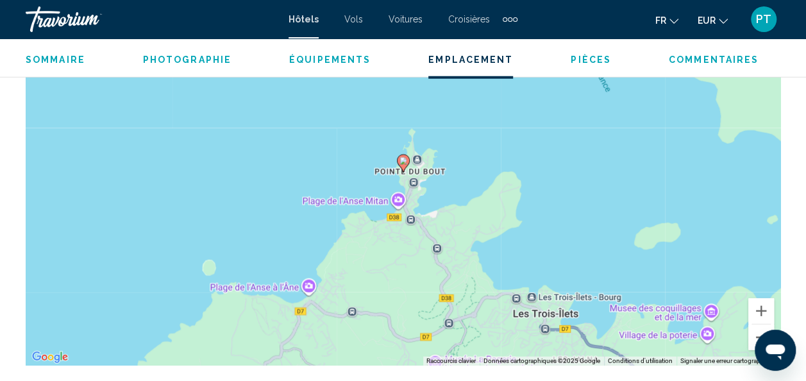
scroll to position [1613, 0]
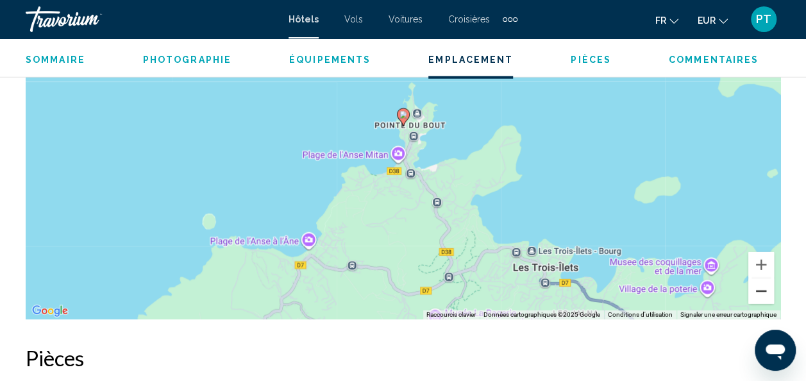
click at [768, 284] on button "Zoom arrière" at bounding box center [761, 291] width 26 height 26
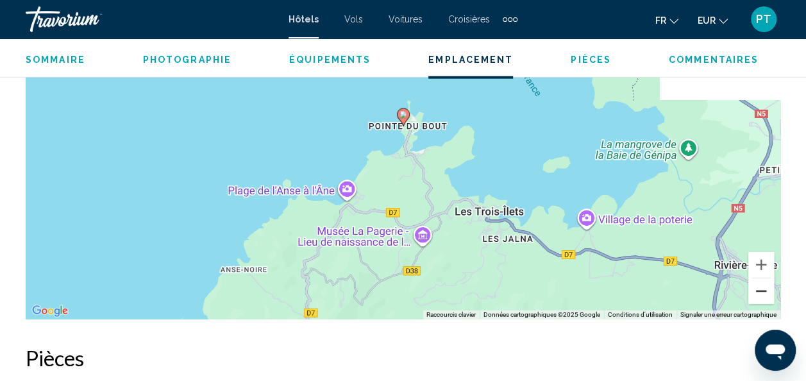
click at [768, 284] on button "Zoom arrière" at bounding box center [761, 291] width 26 height 26
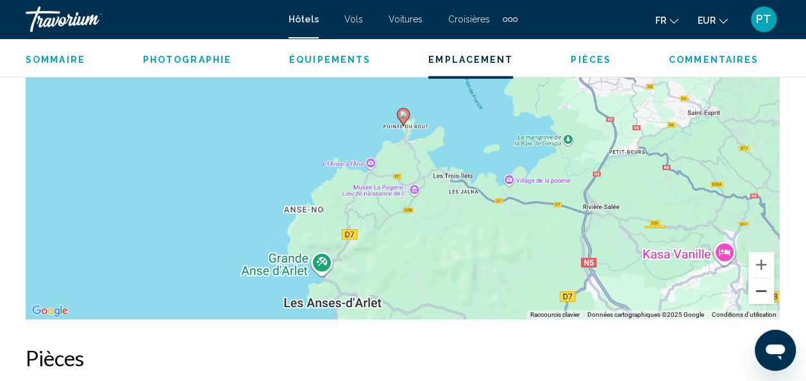
click at [768, 284] on button "Zoom arrière" at bounding box center [761, 291] width 26 height 26
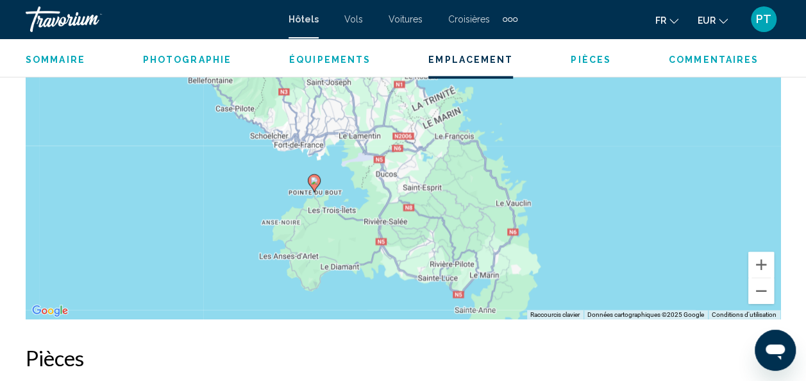
drag, startPoint x: 533, startPoint y: 170, endPoint x: 444, endPoint y: 238, distance: 112.2
click at [444, 238] on div "Pour activer le glissement avec le clavier, appuyez sur Alt+Entrée. Une fois ce…" at bounding box center [403, 127] width 754 height 385
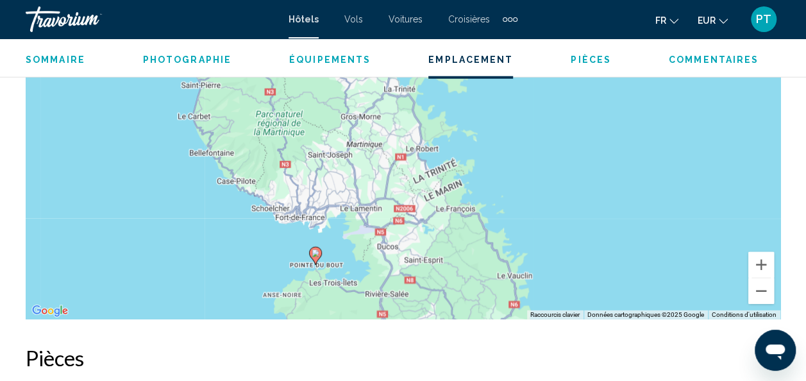
drag, startPoint x: 486, startPoint y: 224, endPoint x: 486, endPoint y: 262, distance: 37.2
click at [486, 262] on div "Pour activer le glissement avec le clavier, appuyez sur Alt+Entrée. Une fois ce…" at bounding box center [403, 127] width 754 height 385
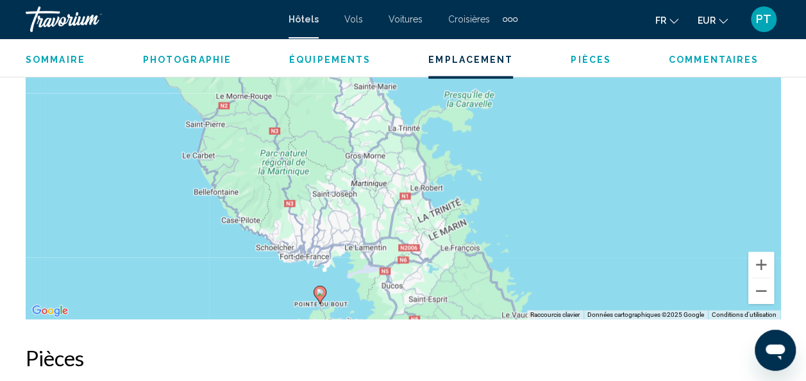
drag, startPoint x: 431, startPoint y: 192, endPoint x: 438, endPoint y: 260, distance: 68.3
click at [438, 260] on div "Pour activer le glissement avec le clavier, appuyez sur Alt+Entrée. Une fois ce…" at bounding box center [403, 127] width 754 height 385
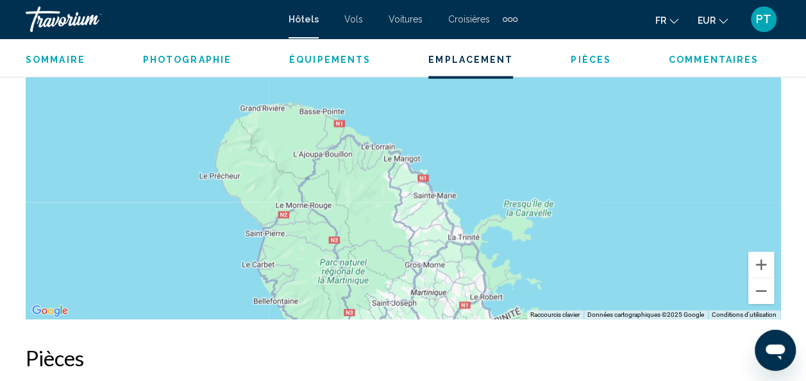
drag, startPoint x: 376, startPoint y: 152, endPoint x: 433, endPoint y: 235, distance: 101.0
click at [433, 235] on div "Pour activer le glissement avec le clavier, appuyez sur Alt+Entrée. Une fois ce…" at bounding box center [403, 127] width 754 height 385
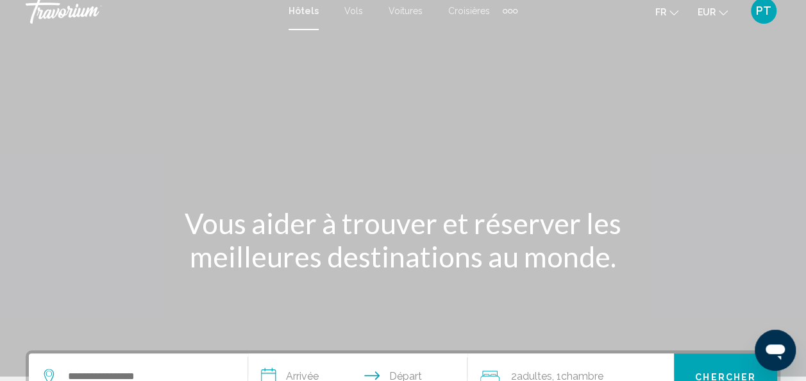
scroll to position [96, 0]
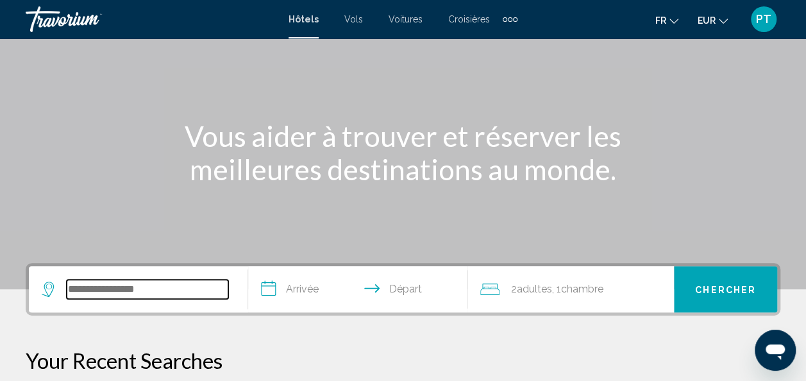
click at [140, 290] on input "Search widget" at bounding box center [148, 288] width 162 height 19
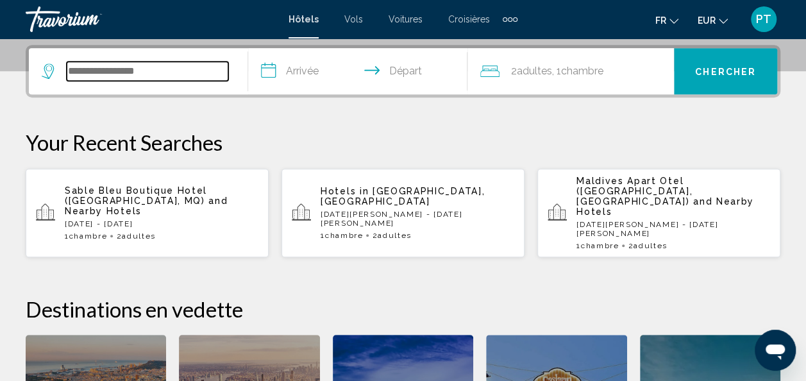
scroll to position [317, 0]
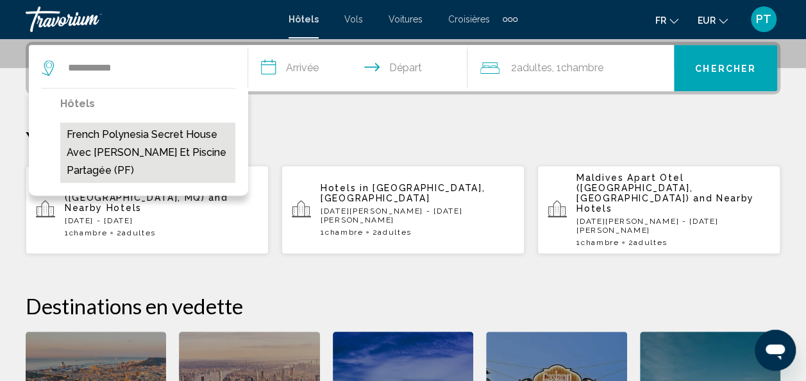
click at [131, 137] on button "French Polynesia Secret House avec jacuzzi et piscine partagée (PF)" at bounding box center [147, 152] width 175 height 60
type input "**********"
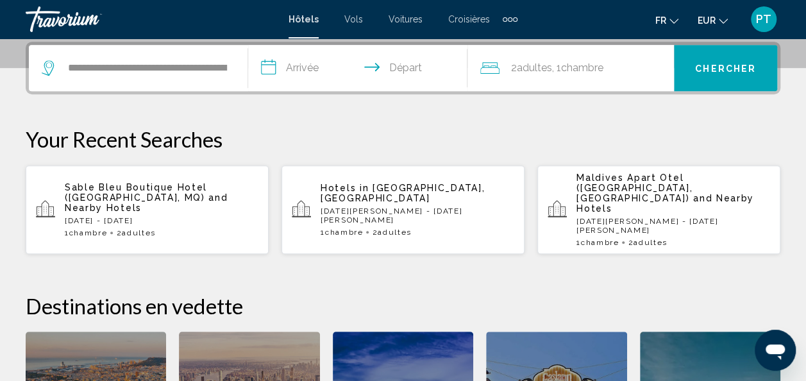
click at [297, 64] on input "**********" at bounding box center [360, 70] width 224 height 50
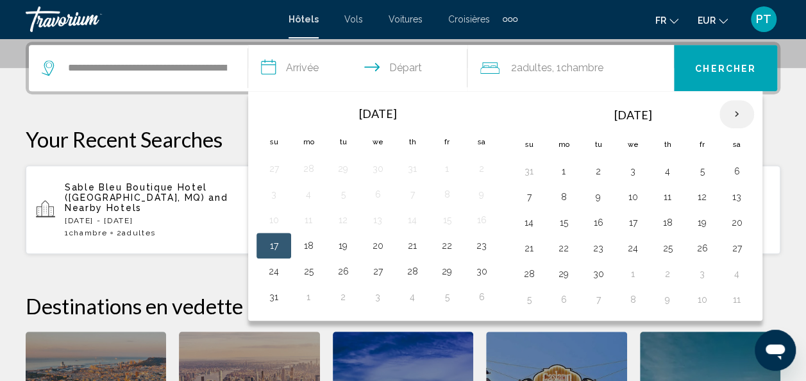
click at [733, 113] on th "Next month" at bounding box center [736, 114] width 35 height 28
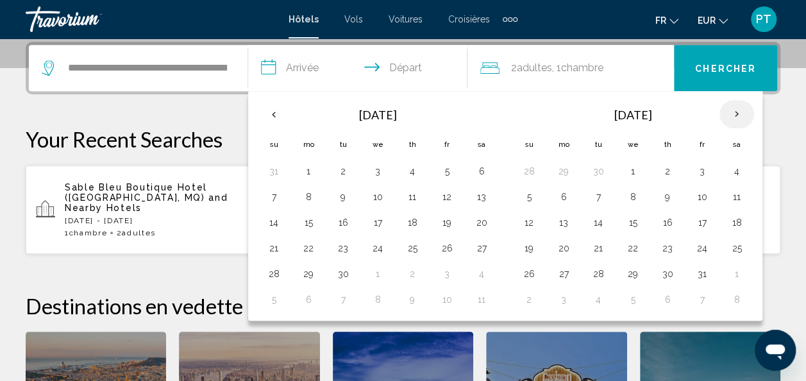
click at [733, 113] on th "Next month" at bounding box center [736, 114] width 35 height 28
click at [194, 129] on p "Your Recent Searches" at bounding box center [403, 139] width 754 height 26
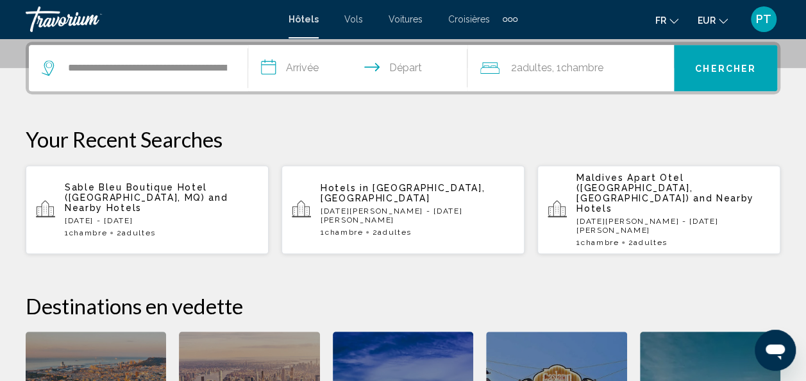
click at [297, 63] on input "**********" at bounding box center [360, 70] width 224 height 50
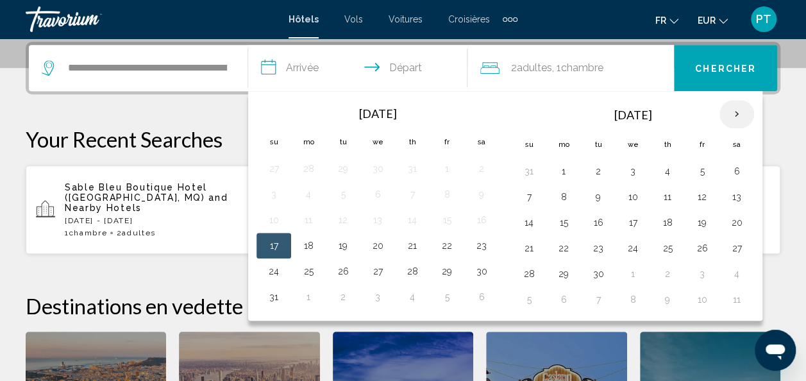
click at [732, 110] on th "Next month" at bounding box center [736, 114] width 35 height 28
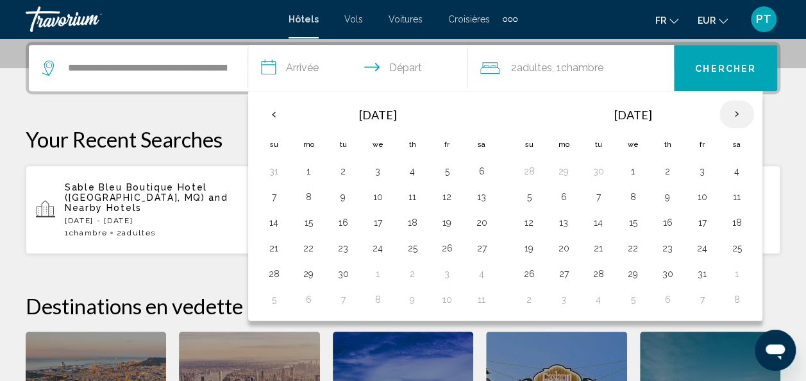
click at [732, 110] on th "Next month" at bounding box center [736, 114] width 35 height 28
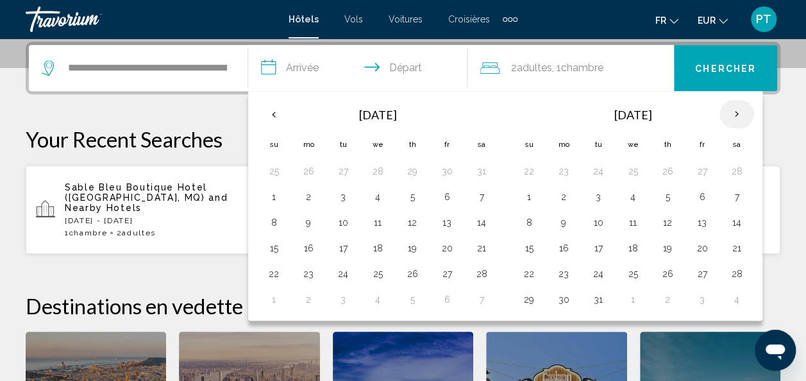
click at [732, 110] on th "Next month" at bounding box center [736, 114] width 35 height 28
click at [529, 195] on button "5" at bounding box center [529, 197] width 21 height 18
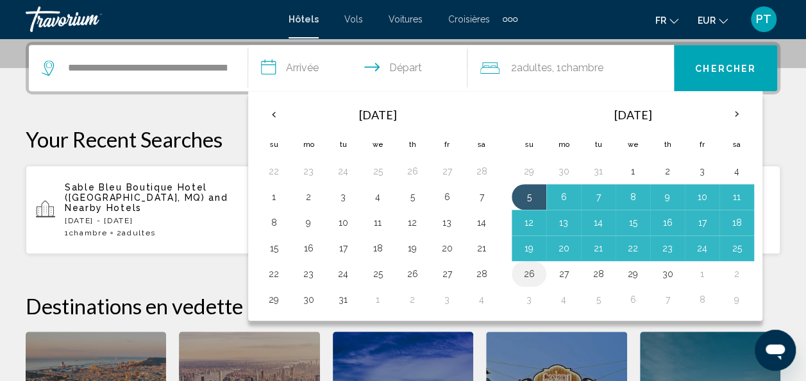
click at [539, 267] on td "26" at bounding box center [528, 274] width 35 height 26
click at [533, 274] on button "26" at bounding box center [529, 274] width 21 height 18
type input "**********"
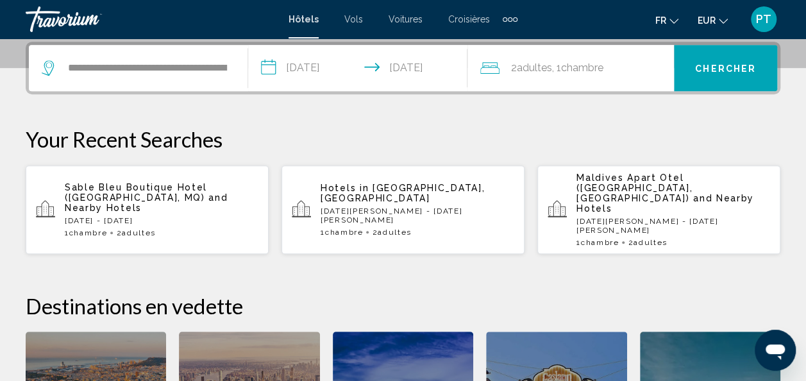
click at [708, 63] on span "Chercher" at bounding box center [725, 68] width 61 height 10
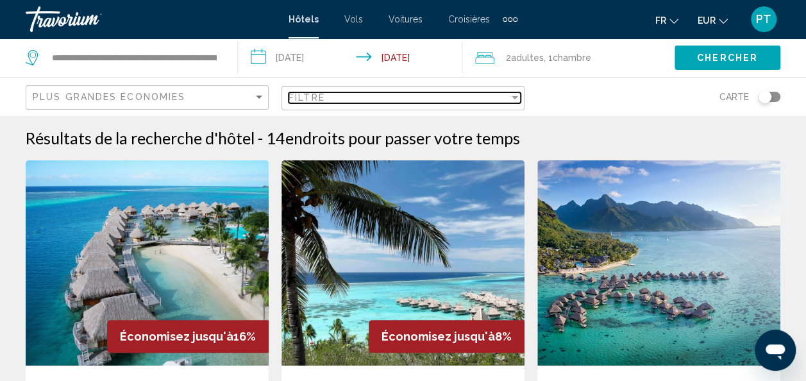
click at [518, 98] on div "Filter" at bounding box center [514, 97] width 6 height 3
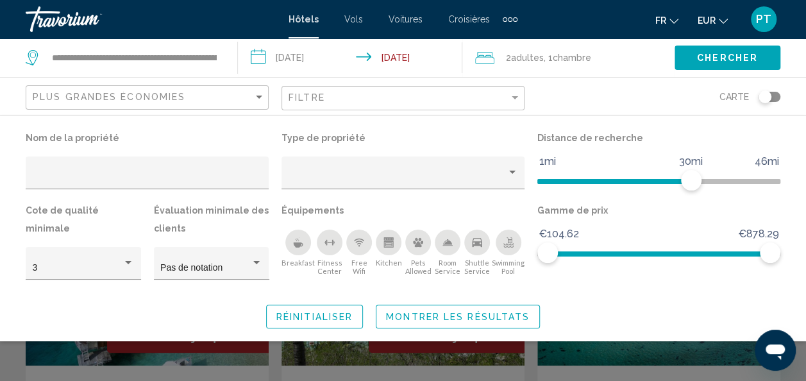
click at [293, 241] on icon "Breakfast" at bounding box center [298, 242] width 10 height 10
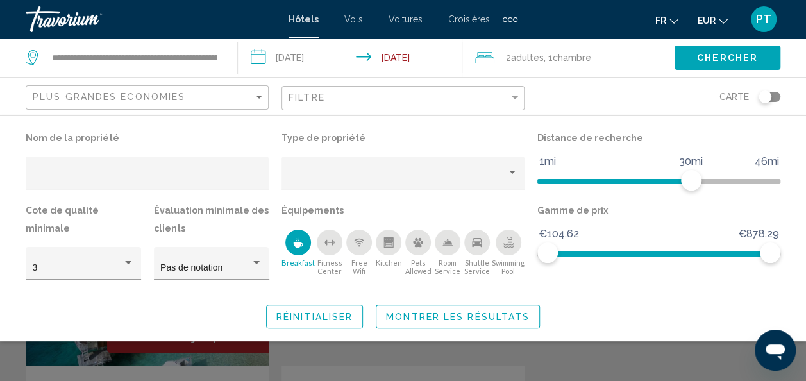
click at [513, 240] on div "Swimming Pool" at bounding box center [508, 242] width 26 height 26
click at [471, 240] on div "Shuttle Service" at bounding box center [477, 242] width 26 height 26
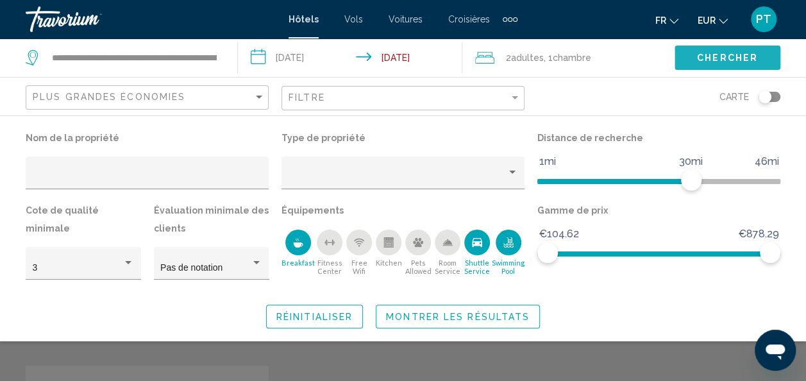
click at [724, 55] on span "Chercher" at bounding box center [727, 58] width 61 height 10
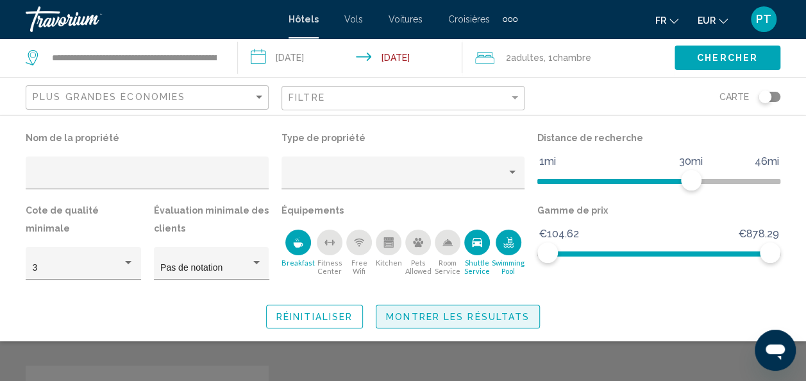
click at [463, 317] on span "Montrer les résultats" at bounding box center [458, 316] width 144 height 10
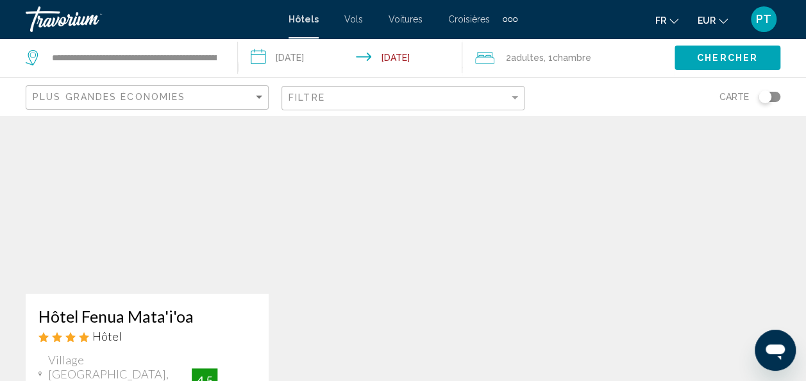
scroll to position [138, 0]
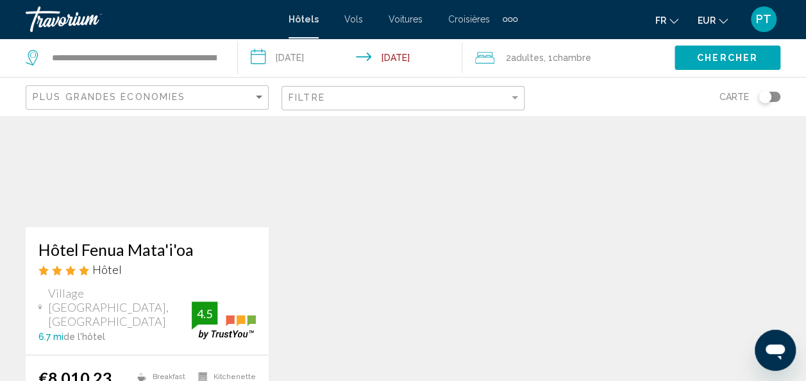
click at [120, 253] on h3 "Hôtel Fenua Mata'i'oa" at bounding box center [146, 249] width 217 height 19
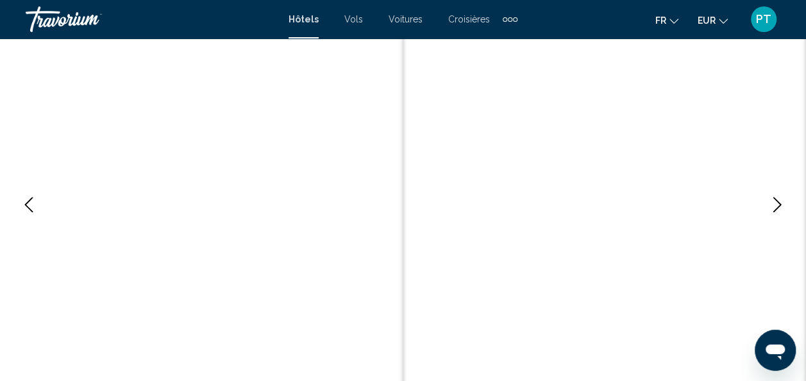
scroll to position [153, 0]
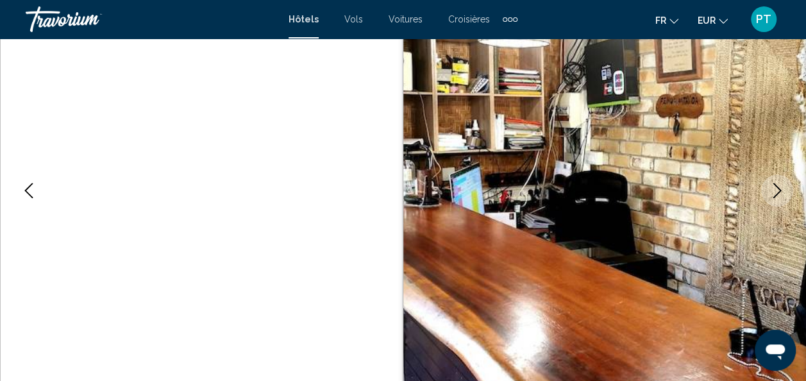
click at [776, 192] on icon "Next image" at bounding box center [776, 190] width 15 height 15
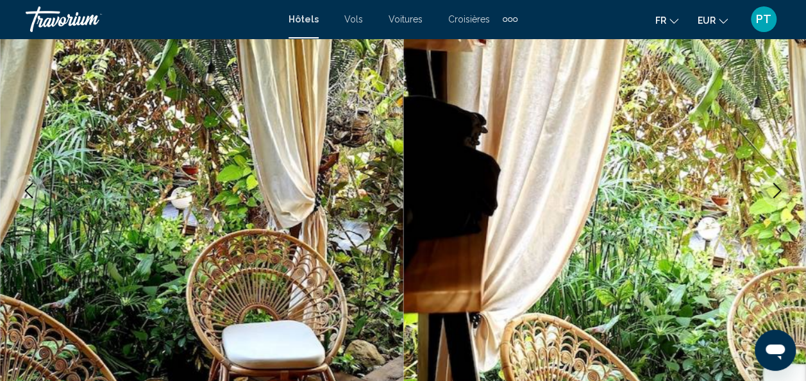
click at [776, 192] on icon "Next image" at bounding box center [776, 190] width 15 height 15
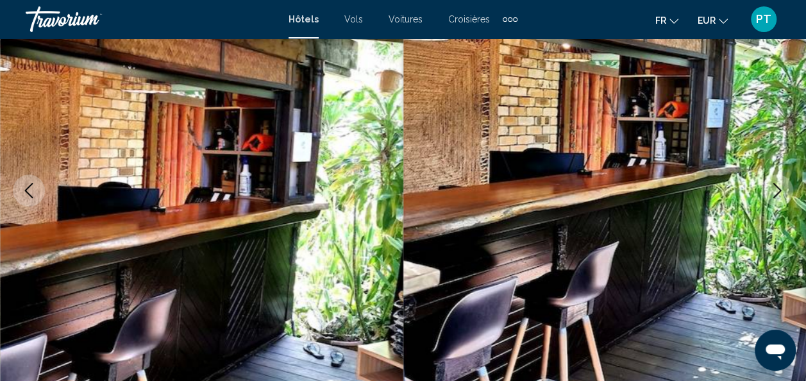
click at [776, 192] on icon "Next image" at bounding box center [776, 190] width 15 height 15
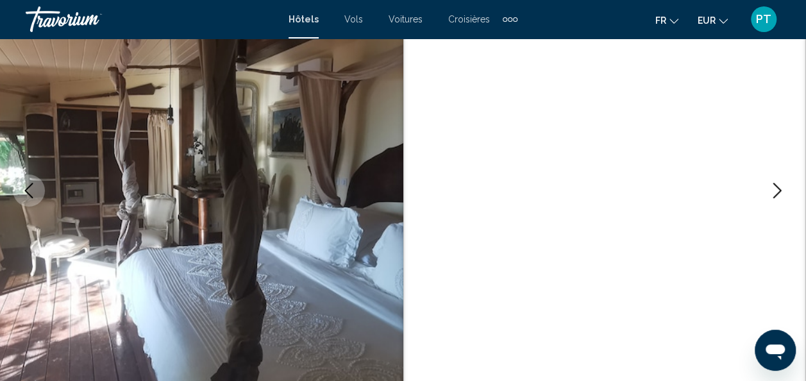
click at [776, 192] on icon "Next image" at bounding box center [776, 190] width 15 height 15
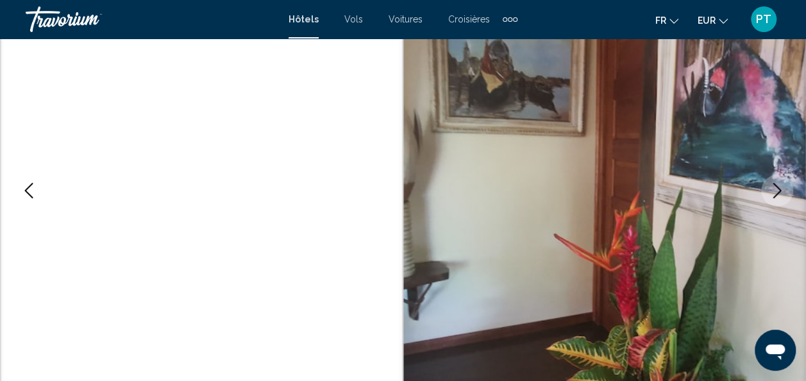
click at [776, 192] on icon "Next image" at bounding box center [776, 190] width 15 height 15
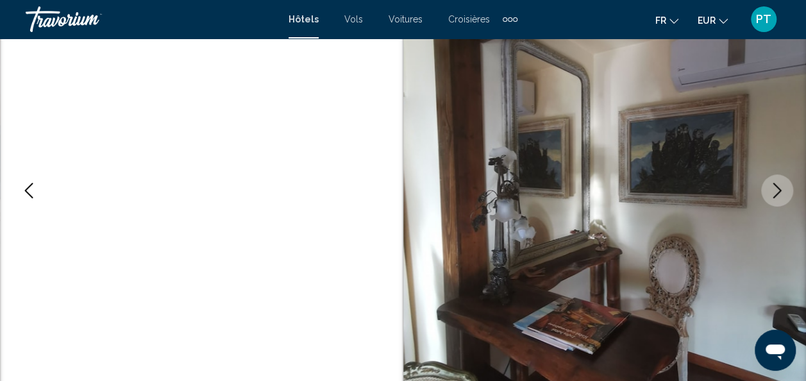
click at [776, 192] on icon "Next image" at bounding box center [776, 190] width 15 height 15
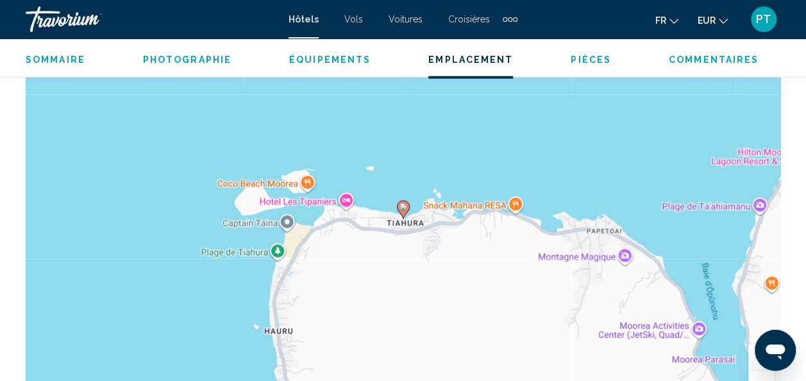
scroll to position [1543, 0]
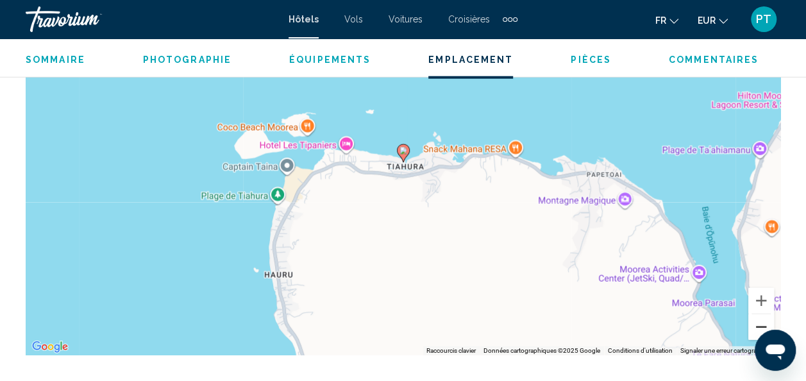
click at [749, 326] on button "Zoom arrière" at bounding box center [761, 327] width 26 height 26
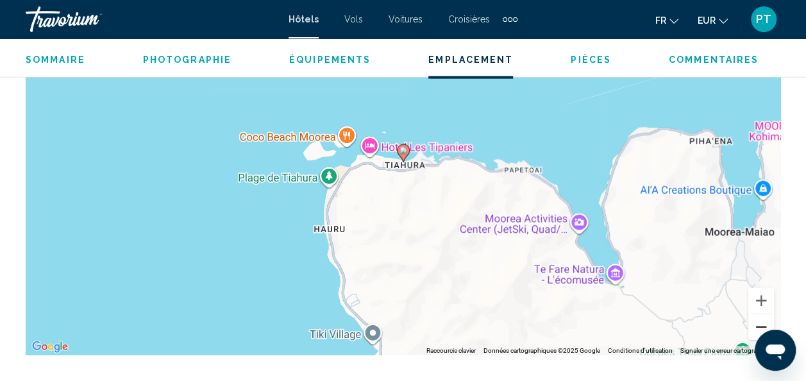
click at [749, 326] on button "Zoom arrière" at bounding box center [761, 327] width 26 height 26
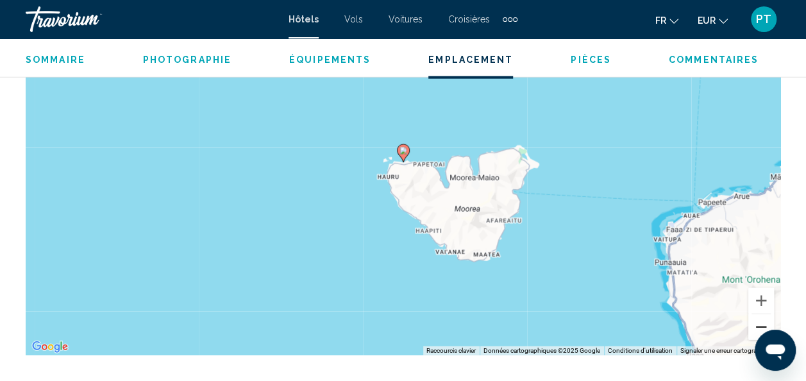
click at [749, 326] on button "Zoom arrière" at bounding box center [761, 327] width 26 height 26
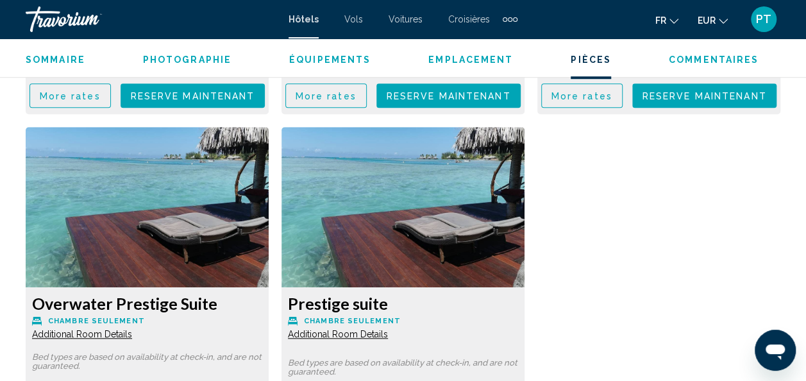
scroll to position [2887, 0]
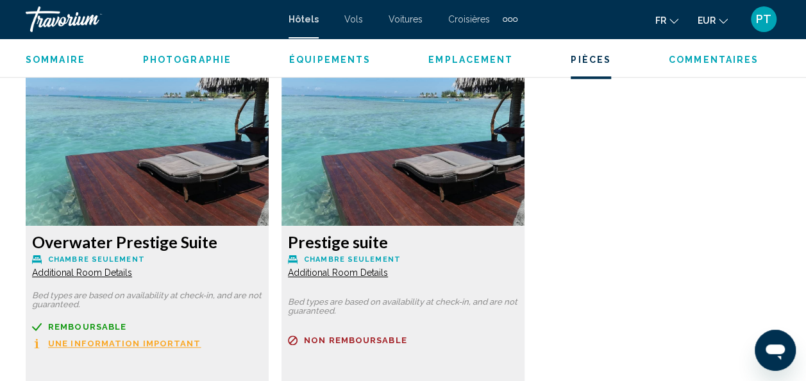
click at [700, 61] on span "Commentaires" at bounding box center [714, 59] width 90 height 10
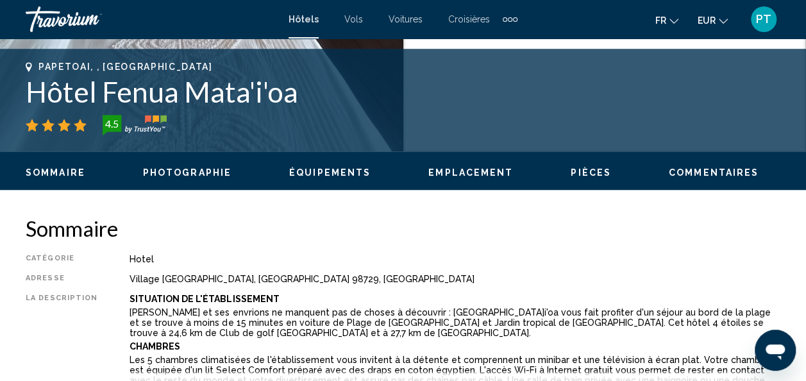
scroll to position [644, 0]
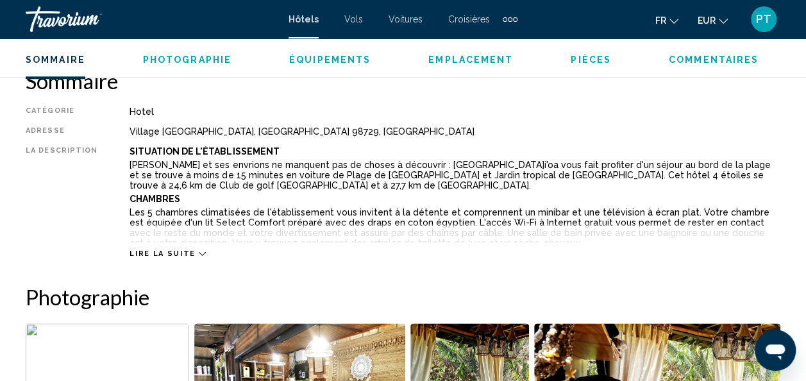
click at [173, 249] on button "Lire la suite" at bounding box center [167, 254] width 76 height 10
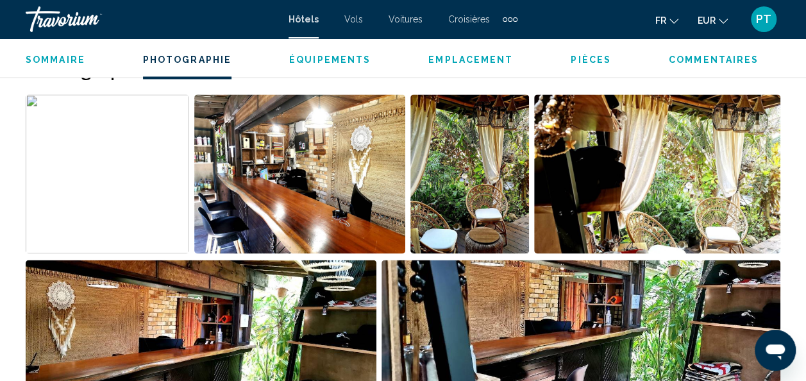
scroll to position [1130, 0]
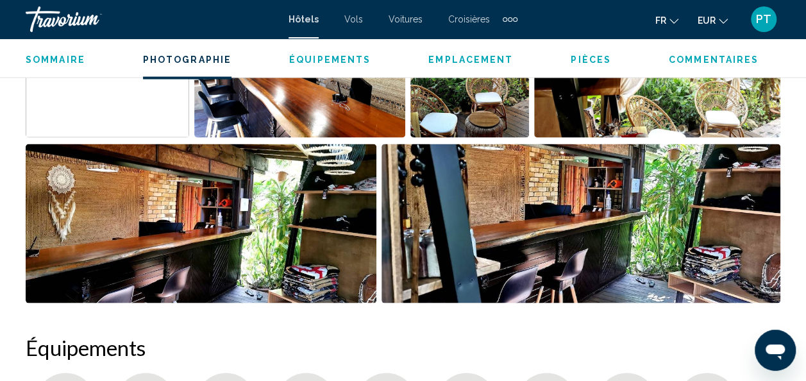
click at [169, 95] on img "Open full-screen image slider" at bounding box center [107, 57] width 163 height 159
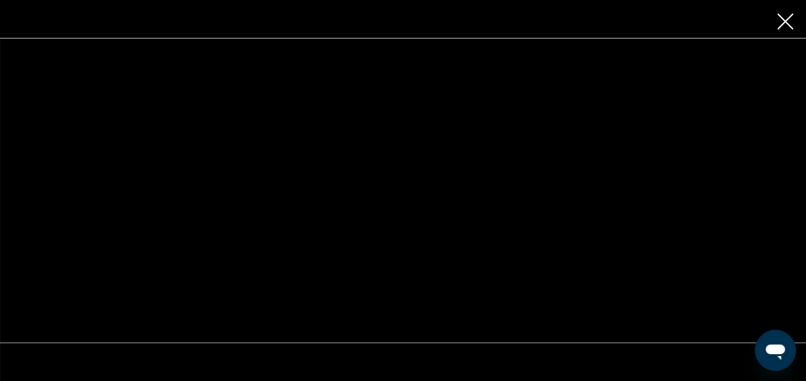
click at [791, 19] on icon "Close slideshow" at bounding box center [785, 21] width 16 height 16
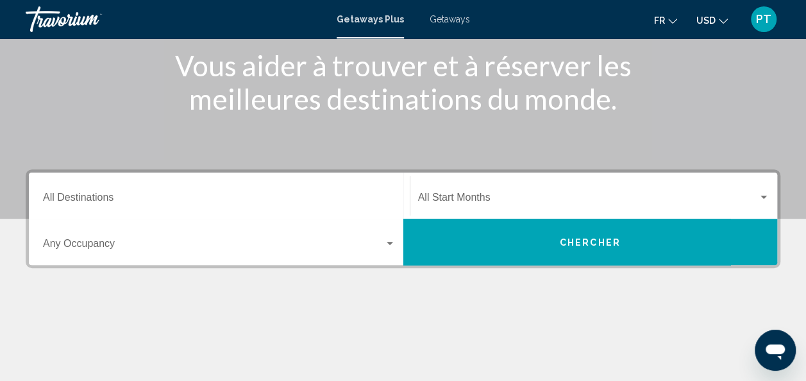
click at [126, 185] on div "Destination All Destinations" at bounding box center [219, 196] width 353 height 40
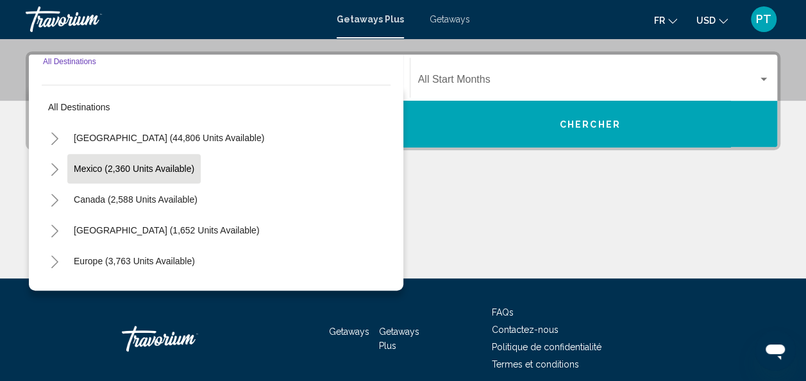
scroll to position [294, 0]
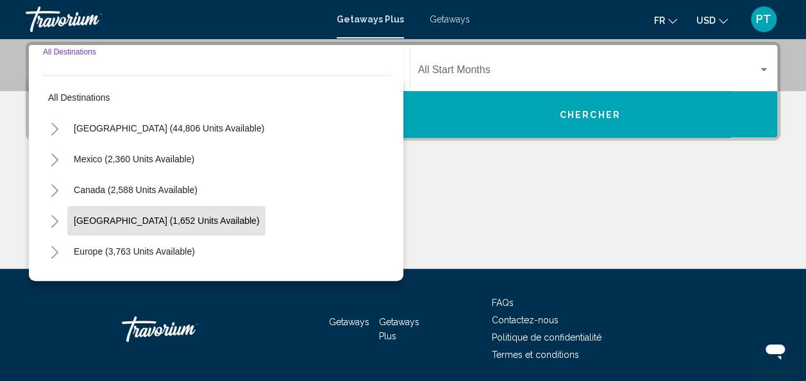
click at [172, 220] on span "[GEOGRAPHIC_DATA] (1,652 units available)" at bounding box center [166, 220] width 185 height 10
type input "**********"
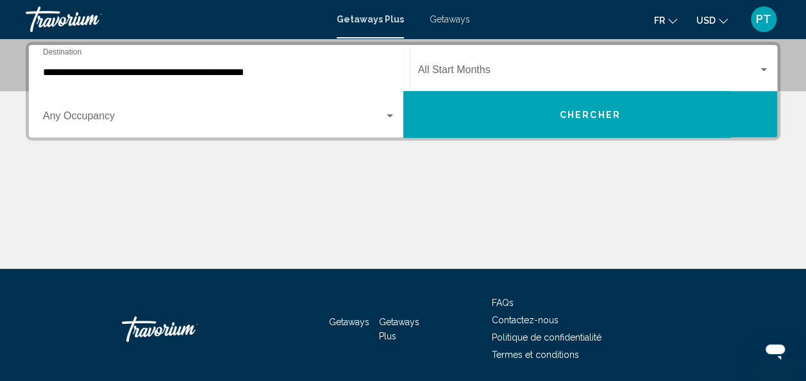
click at [507, 50] on div "Start Month All Start Months" at bounding box center [594, 68] width 352 height 40
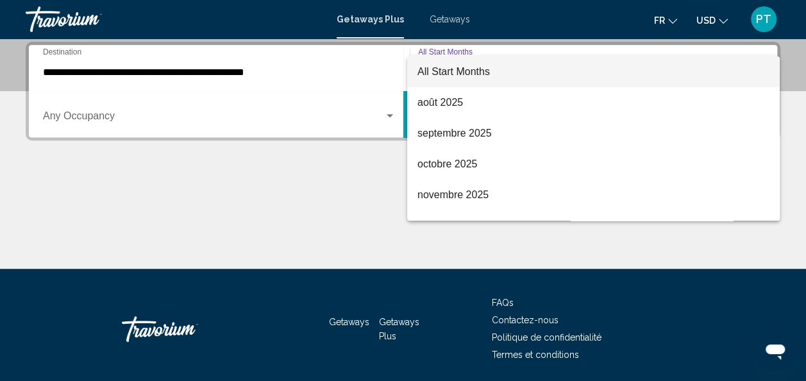
click at [231, 219] on div at bounding box center [403, 190] width 806 height 381
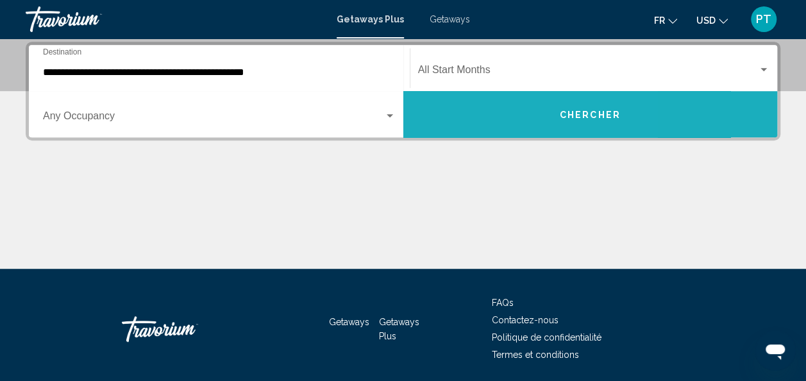
click at [474, 124] on button "Chercher" at bounding box center [590, 114] width 374 height 46
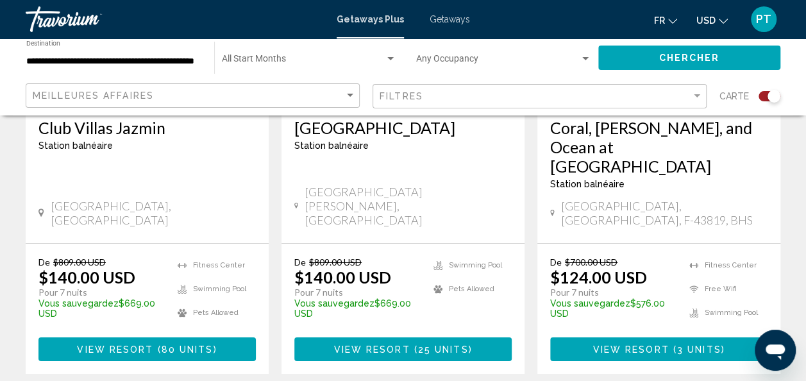
scroll to position [2245, 0]
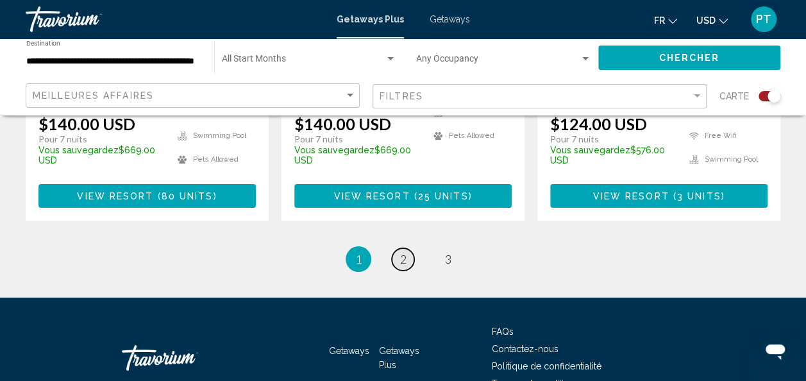
click at [410, 248] on link "page 2" at bounding box center [403, 259] width 22 height 22
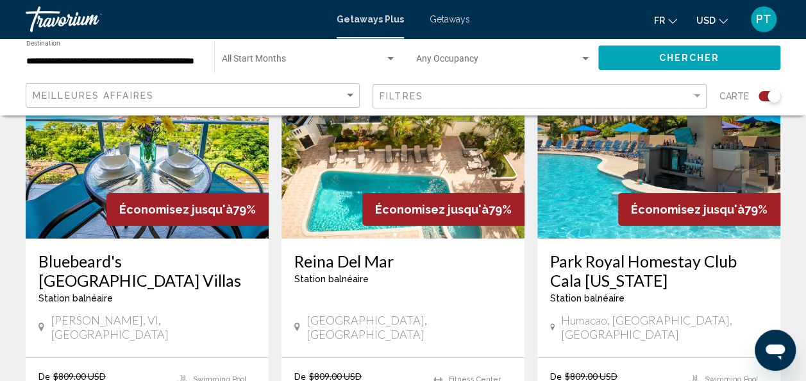
scroll to position [2241, 0]
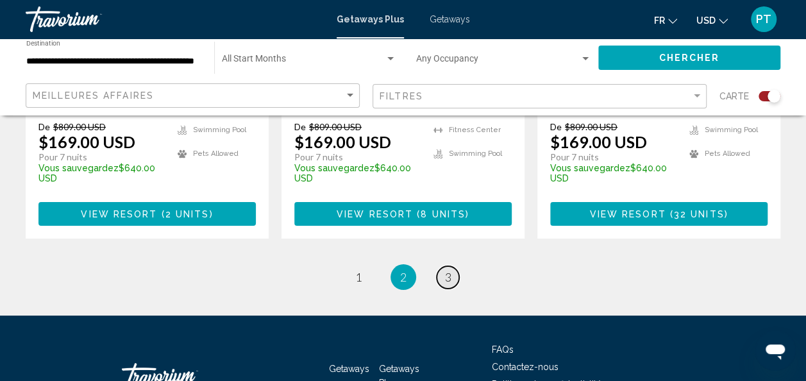
click at [442, 266] on link "page 3" at bounding box center [447, 277] width 22 height 22
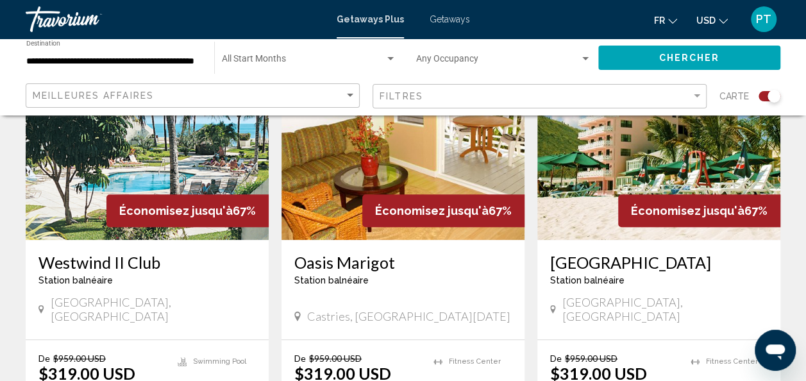
scroll to position [587, 0]
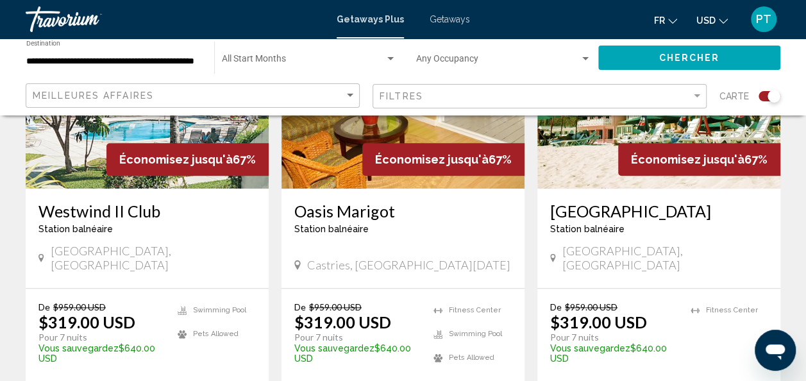
click at [585, 54] on div "Search widget" at bounding box center [585, 59] width 12 height 10
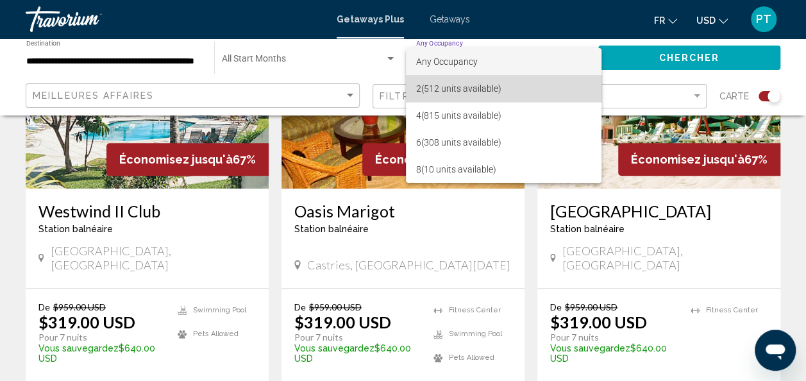
click at [532, 96] on span "2 (512 units available)" at bounding box center [503, 88] width 175 height 27
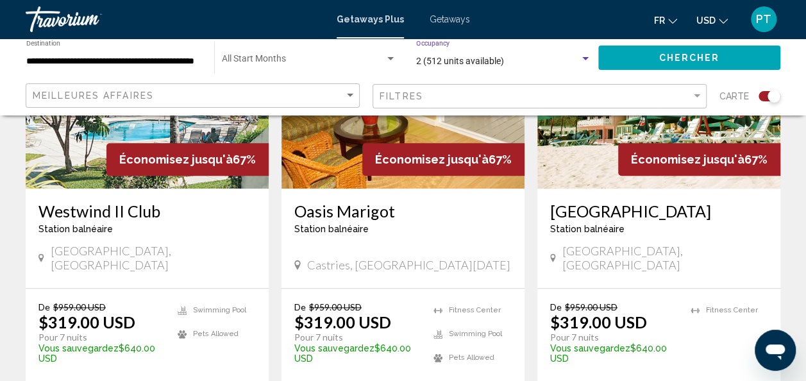
click at [713, 69] on button "Chercher" at bounding box center [689, 58] width 182 height 24
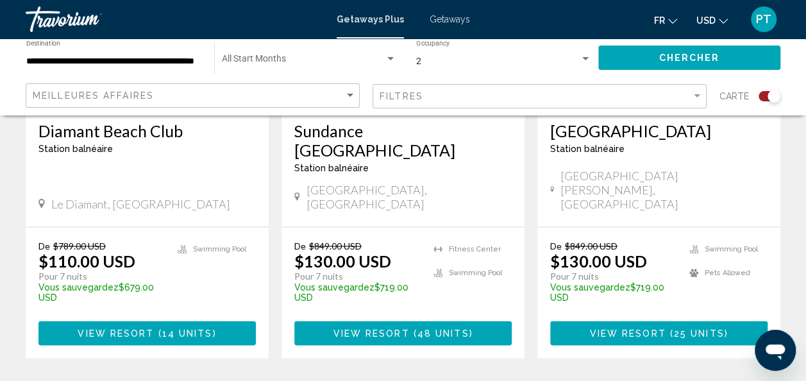
scroll to position [1055, 0]
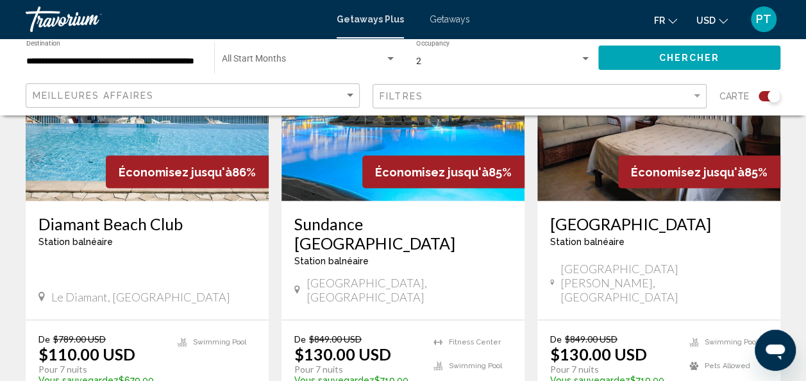
click at [82, 142] on img "Main content" at bounding box center [147, 98] width 243 height 205
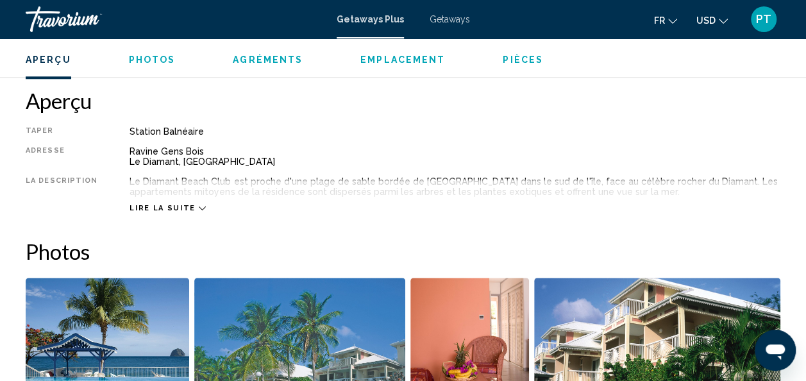
scroll to position [631, 0]
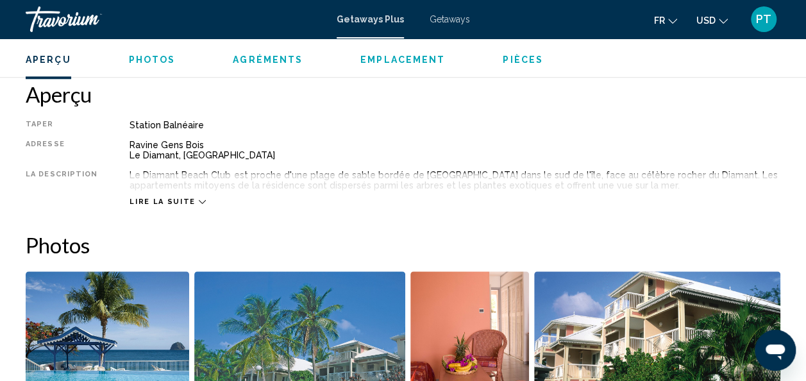
click at [192, 190] on div "Lire la suite" at bounding box center [454, 188] width 651 height 35
click at [184, 203] on span "Lire la suite" at bounding box center [161, 201] width 65 height 8
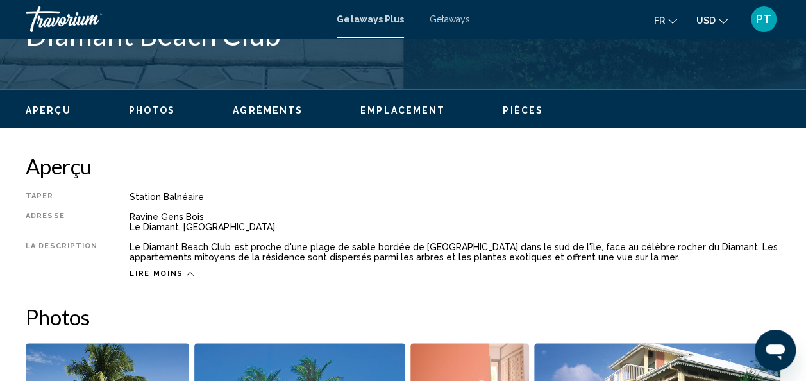
scroll to position [369, 0]
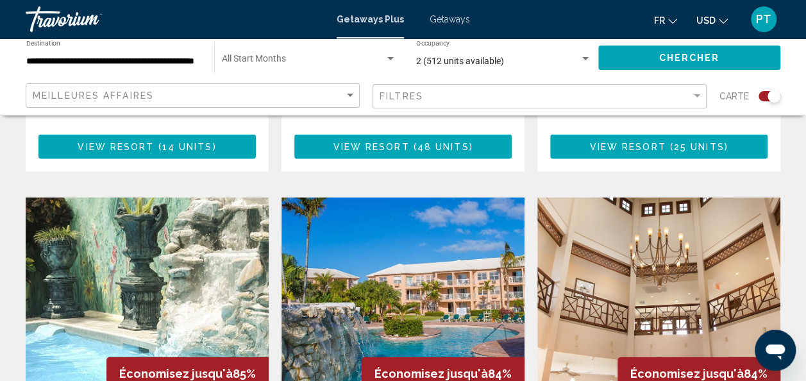
scroll to position [1008, 0]
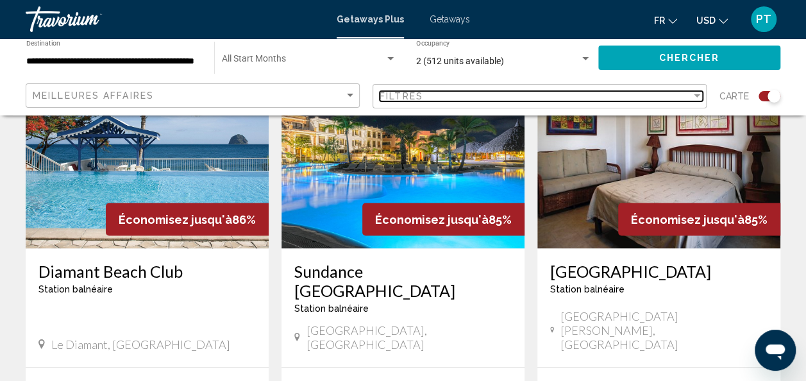
click at [671, 99] on div "Filtres" at bounding box center [534, 96] width 311 height 10
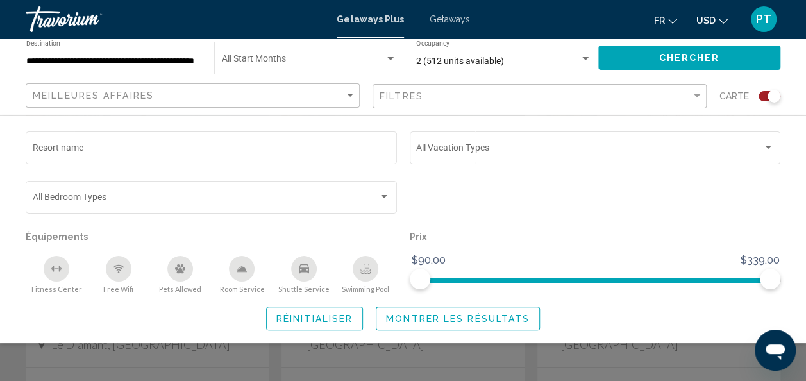
click at [372, 267] on div "Swimming Pool" at bounding box center [366, 269] width 26 height 26
click at [308, 272] on icon "Shuttle Service" at bounding box center [304, 268] width 10 height 9
click at [109, 272] on div "Free Wifi" at bounding box center [119, 269] width 26 height 26
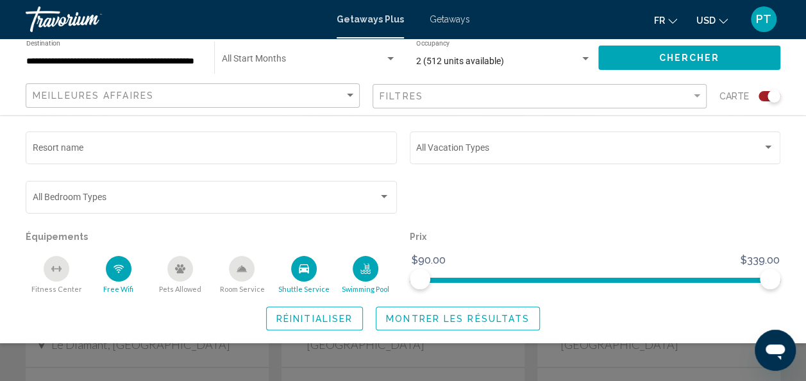
click at [437, 314] on span "Montrer les résultats" at bounding box center [458, 318] width 144 height 10
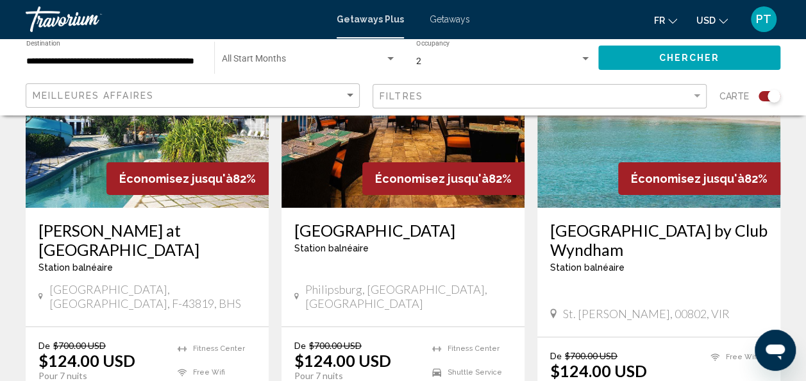
scroll to position [2245, 0]
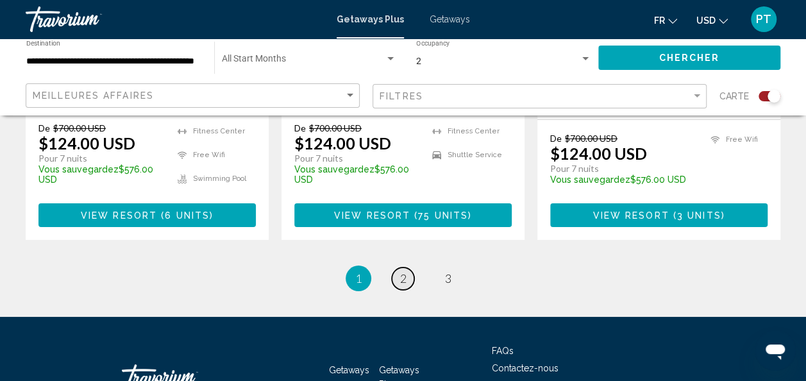
click at [396, 267] on link "page 2" at bounding box center [403, 278] width 22 height 22
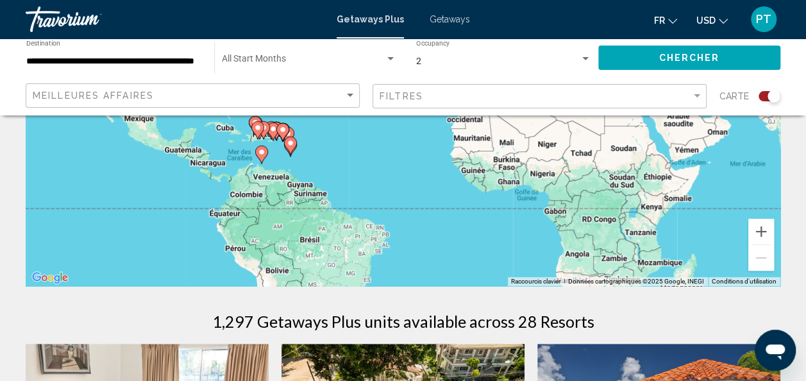
scroll to position [176, 0]
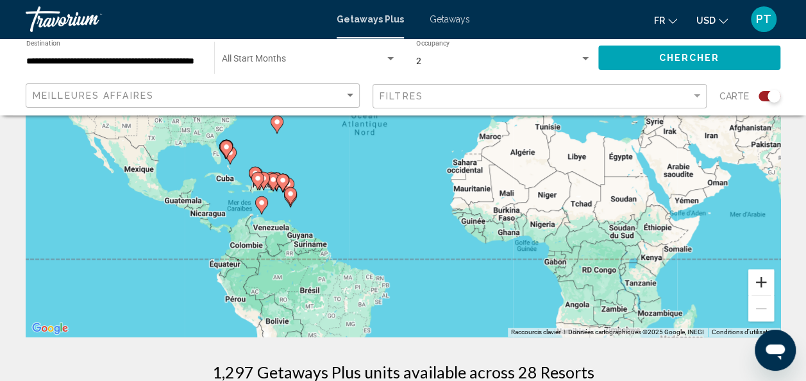
click at [767, 278] on button "Zoom avant" at bounding box center [761, 282] width 26 height 26
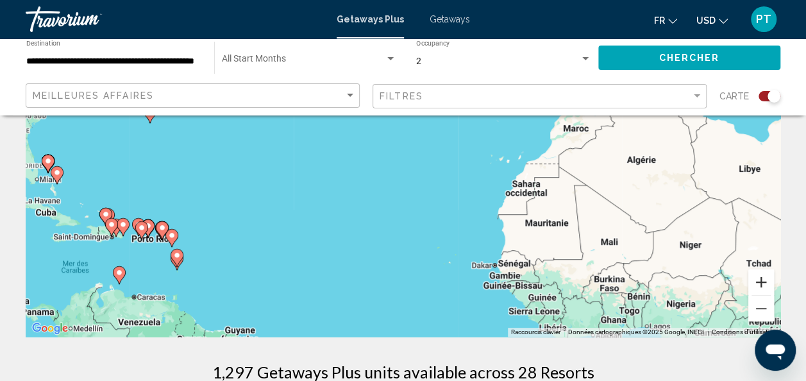
click at [767, 278] on button "Zoom avant" at bounding box center [761, 282] width 26 height 26
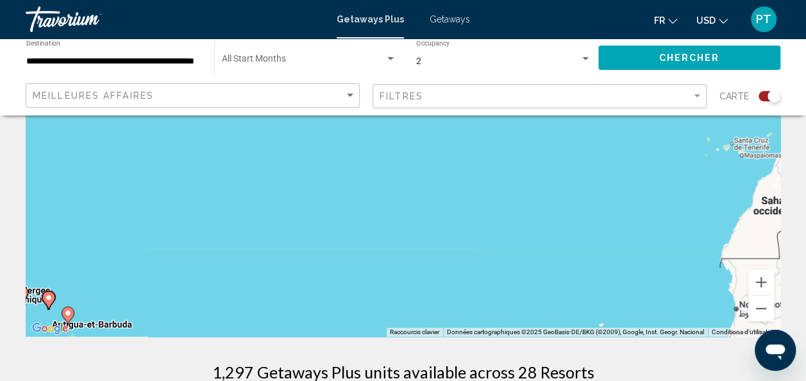
drag, startPoint x: 242, startPoint y: 267, endPoint x: 491, endPoint y: 227, distance: 251.9
click at [491, 227] on div "Pour activer le glissement avec le clavier, appuyez sur Alt+Entrée. Une fois ce…" at bounding box center [403, 144] width 754 height 385
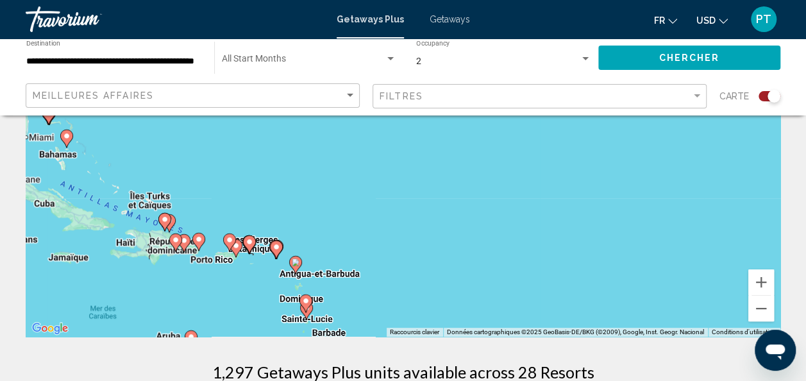
drag, startPoint x: 395, startPoint y: 274, endPoint x: 417, endPoint y: 219, distance: 59.3
click at [417, 219] on div "Pour activer le glissement avec le clavier, appuyez sur Alt+Entrée. Une fois ce…" at bounding box center [403, 144] width 754 height 385
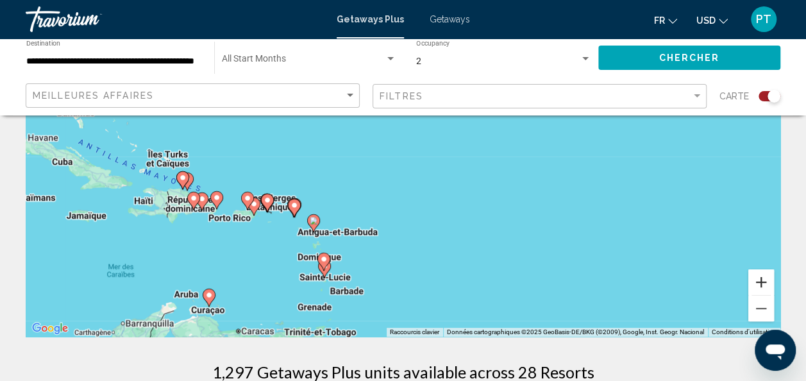
click at [767, 285] on button "Zoom avant" at bounding box center [761, 282] width 26 height 26
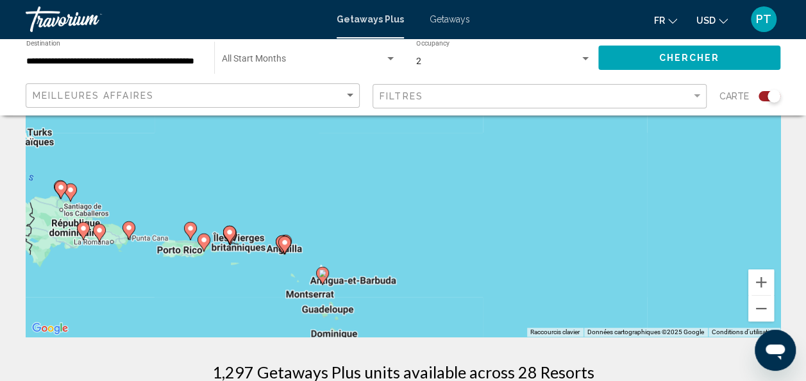
drag, startPoint x: 323, startPoint y: 275, endPoint x: 487, endPoint y: 219, distance: 173.5
click at [487, 219] on div "Pour activer le glissement avec le clavier, appuyez sur Alt+Entrée. Une fois ce…" at bounding box center [403, 144] width 754 height 385
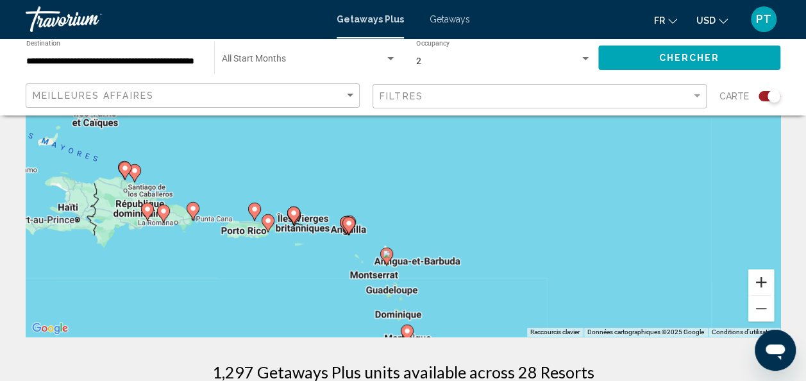
click at [756, 282] on button "Zoom avant" at bounding box center [761, 282] width 26 height 26
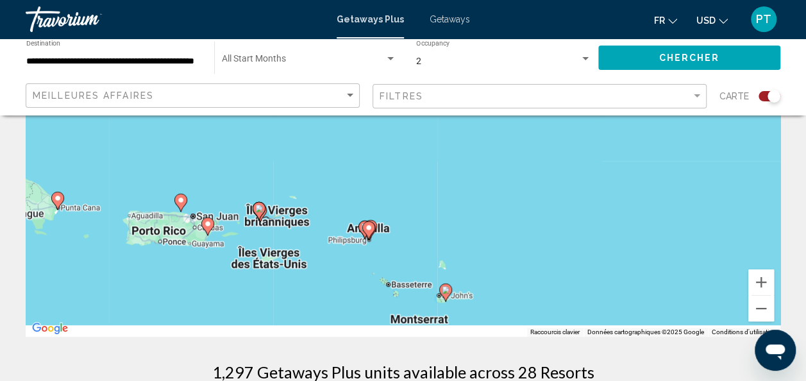
drag, startPoint x: 360, startPoint y: 277, endPoint x: 435, endPoint y: 190, distance: 115.0
click at [435, 190] on div "Pour activer le glissement avec le clavier, appuyez sur Alt+Entrée. Une fois ce…" at bounding box center [403, 144] width 754 height 385
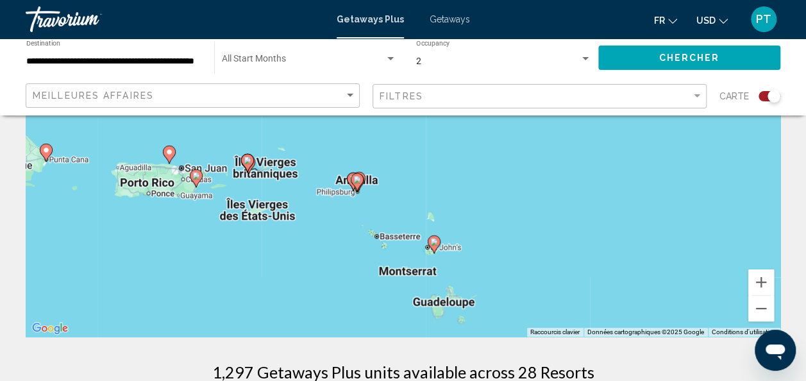
drag, startPoint x: 533, startPoint y: 256, endPoint x: 499, endPoint y: 186, distance: 78.5
click at [499, 186] on div "Pour activer le glissement avec le clavier, appuyez sur Alt+Entrée. Une fois ce…" at bounding box center [403, 144] width 754 height 385
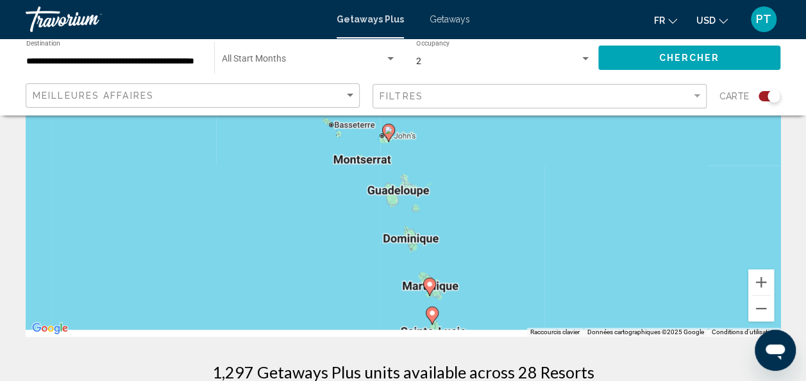
drag, startPoint x: 526, startPoint y: 276, endPoint x: 510, endPoint y: 222, distance: 56.2
click at [510, 222] on div "Pour activer le glissement avec le clavier, appuyez sur Alt+Entrée. Une fois ce…" at bounding box center [403, 144] width 754 height 385
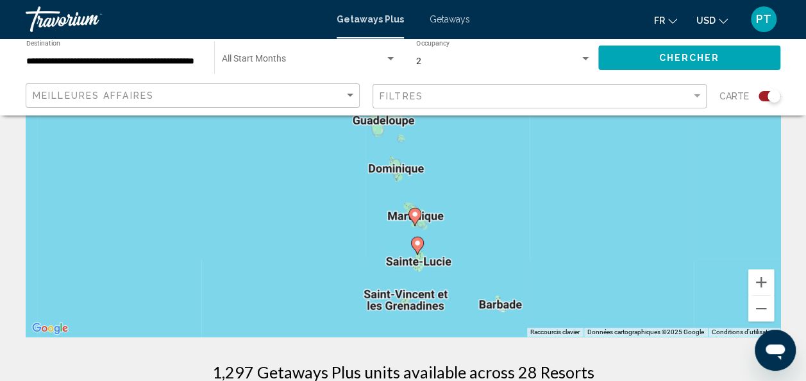
drag, startPoint x: 510, startPoint y: 270, endPoint x: 499, endPoint y: 209, distance: 62.0
click at [499, 209] on div "Pour activer le glissement avec le clavier, appuyez sur Alt+Entrée. Une fois ce…" at bounding box center [403, 144] width 754 height 385
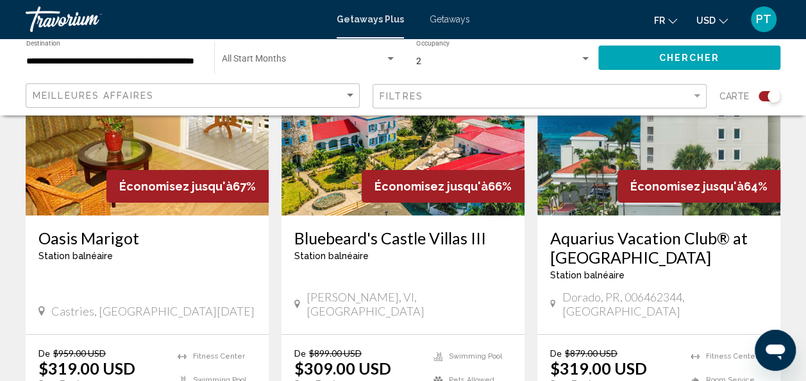
scroll to position [2134, 0]
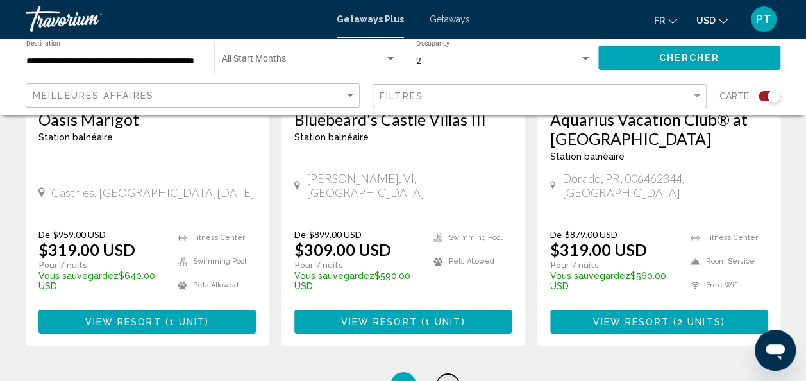
click at [453, 374] on link "page 3" at bounding box center [447, 385] width 22 height 22
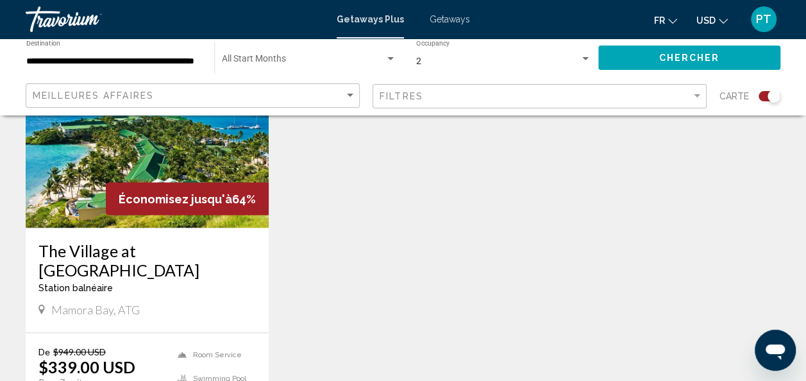
scroll to position [997, 0]
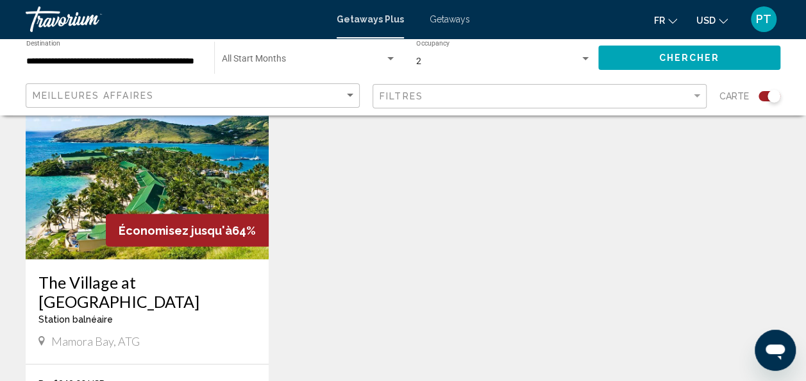
click at [114, 177] on img "Main content" at bounding box center [147, 156] width 243 height 205
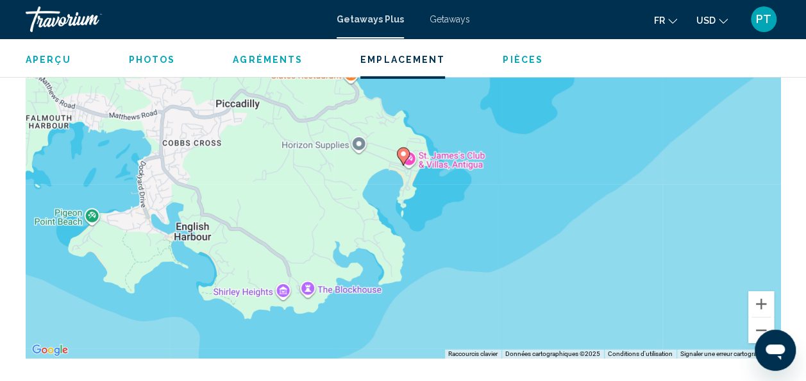
scroll to position [2070, 0]
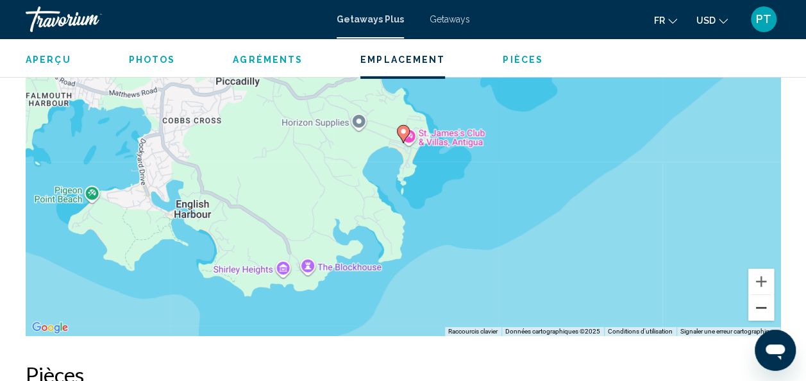
click at [762, 310] on button "Zoom arrière" at bounding box center [761, 308] width 26 height 26
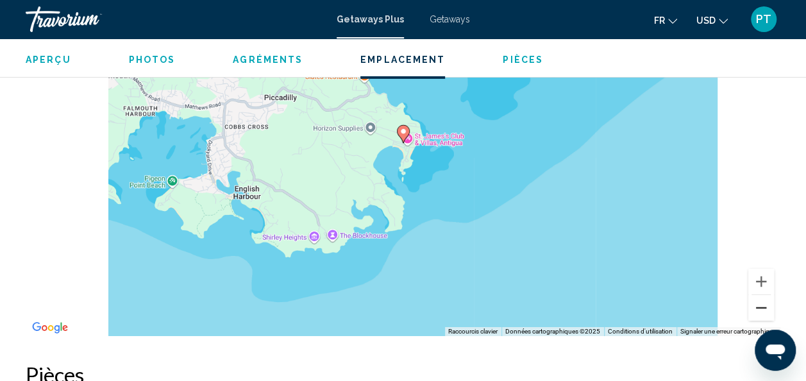
click at [762, 310] on button "Zoom arrière" at bounding box center [761, 308] width 26 height 26
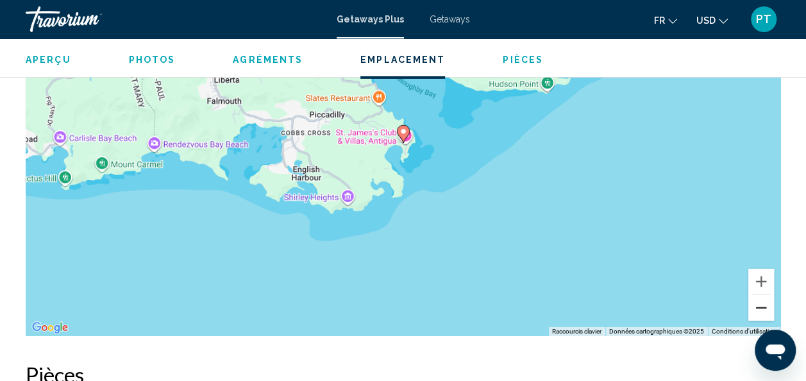
click at [762, 310] on button "Zoom arrière" at bounding box center [761, 308] width 26 height 26
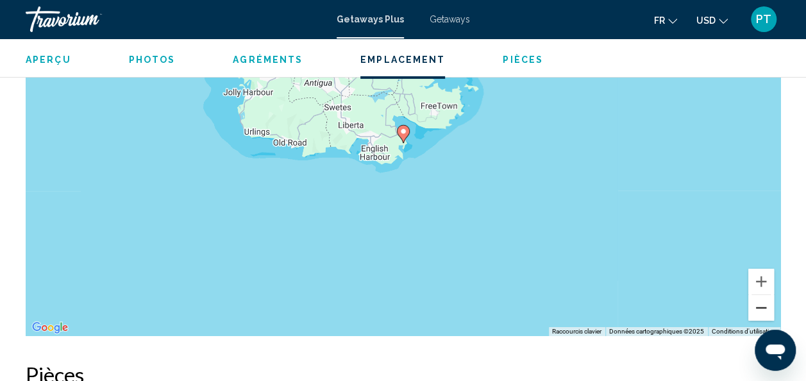
click at [762, 310] on button "Zoom arrière" at bounding box center [761, 308] width 26 height 26
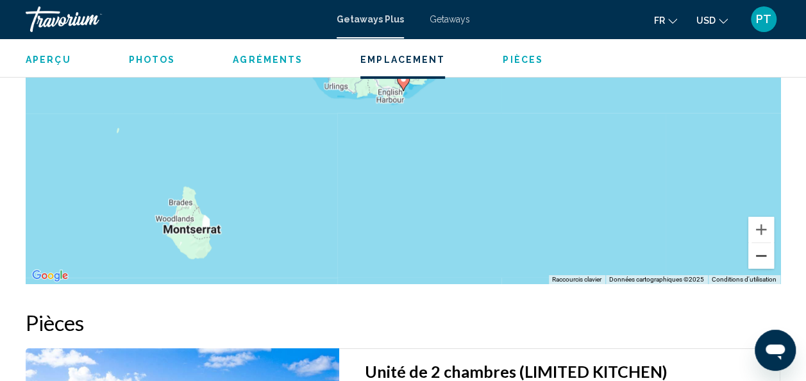
scroll to position [2084, 0]
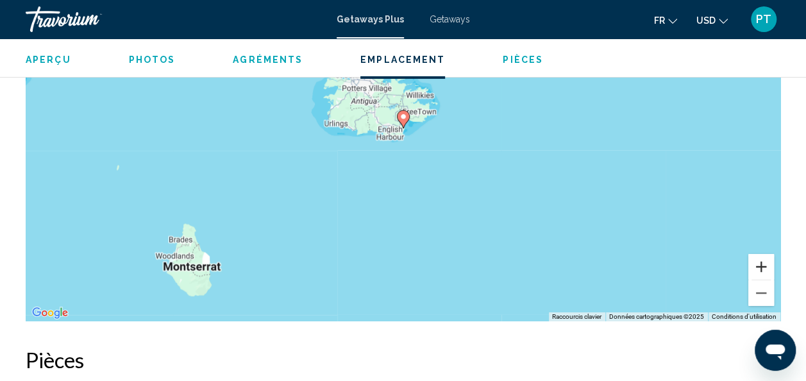
click at [768, 269] on button "Zoom avant" at bounding box center [761, 267] width 26 height 26
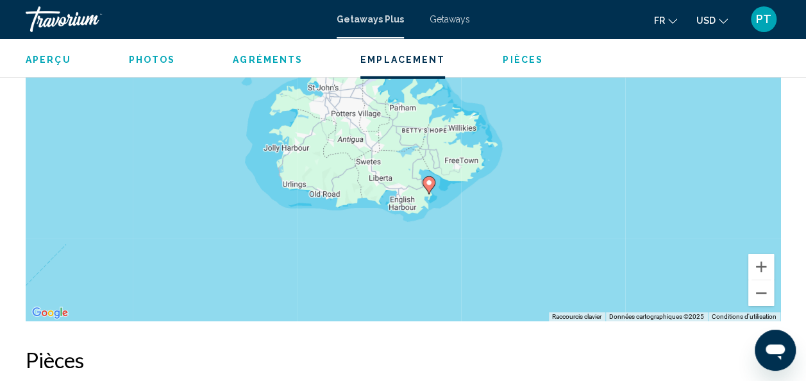
click at [576, 248] on div "Pour activer le glissement avec le clavier, appuyez sur Alt+Entrée. Une fois ce…" at bounding box center [403, 129] width 754 height 385
click at [764, 266] on button "Zoom avant" at bounding box center [761, 267] width 26 height 26
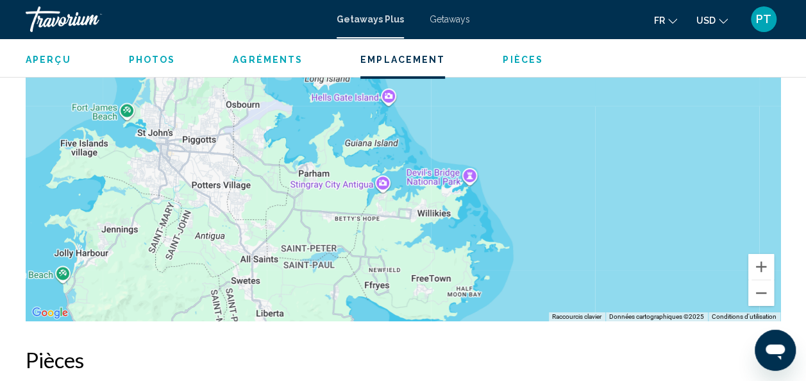
drag, startPoint x: 628, startPoint y: 174, endPoint x: 561, endPoint y: 221, distance: 81.4
click at [540, 255] on div "Pour activer le glissement avec le clavier, appuyez sur Alt+Entrée. Une fois ce…" at bounding box center [403, 129] width 754 height 385
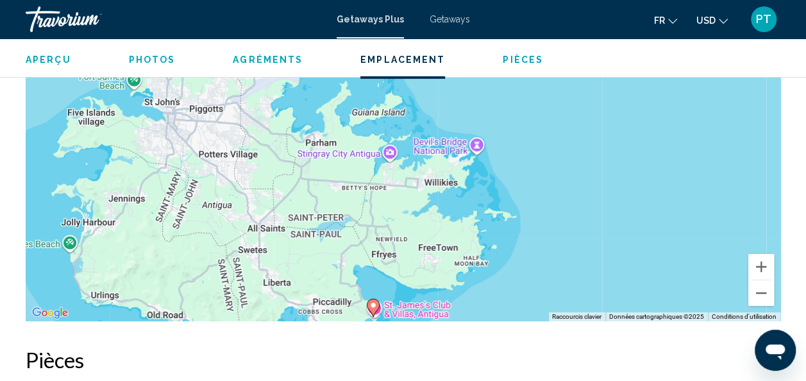
drag, startPoint x: 608, startPoint y: 145, endPoint x: 615, endPoint y: 132, distance: 14.9
click at [620, 129] on div "Pour activer le glissement avec le clavier, appuyez sur Alt+Entrée. Une fois ce…" at bounding box center [403, 129] width 754 height 385
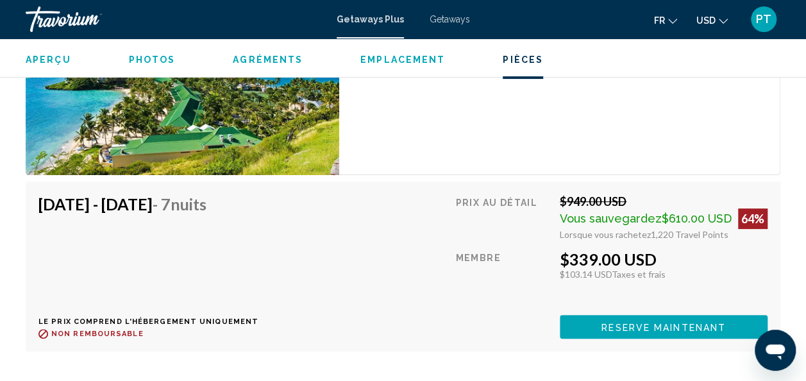
scroll to position [2662, 0]
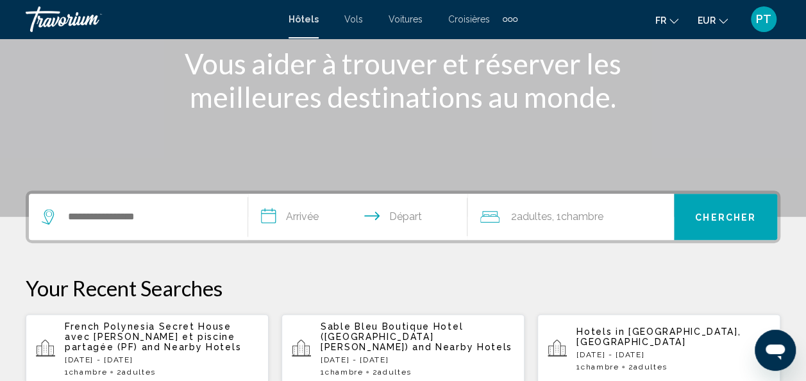
scroll to position [34, 0]
